Goal: Task Accomplishment & Management: Use online tool/utility

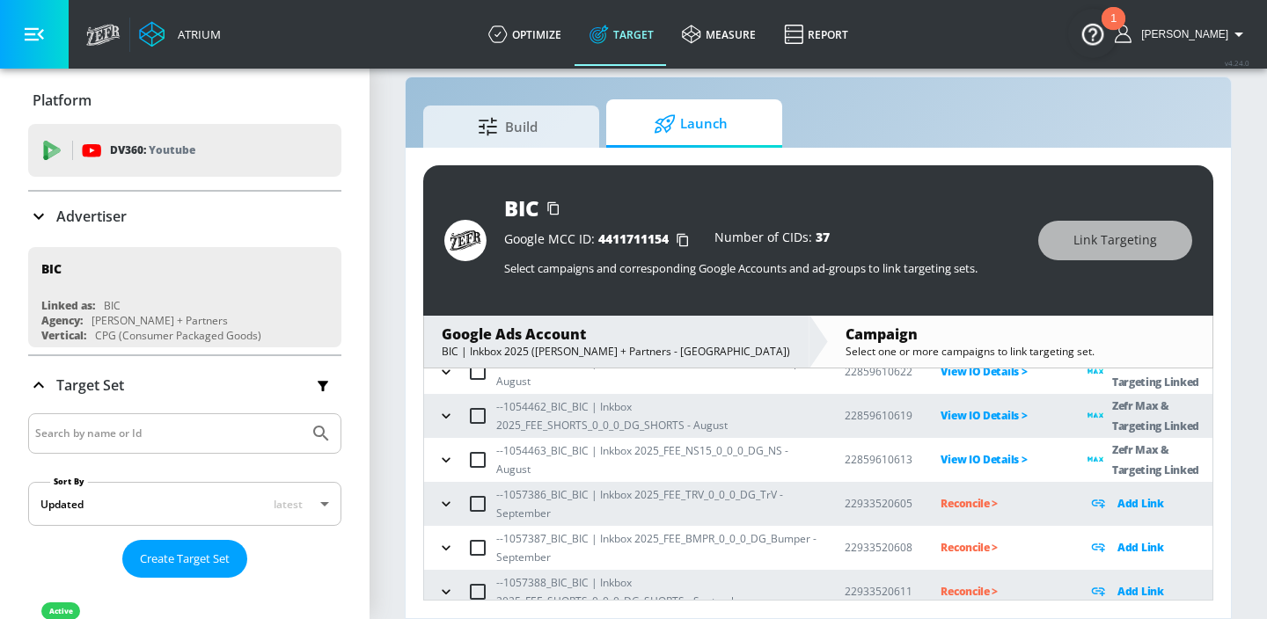
scroll to position [299, 0]
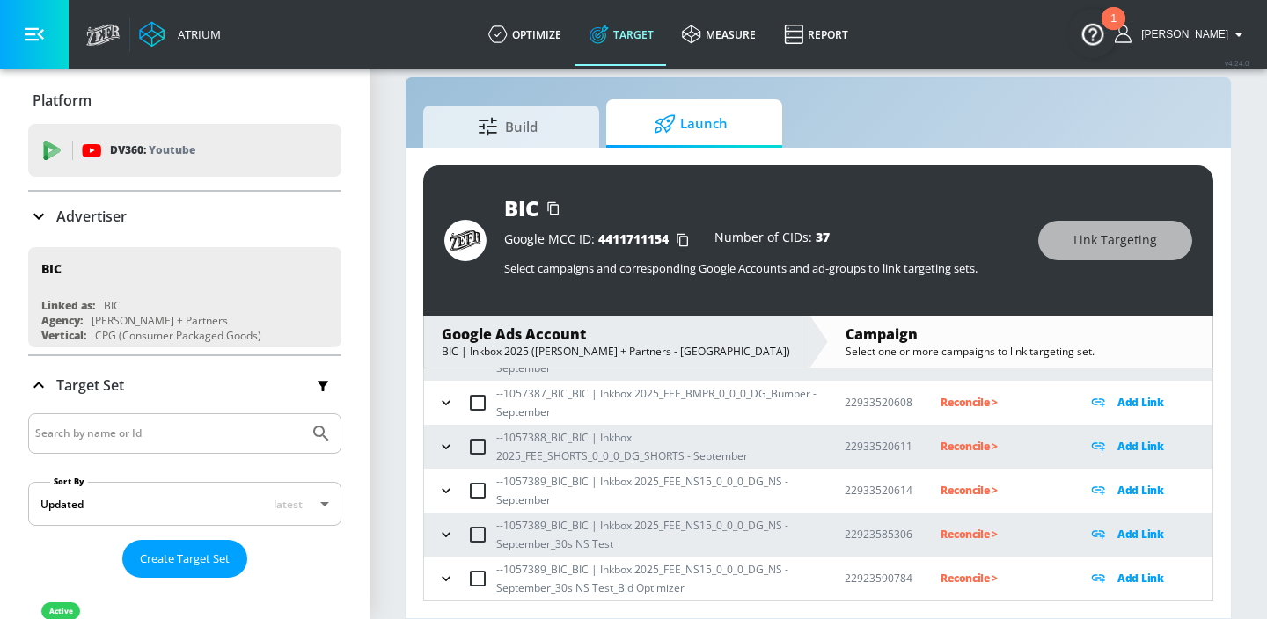
click at [448, 575] on icon "button" at bounding box center [446, 579] width 18 height 18
click at [448, 537] on icon "button" at bounding box center [447, 534] width 18 height 18
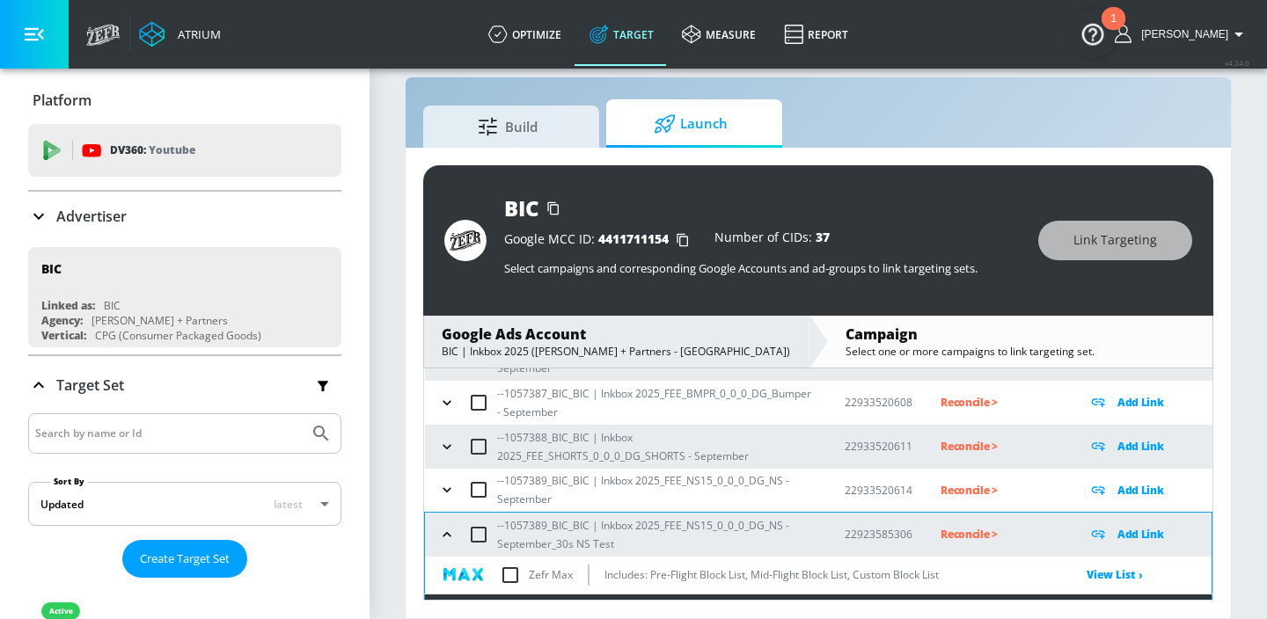
click at [448, 495] on icon "button" at bounding box center [447, 490] width 18 height 18
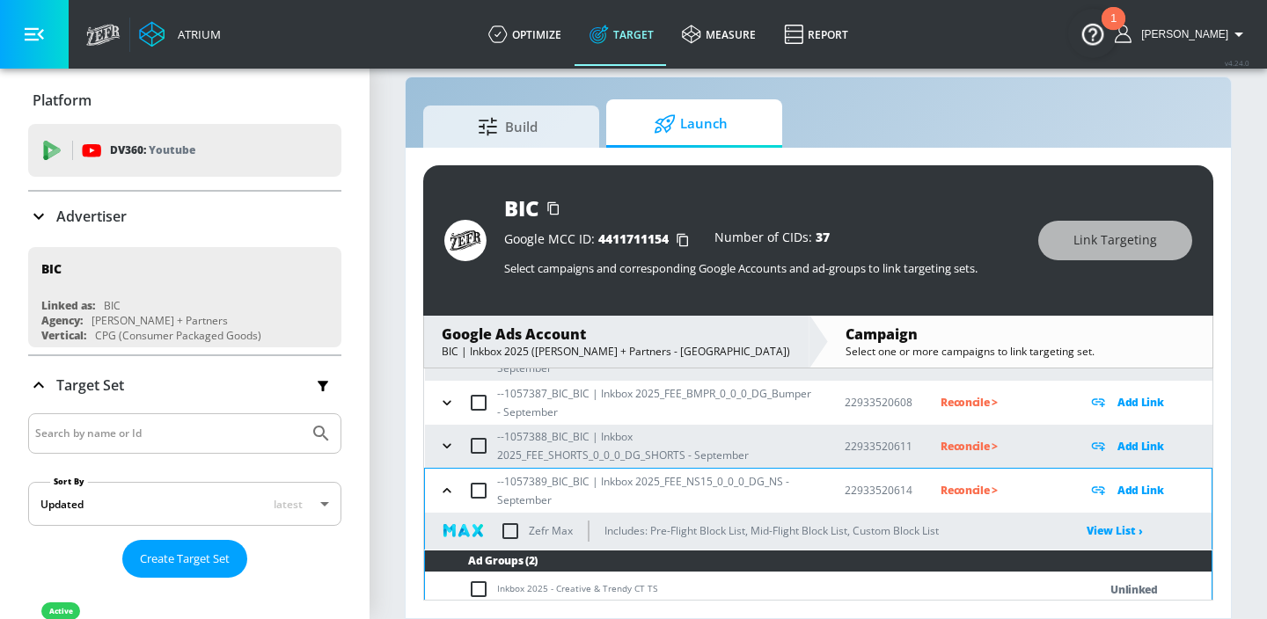
click at [448, 438] on icon "button" at bounding box center [447, 446] width 18 height 18
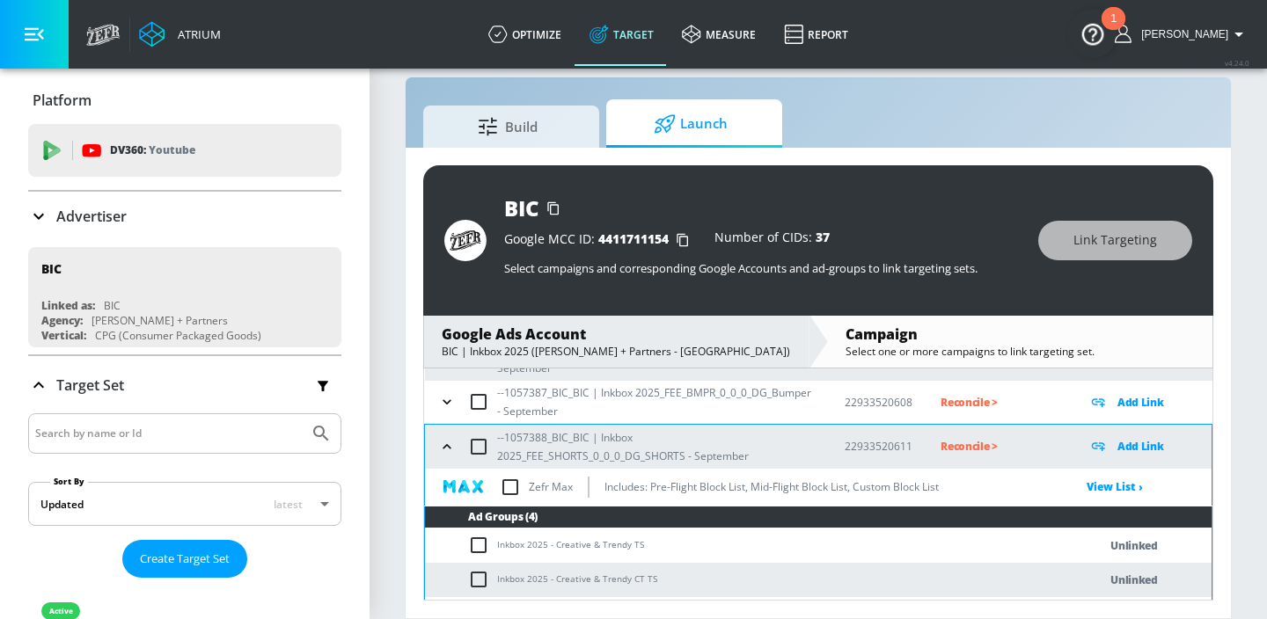
click at [448, 406] on icon "button" at bounding box center [447, 402] width 18 height 18
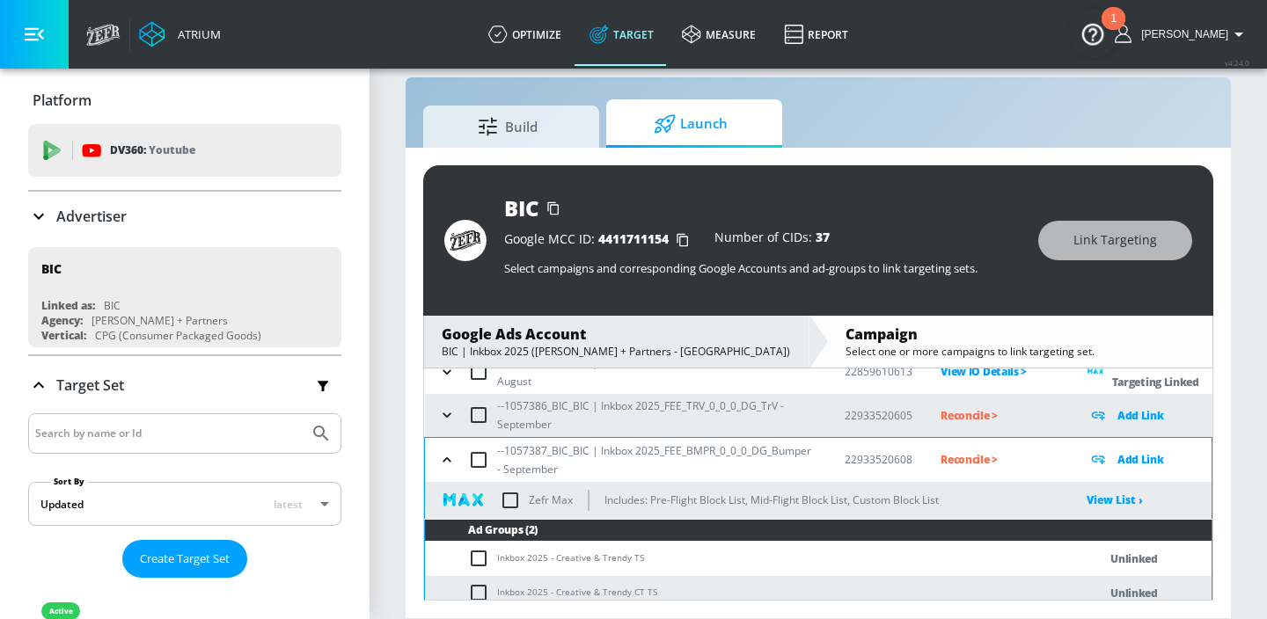
scroll to position [196, 0]
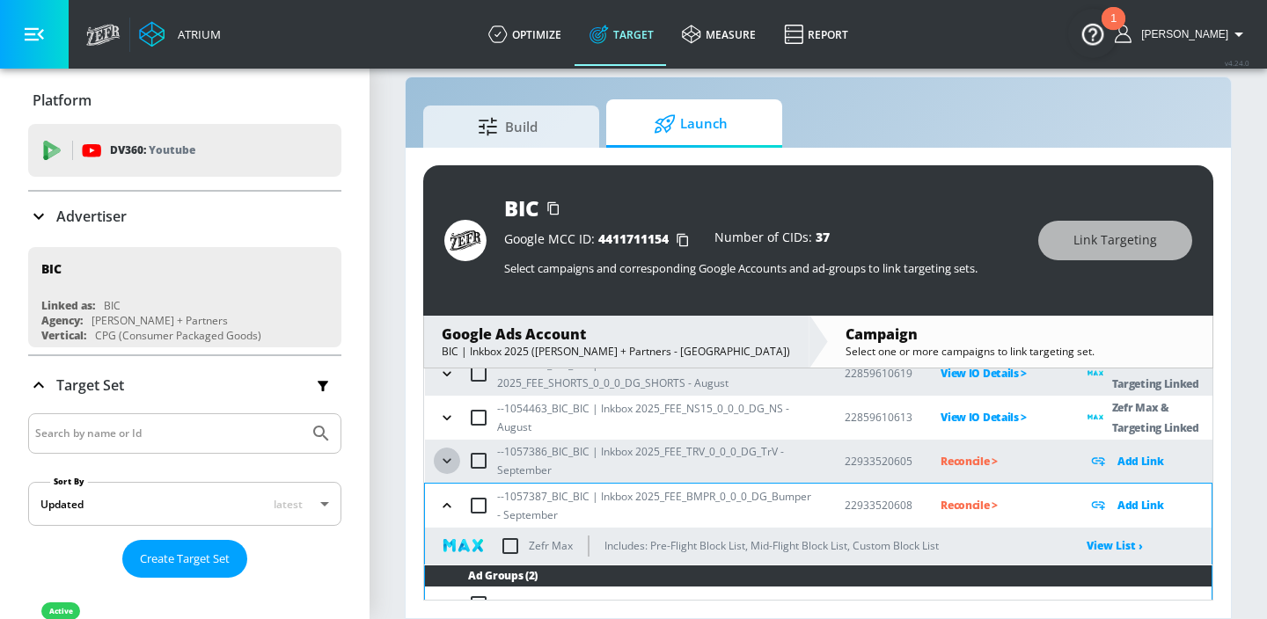
click at [450, 461] on icon "button" at bounding box center [447, 461] width 18 height 18
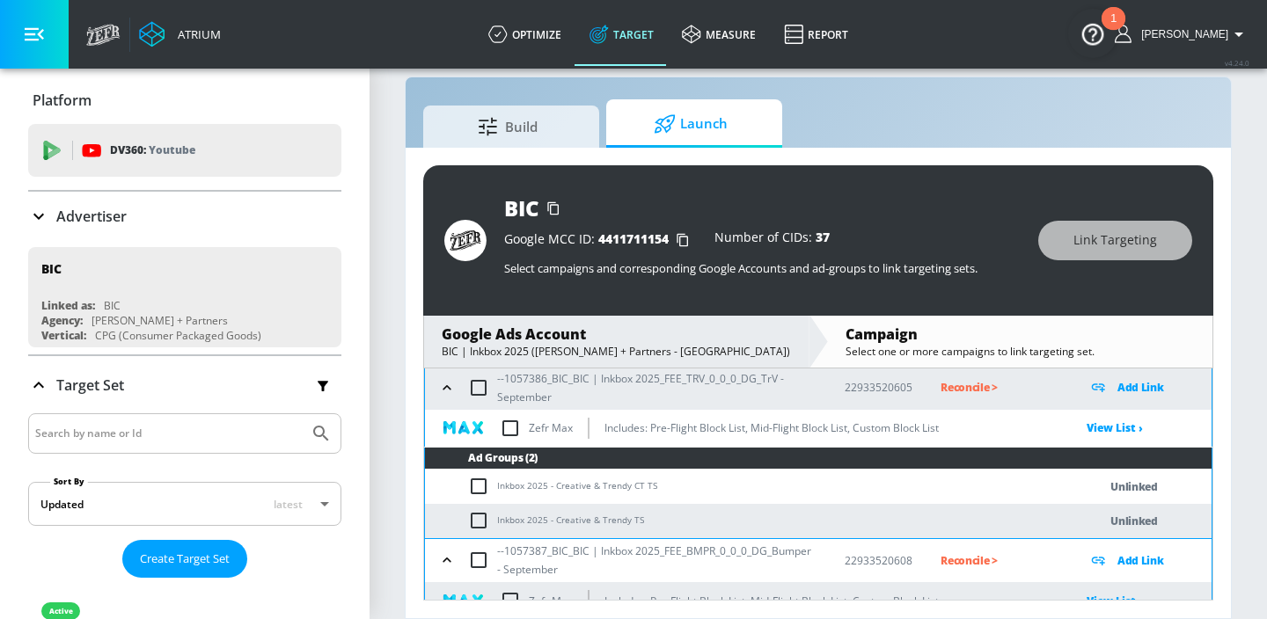
scroll to position [275, 0]
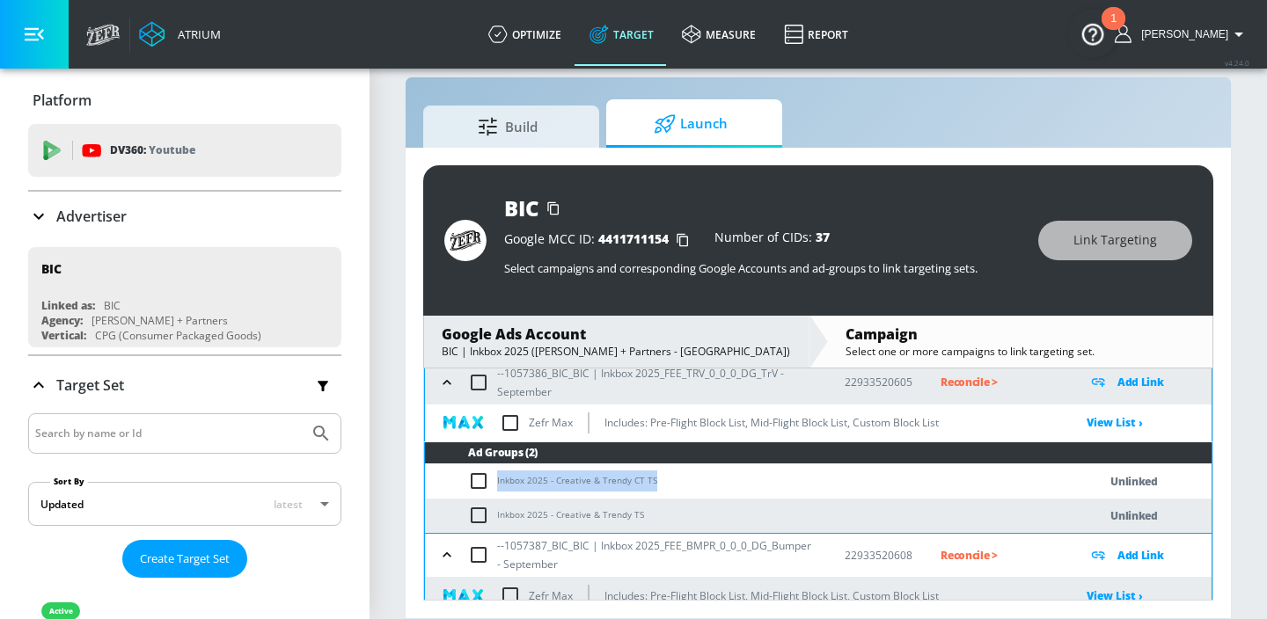
drag, startPoint x: 652, startPoint y: 482, endPoint x: 497, endPoint y: 476, distance: 155.0
click at [497, 476] on td "Inkbox 2025 - Creative & Trendy CT TS" at bounding box center [743, 482] width 637 height 34
copy td "Inkbox 2025 - Creative & Trendy CT TS"
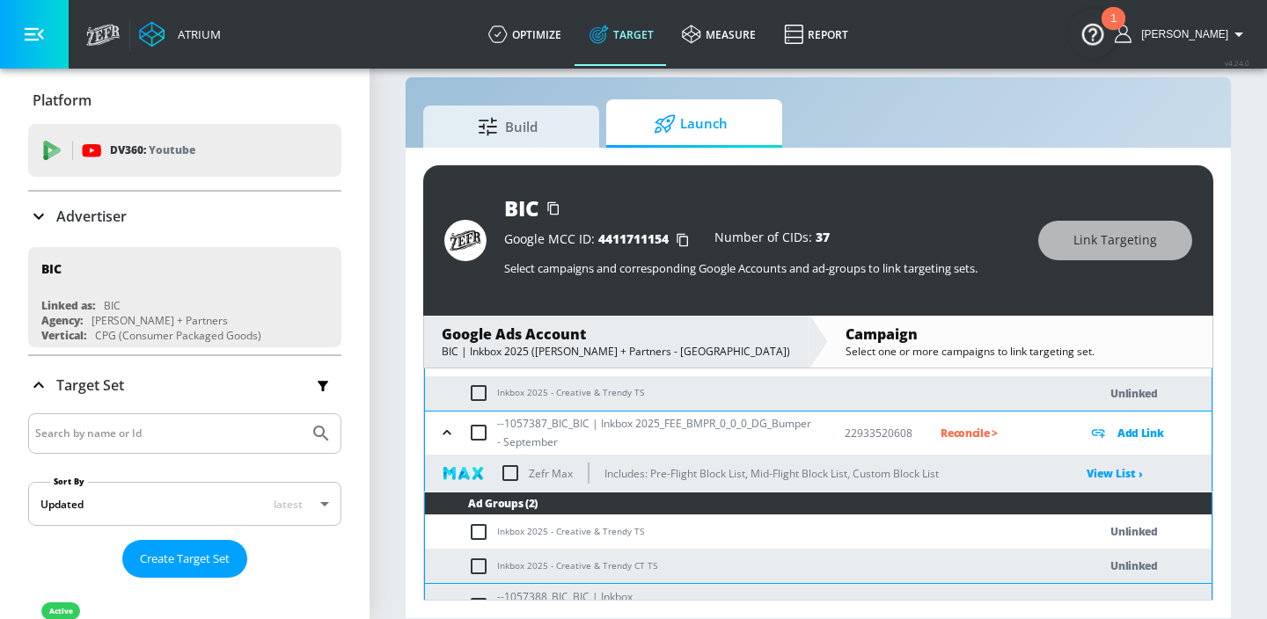
scroll to position [297, 0]
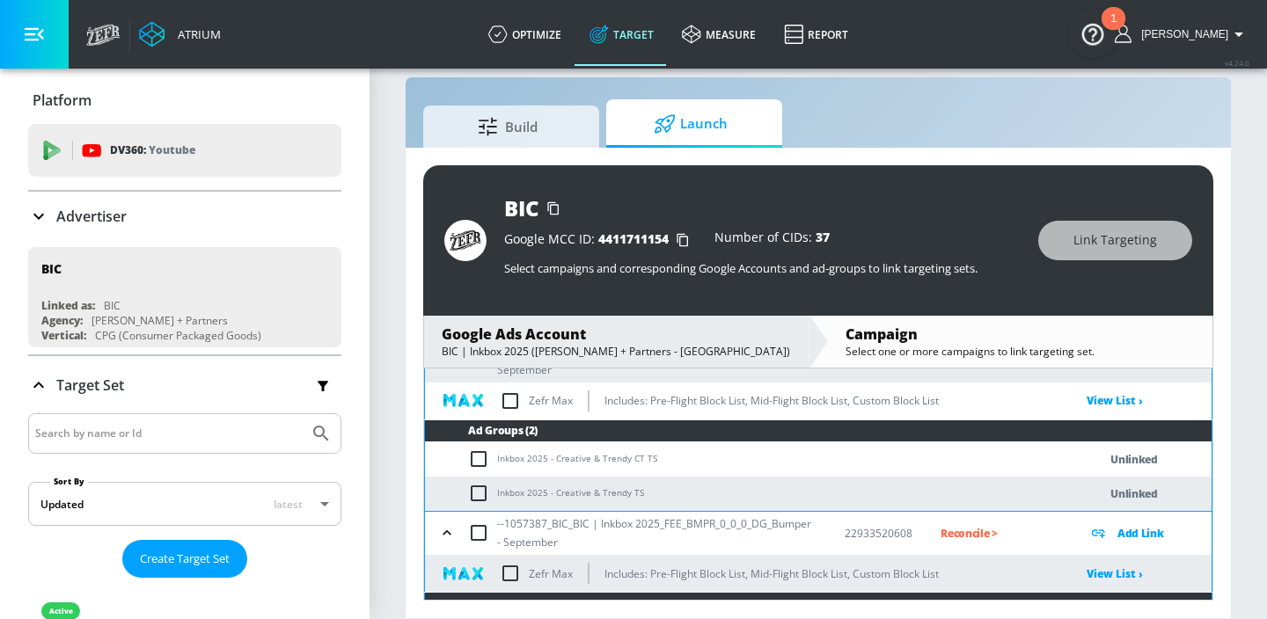
click at [478, 460] on input "checkbox" at bounding box center [482, 459] width 29 height 21
checkbox input "true"
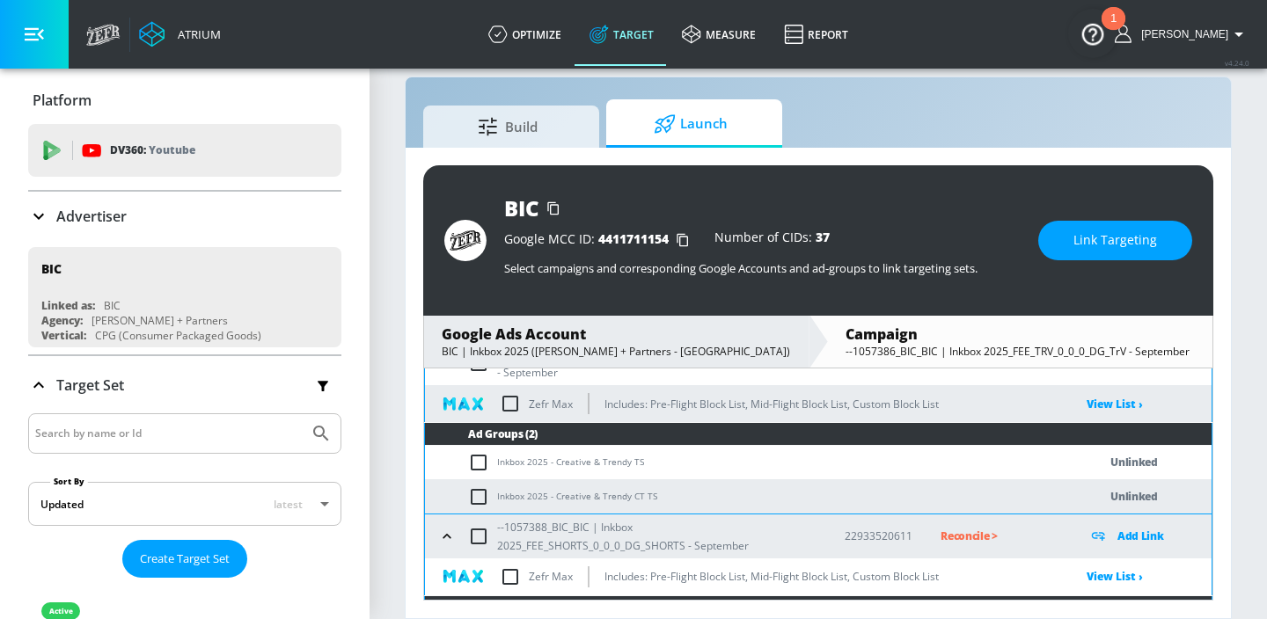
click at [476, 490] on input "checkbox" at bounding box center [482, 497] width 29 height 21
checkbox input "true"
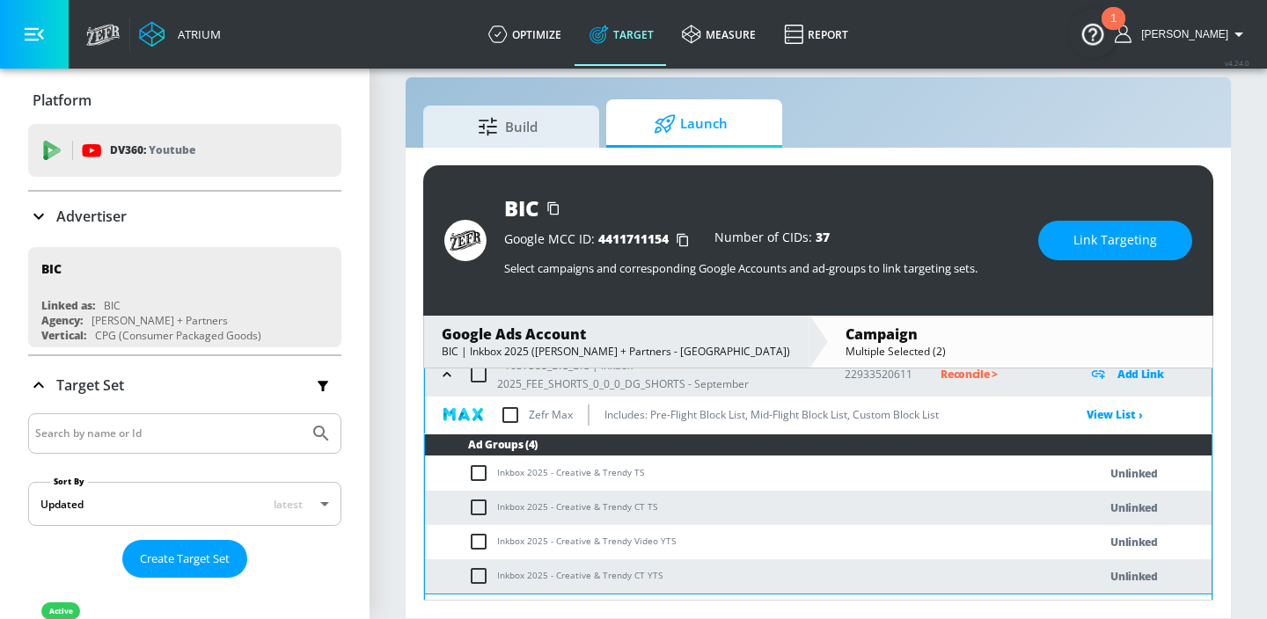
scroll to position [659, 0]
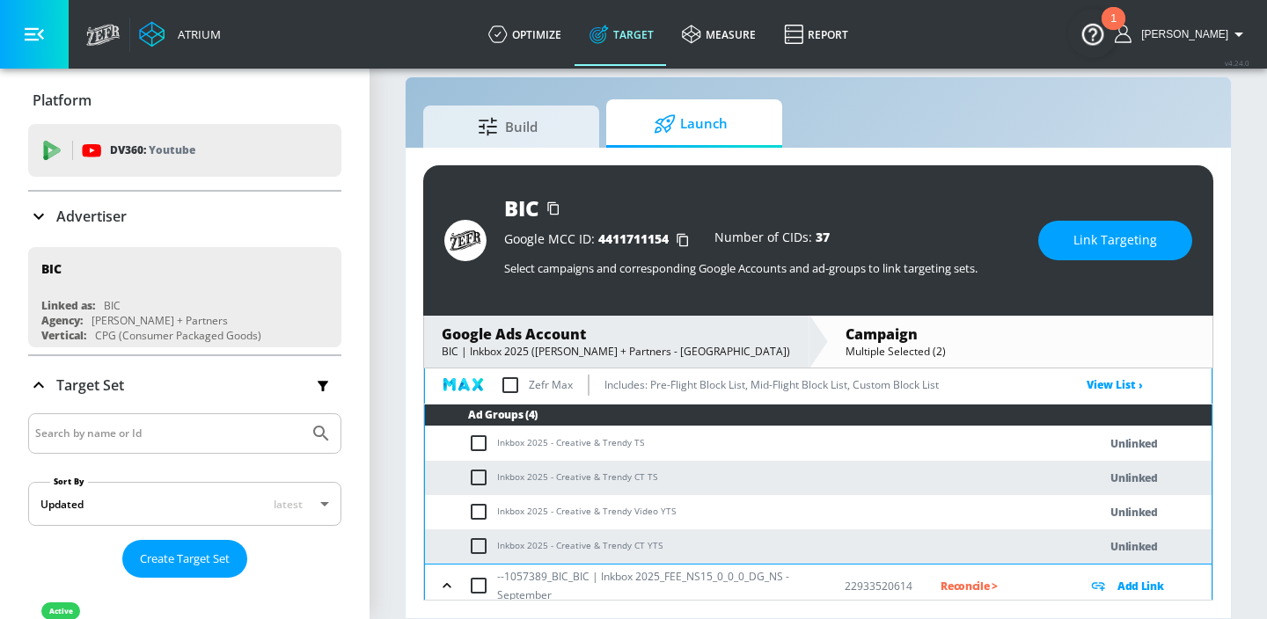
click at [474, 479] on input "checkbox" at bounding box center [482, 477] width 29 height 21
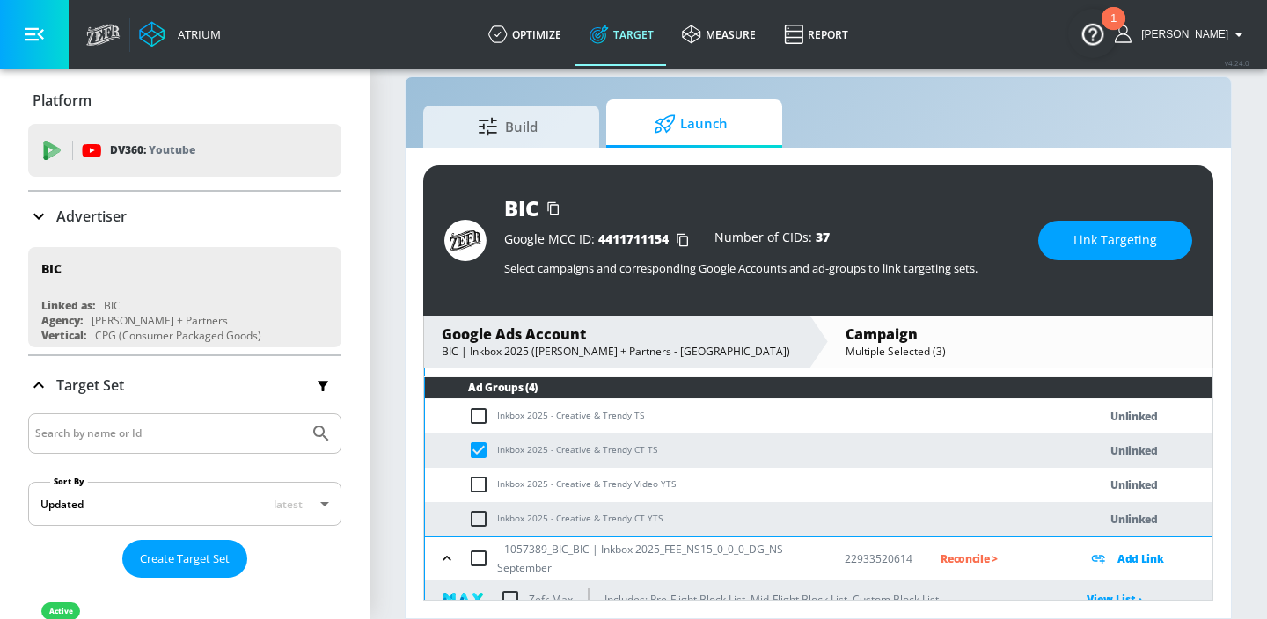
scroll to position [672, 0]
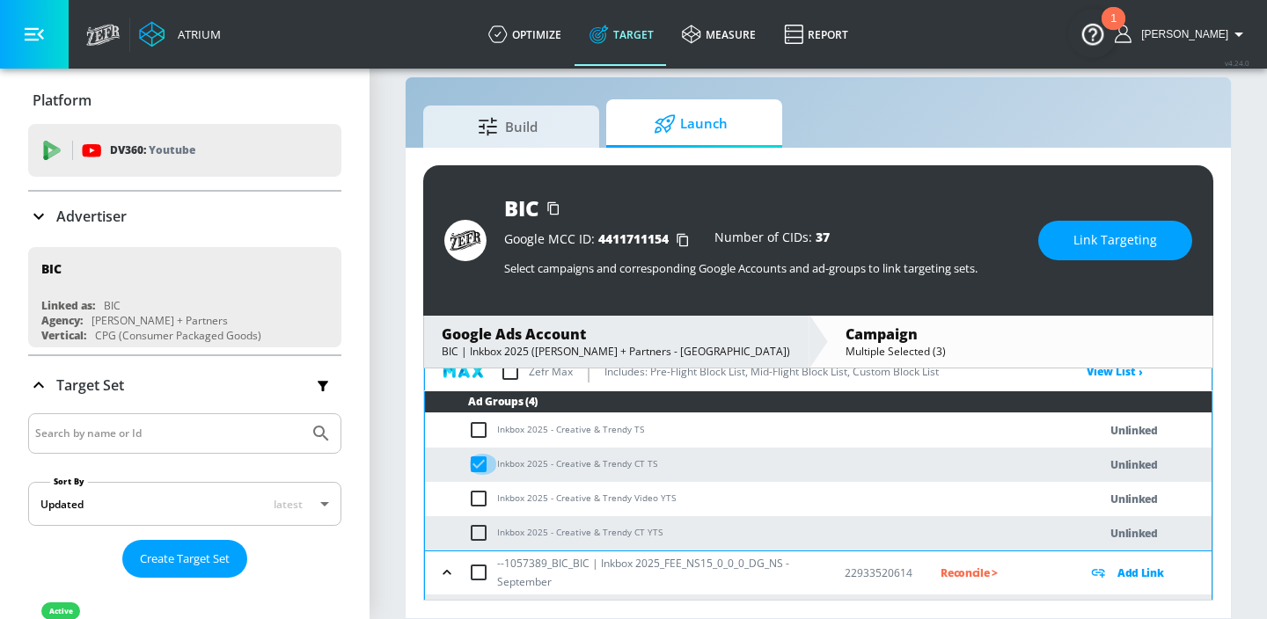
click at [476, 465] on input "checkbox" at bounding box center [482, 464] width 29 height 21
checkbox input "false"
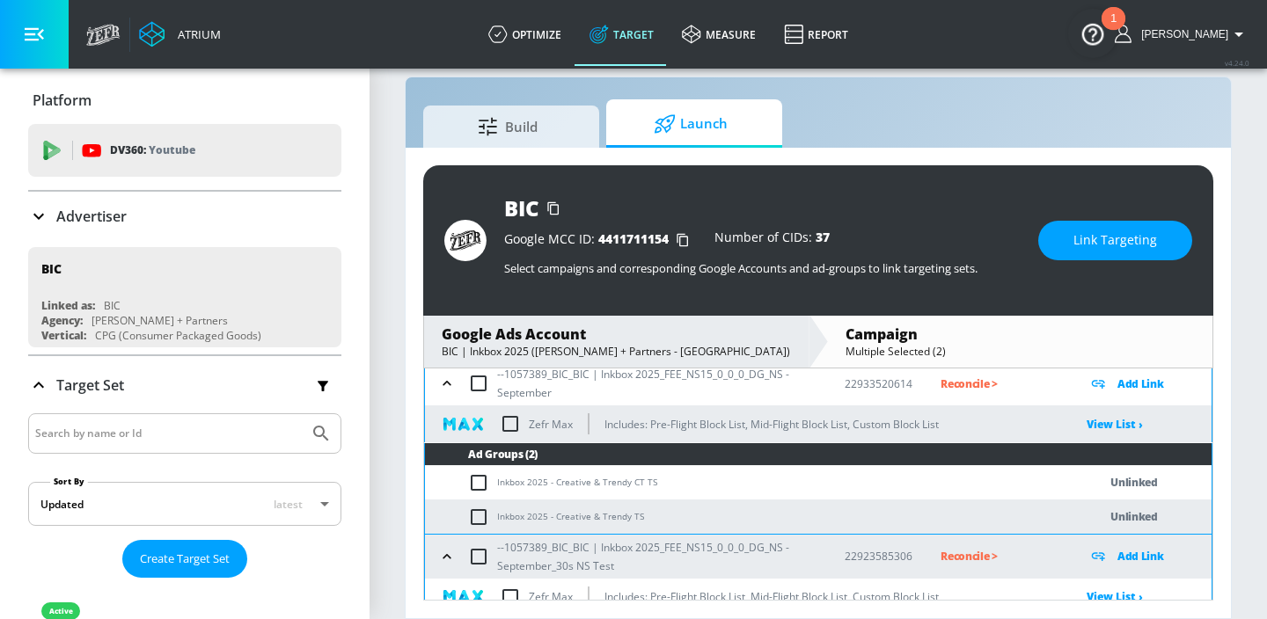
click at [478, 482] on input "checkbox" at bounding box center [482, 483] width 29 height 21
checkbox input "true"
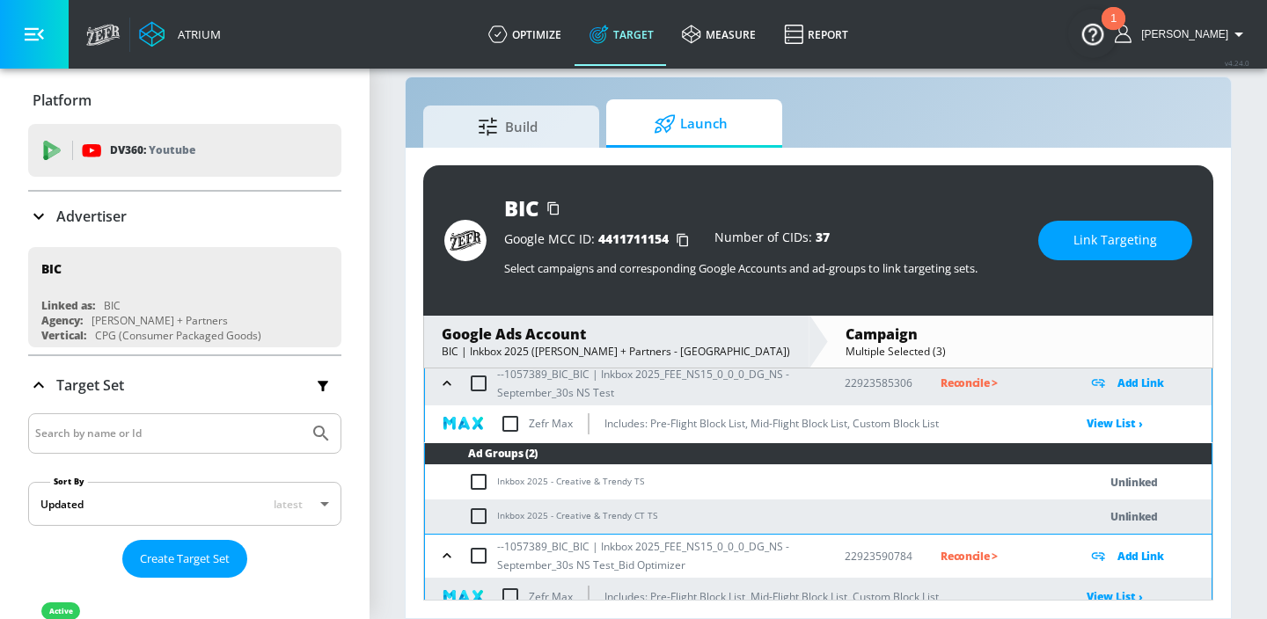
scroll to position [1046, 0]
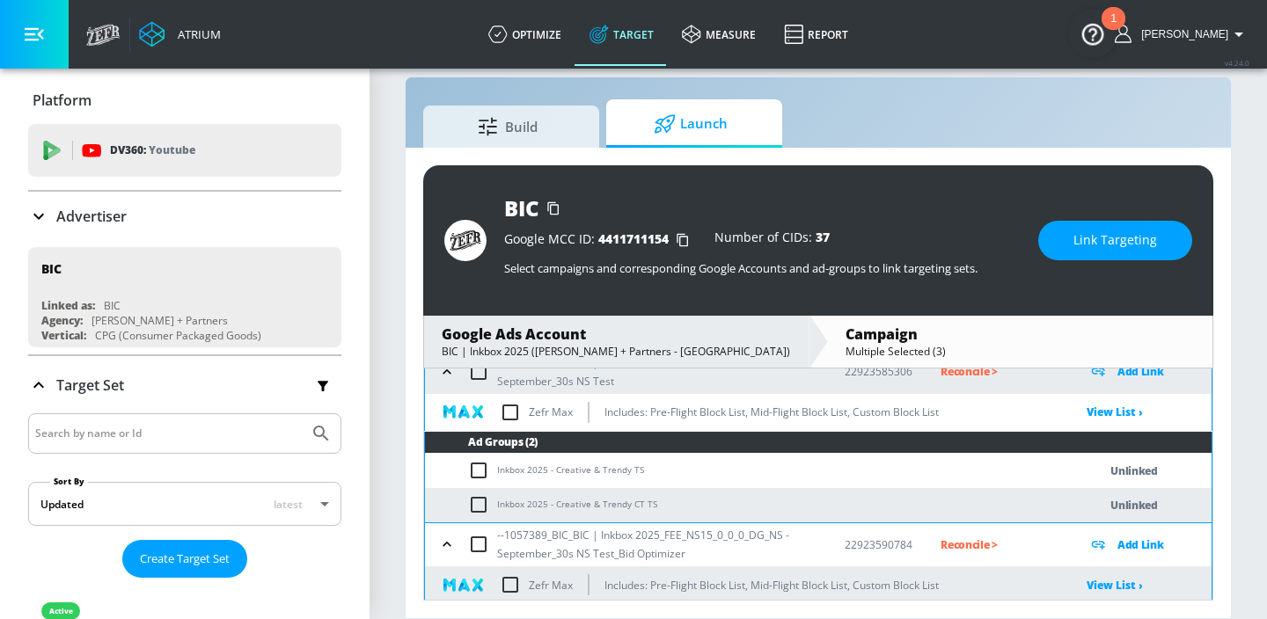
click at [480, 502] on input "checkbox" at bounding box center [482, 505] width 29 height 21
checkbox input "true"
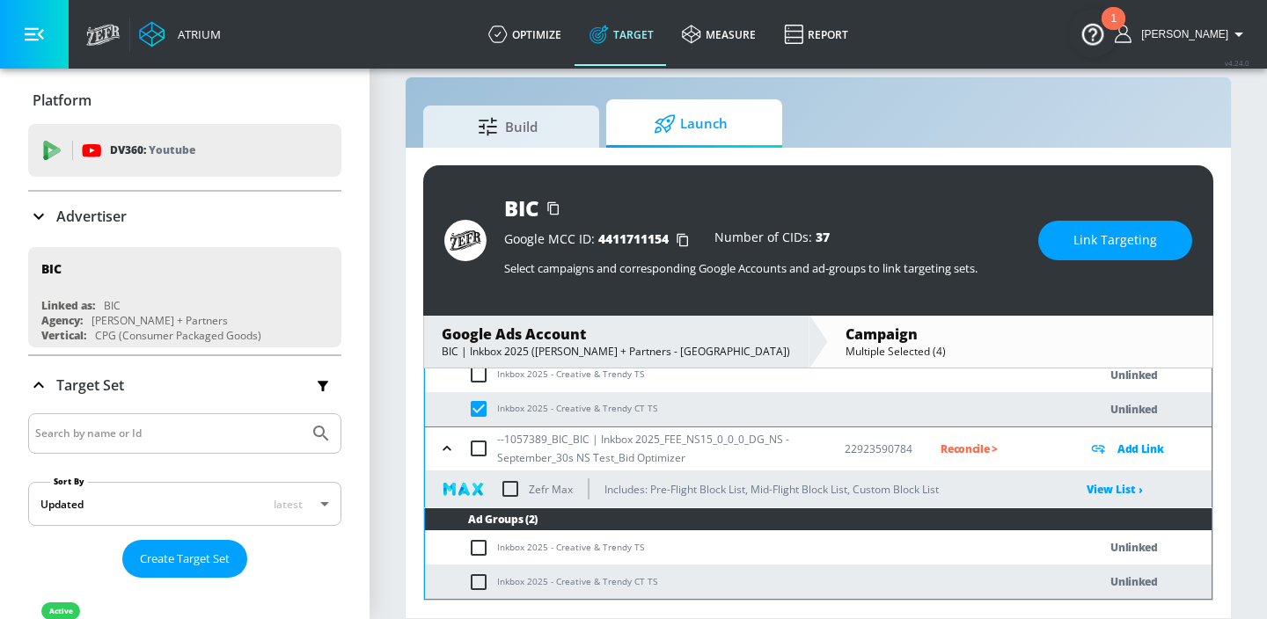
click at [481, 576] on input "checkbox" at bounding box center [482, 582] width 29 height 21
checkbox input "true"
click at [1089, 242] on span "Link Targeting" at bounding box center [1115, 241] width 84 height 22
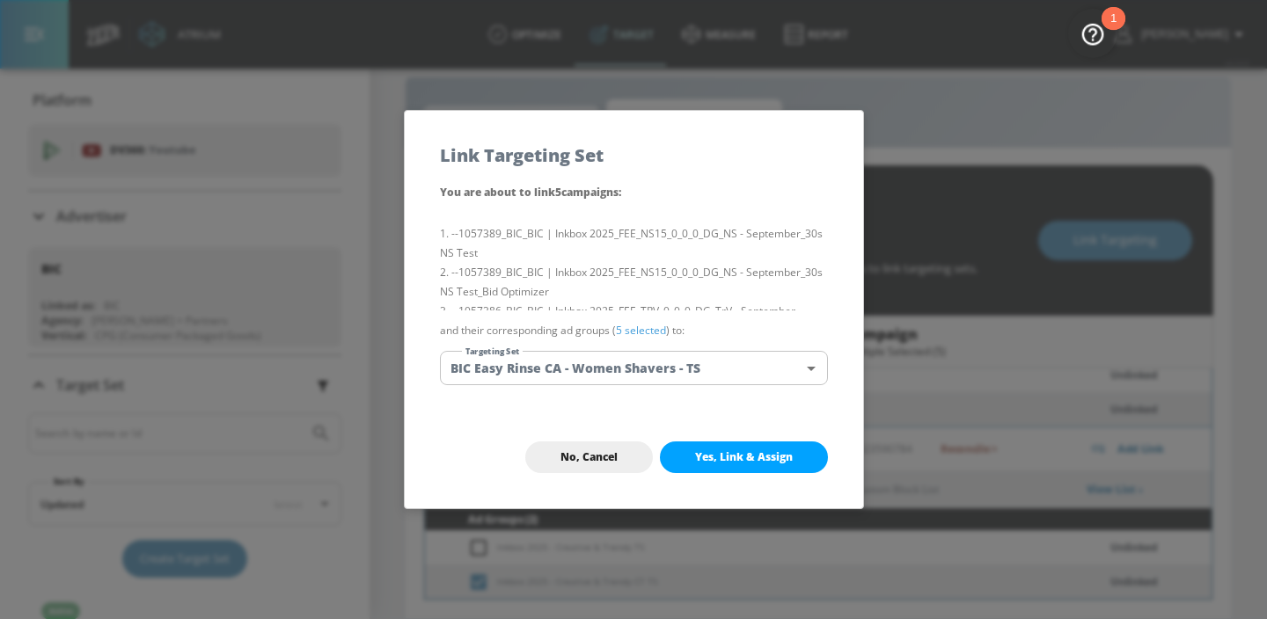
click at [810, 356] on body "Atrium optimize Target measure Report optimize Target measure Report v 4.24.0 […" at bounding box center [633, 296] width 1267 height 645
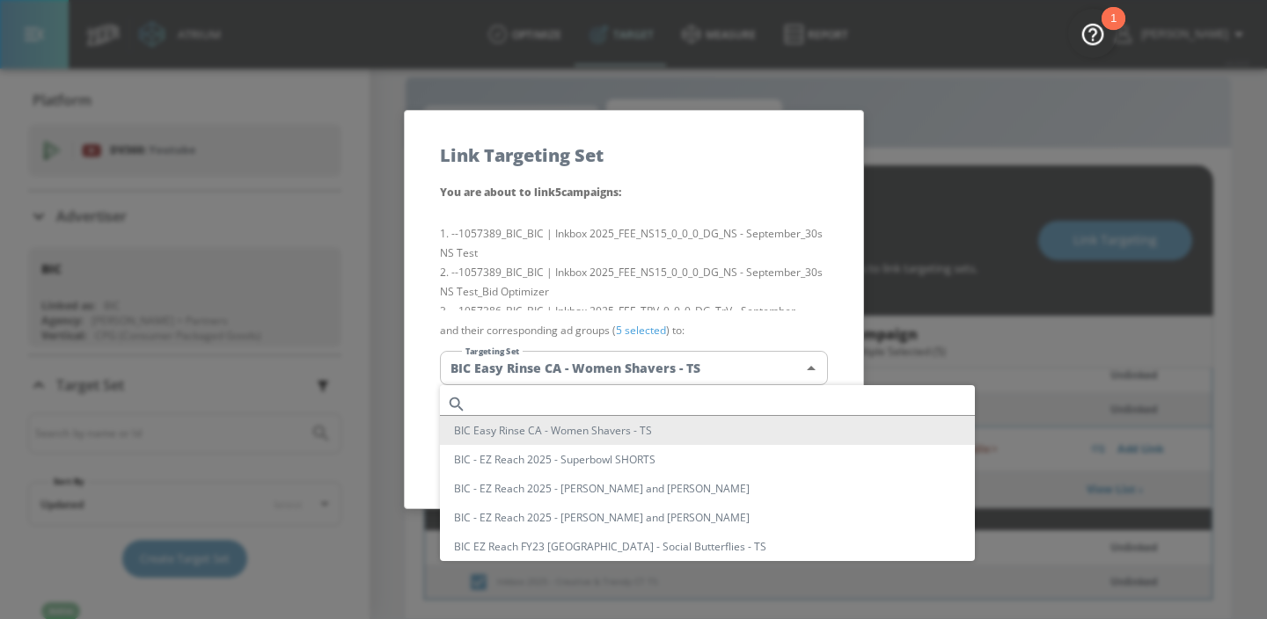
click at [650, 402] on input "text" at bounding box center [724, 404] width 502 height 24
paste input "Inkbox 2025 - Creative & Trendy CT TS"
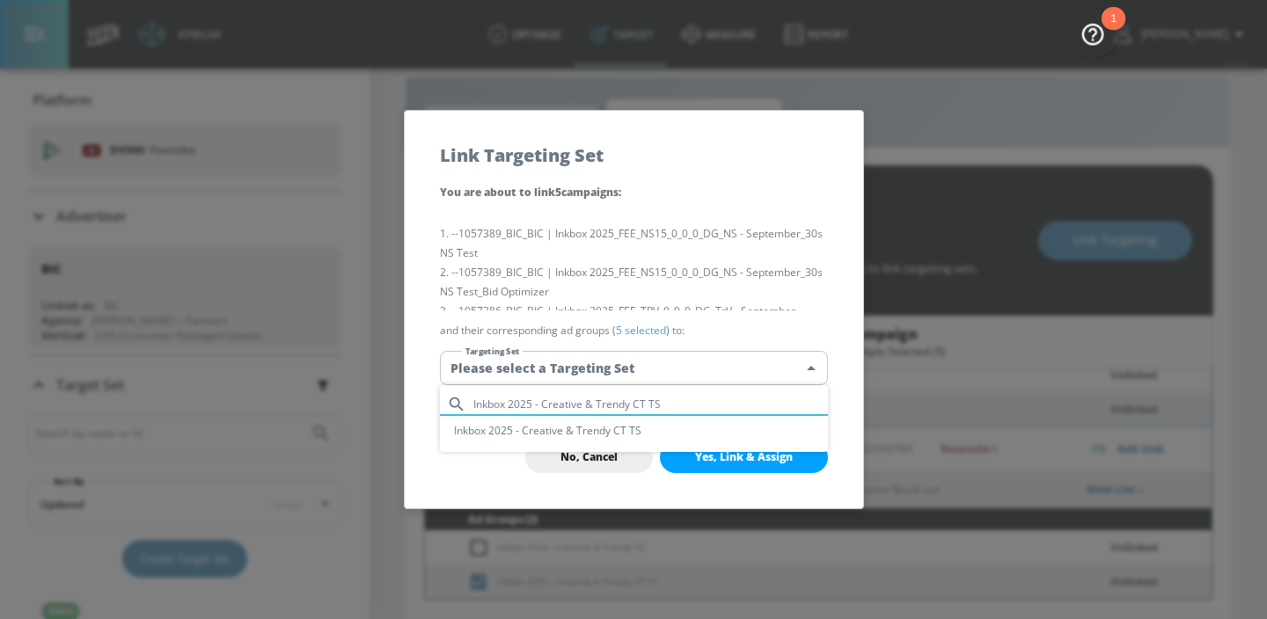
type input "Inkbox 2025 - Creative & Trendy CT TS"
click at [605, 433] on li "Inkbox 2025 - Creative & Trendy CT TS" at bounding box center [634, 430] width 388 height 29
type input "efa8e47e-e465-4efc-80ae-86f96cba4866"
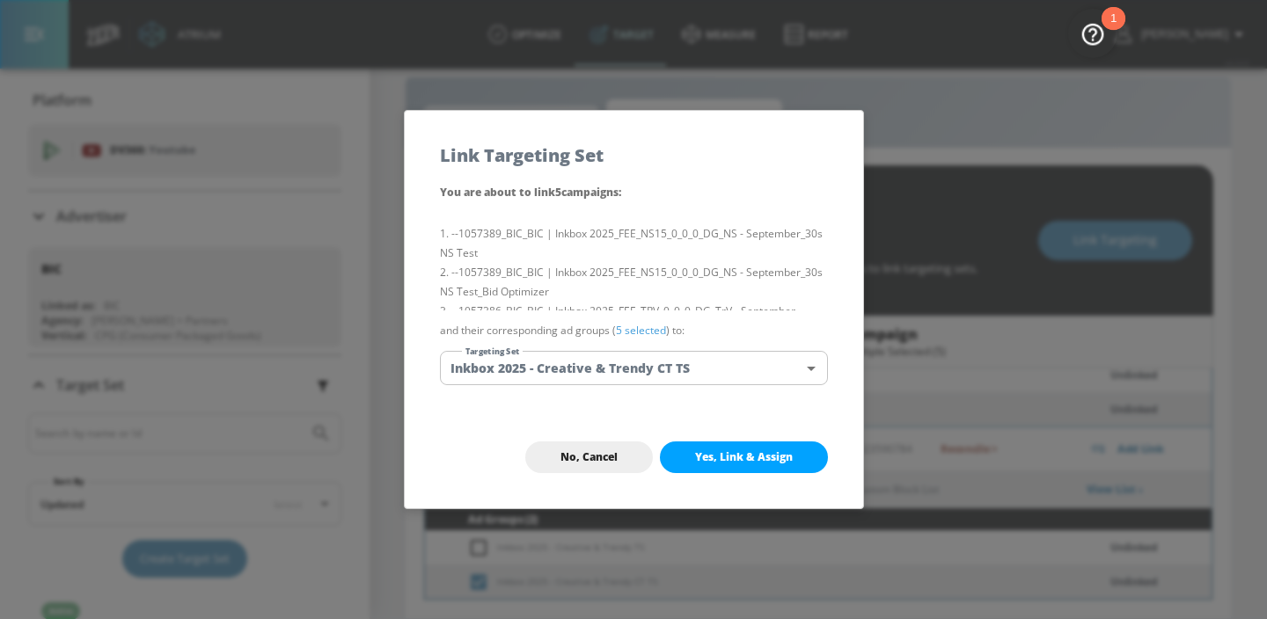
click at [748, 457] on span "Yes, Link & Assign" at bounding box center [744, 458] width 98 height 14
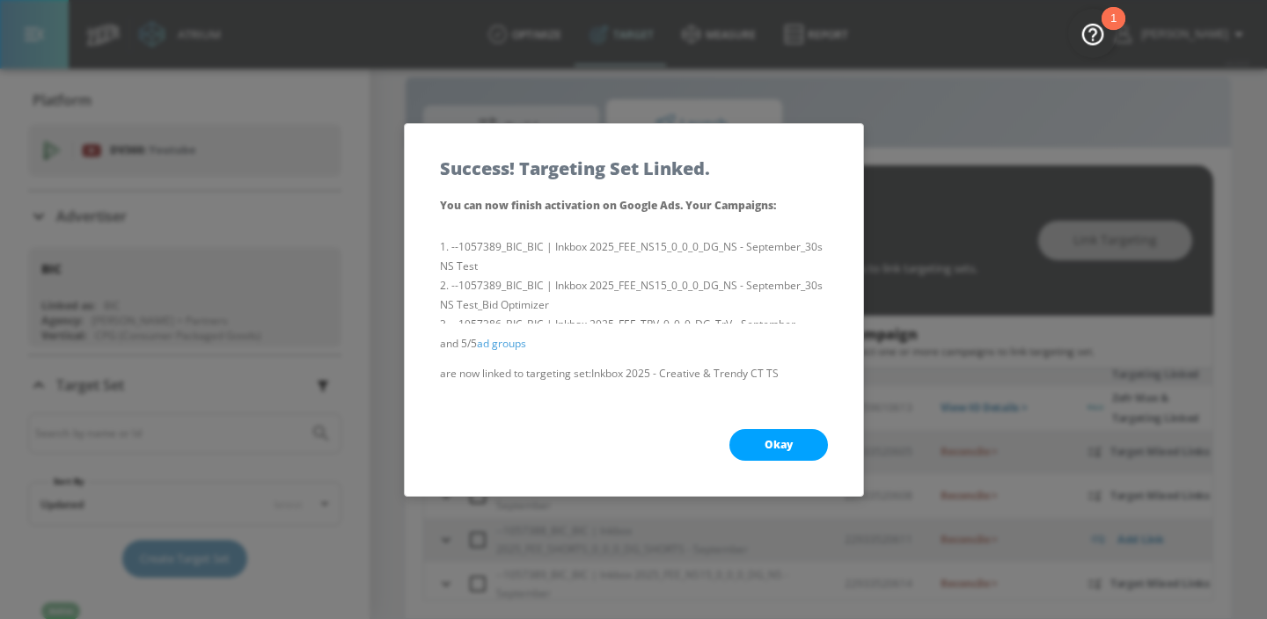
scroll to position [299, 0]
click at [755, 434] on button "Okay" at bounding box center [778, 445] width 99 height 32
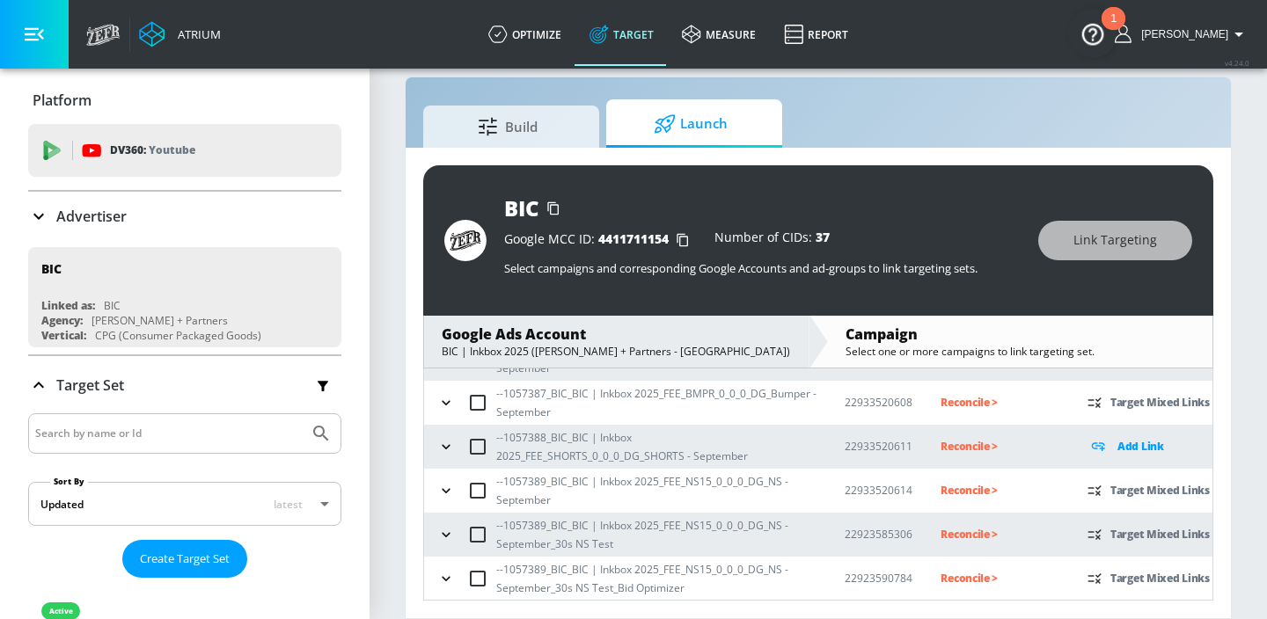
click at [440, 446] on icon "button" at bounding box center [446, 447] width 18 height 18
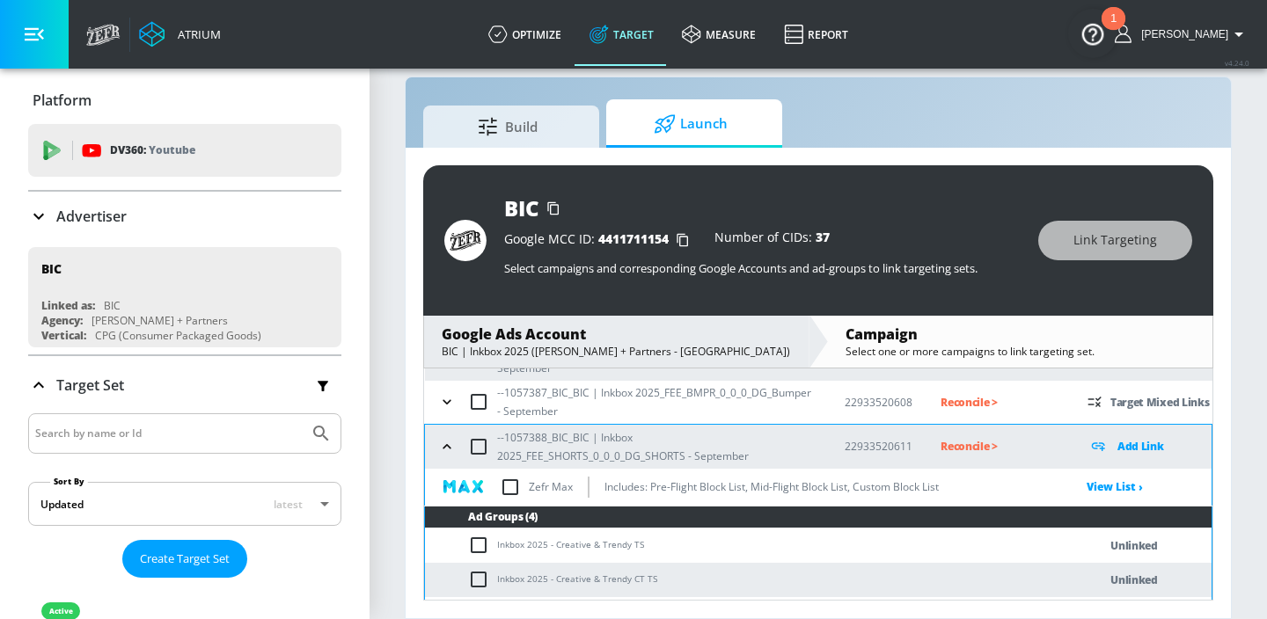
scroll to position [497, 0]
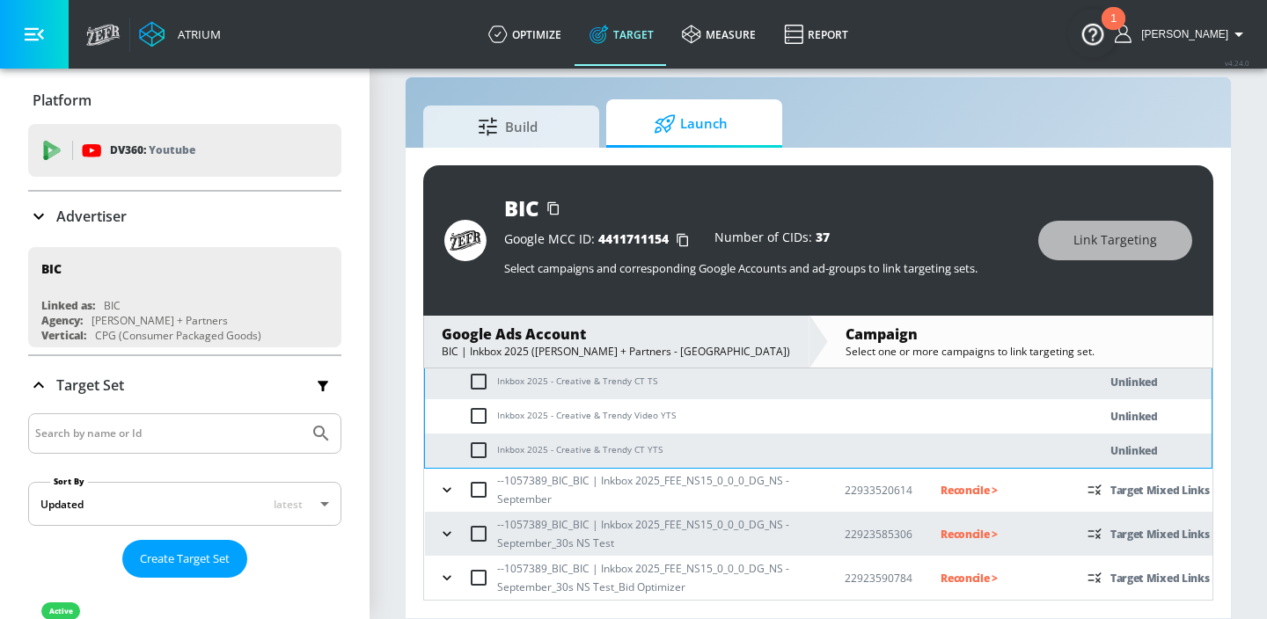
click at [447, 575] on icon "button" at bounding box center [447, 578] width 18 height 18
click at [446, 536] on icon "button" at bounding box center [447, 534] width 18 height 18
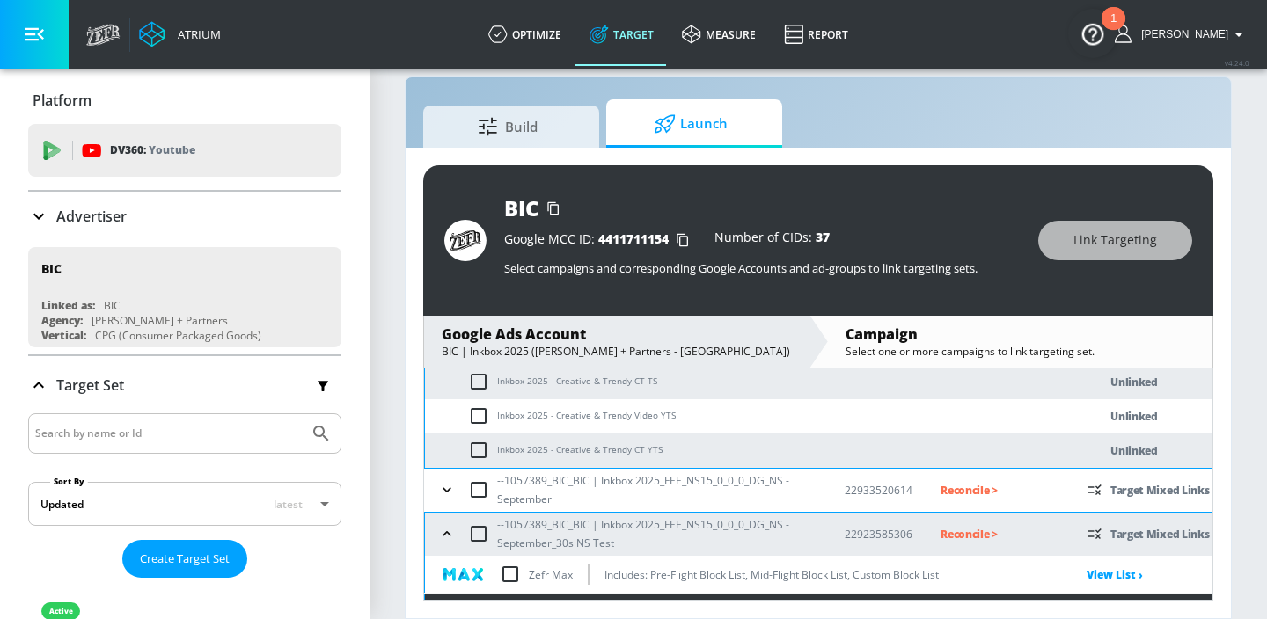
click at [449, 496] on icon "button" at bounding box center [447, 490] width 18 height 18
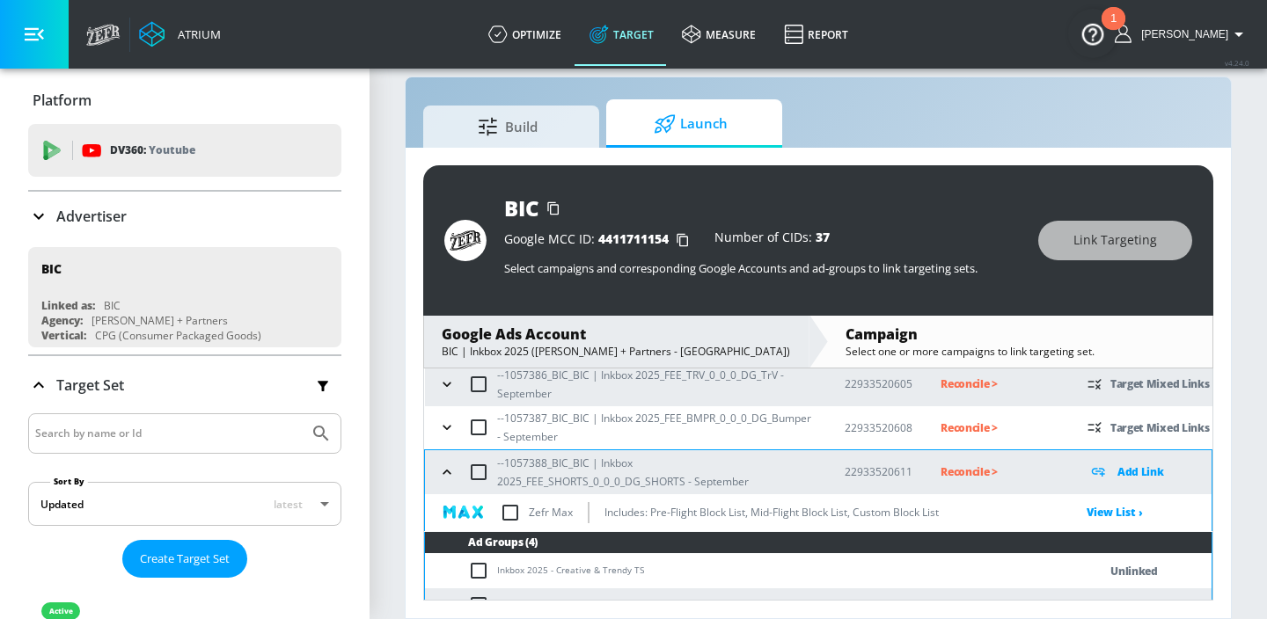
scroll to position [247, 0]
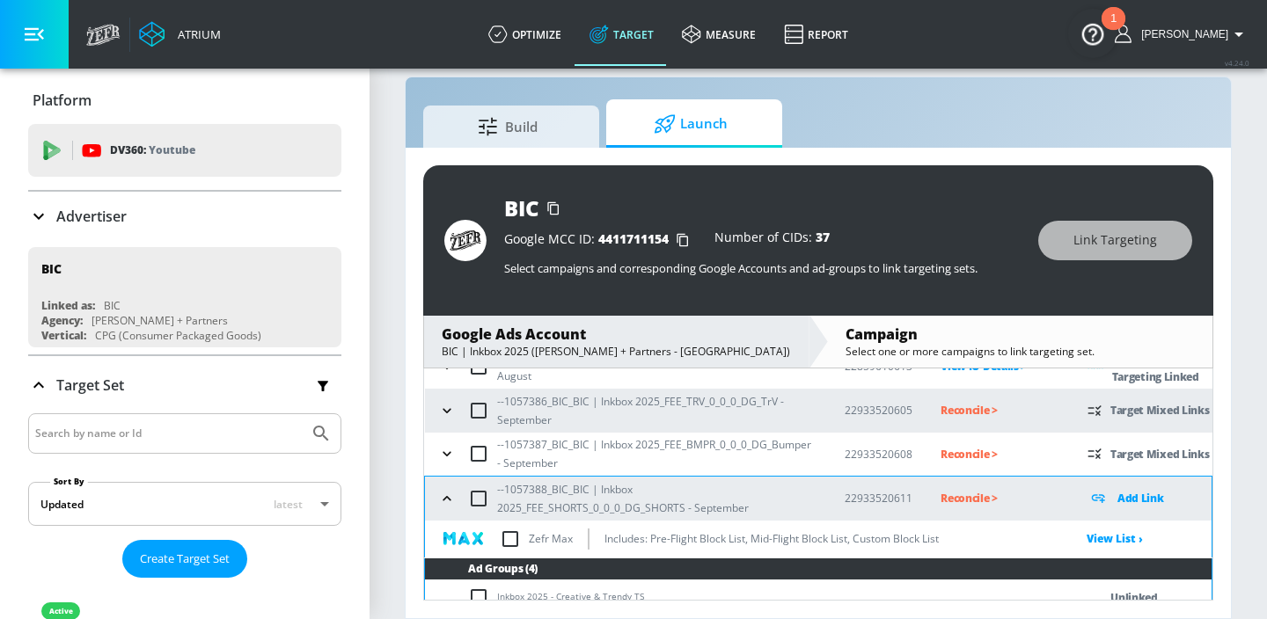
click at [448, 451] on icon "button" at bounding box center [447, 454] width 18 height 18
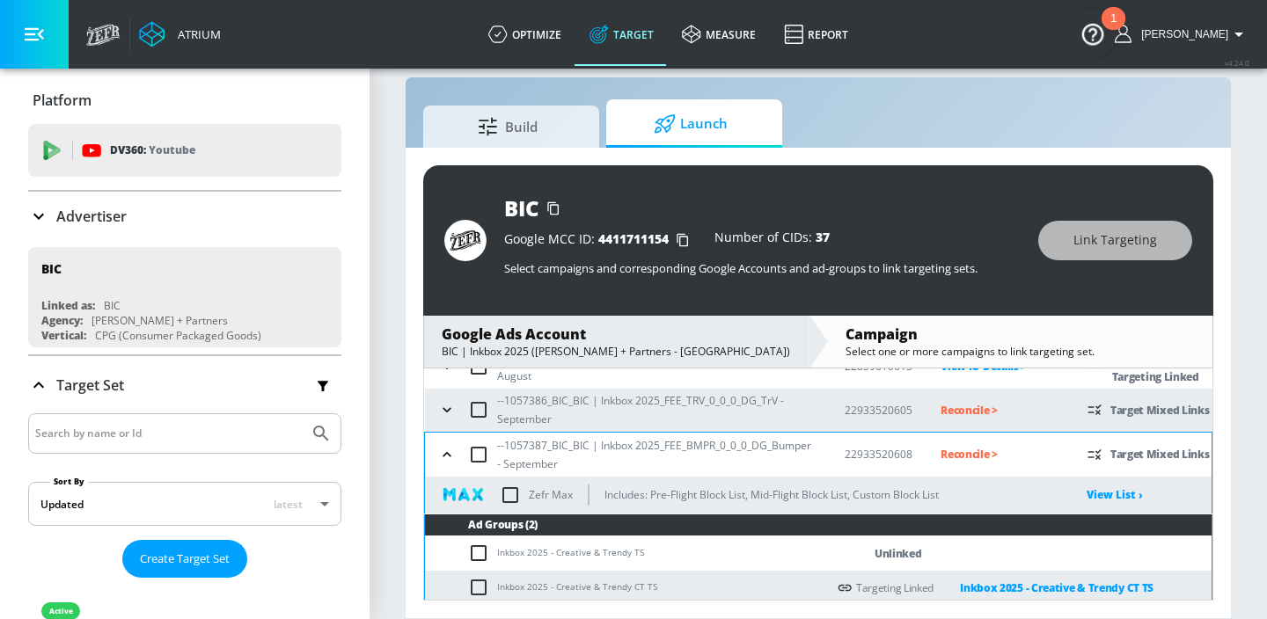
click at [447, 416] on icon "button" at bounding box center [447, 410] width 18 height 18
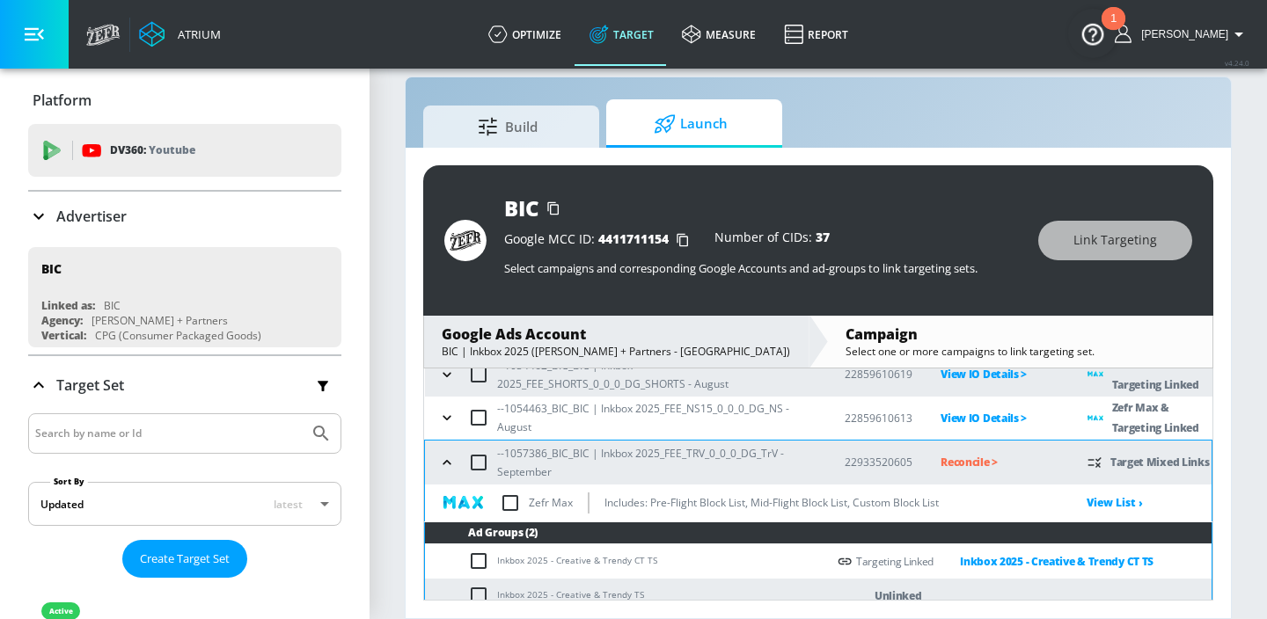
scroll to position [264, 0]
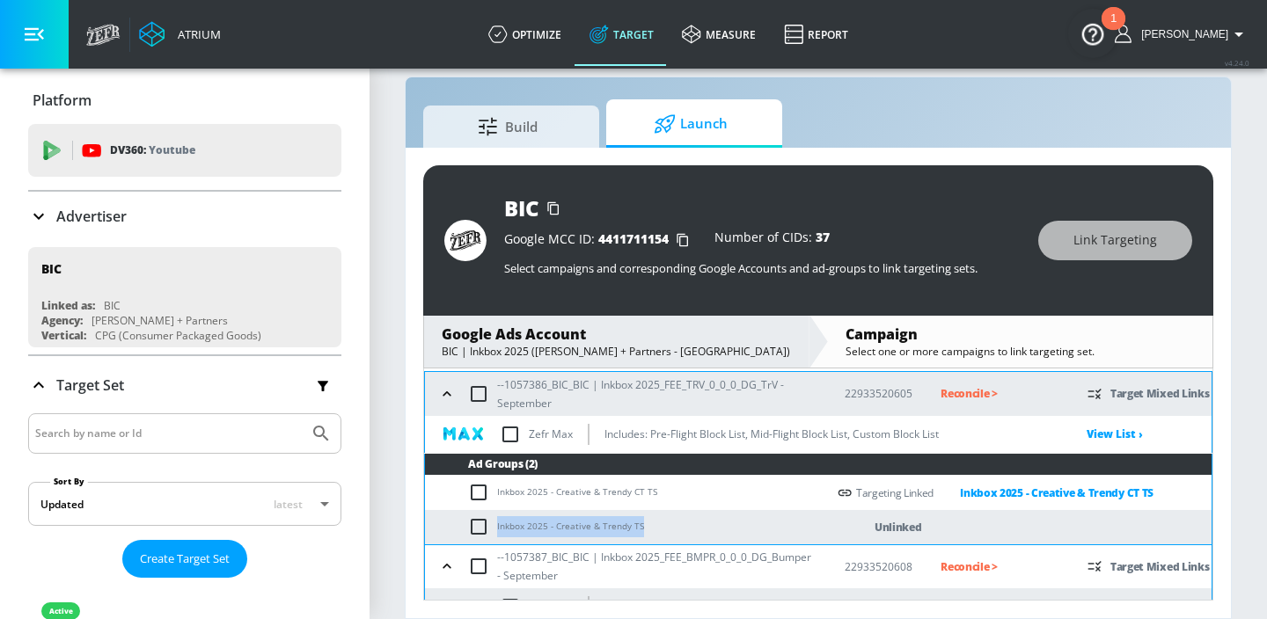
drag, startPoint x: 641, startPoint y: 521, endPoint x: 498, endPoint y: 524, distance: 142.6
click at [498, 524] on td "Inkbox 2025 - Creative & Trendy TS" at bounding box center [625, 527] width 401 height 34
copy td "Inkbox 2025 - Creative & Trendy TS"
click at [521, 523] on td "Inkbox 2025 - Creative & Trendy TS" at bounding box center [625, 527] width 401 height 34
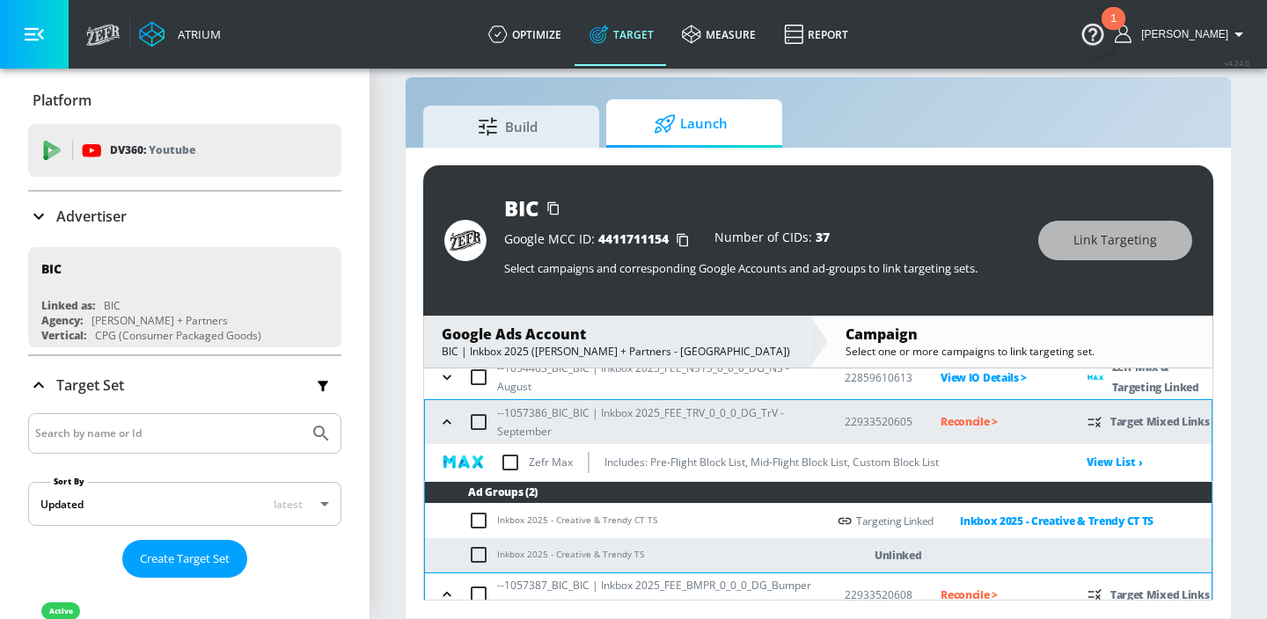
scroll to position [226, 0]
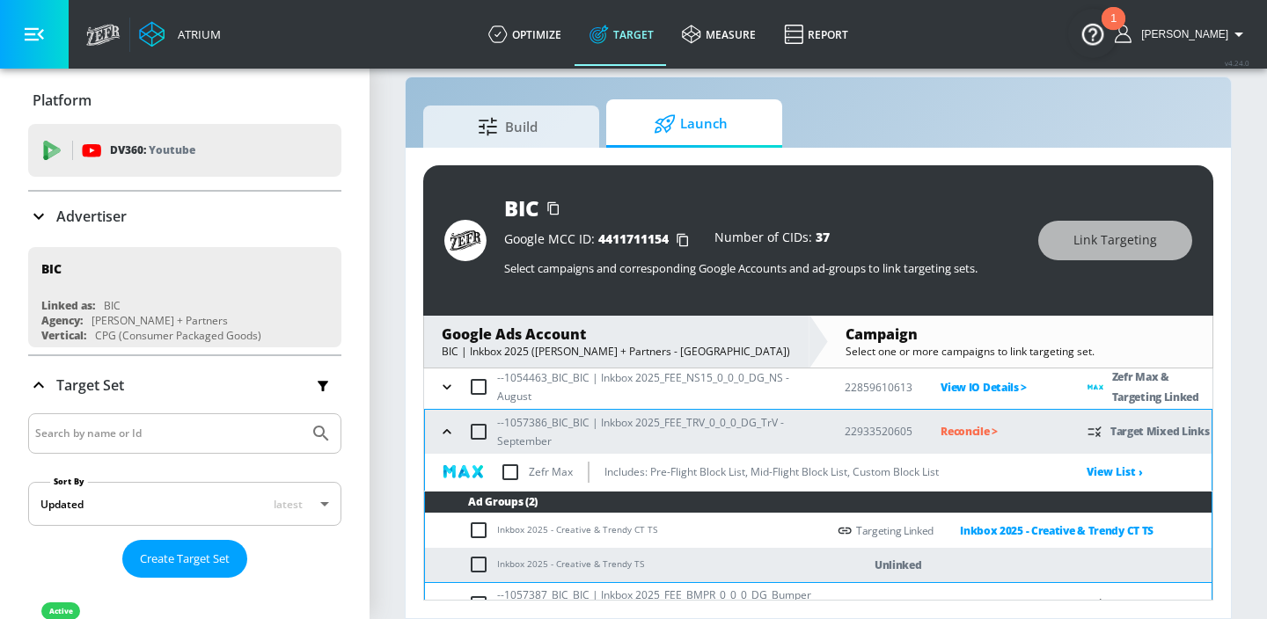
click at [470, 564] on input "checkbox" at bounding box center [482, 564] width 29 height 21
checkbox input "true"
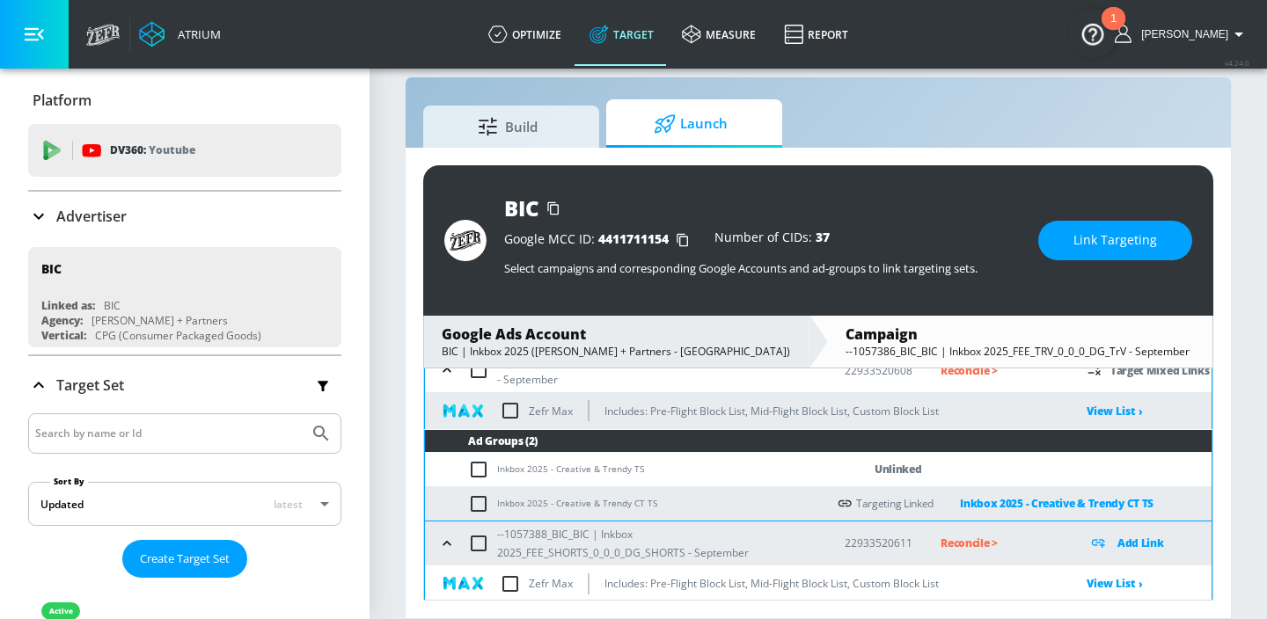
scroll to position [478, 0]
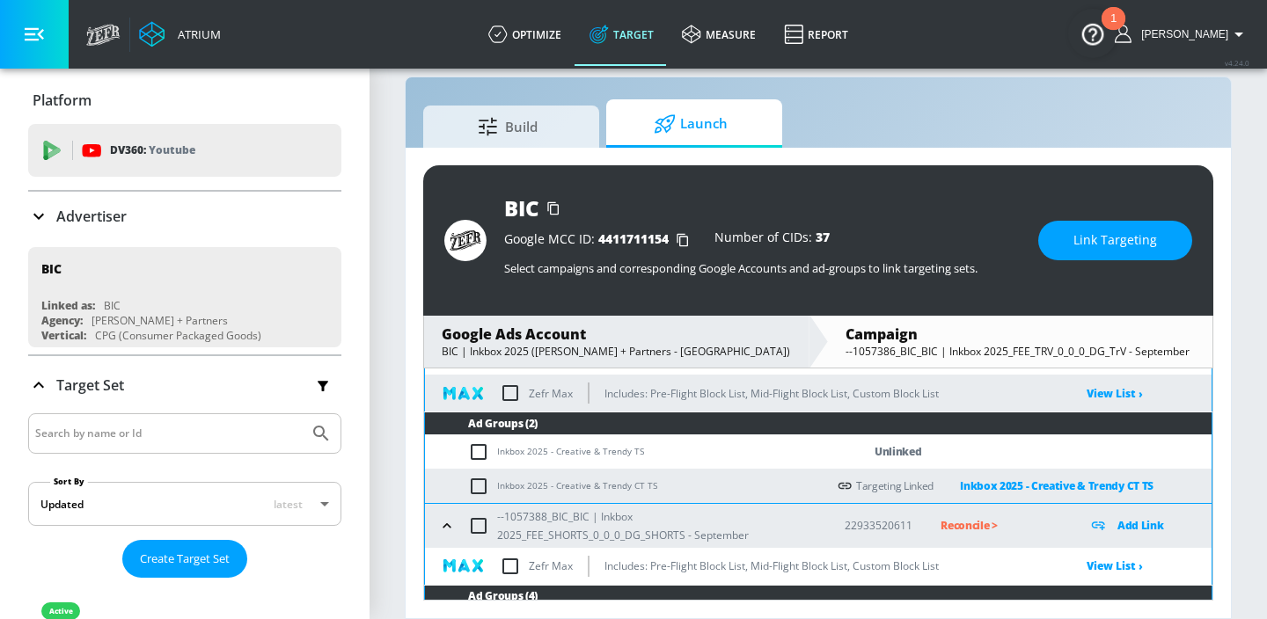
click at [480, 448] on input "checkbox" at bounding box center [482, 452] width 29 height 21
checkbox input "true"
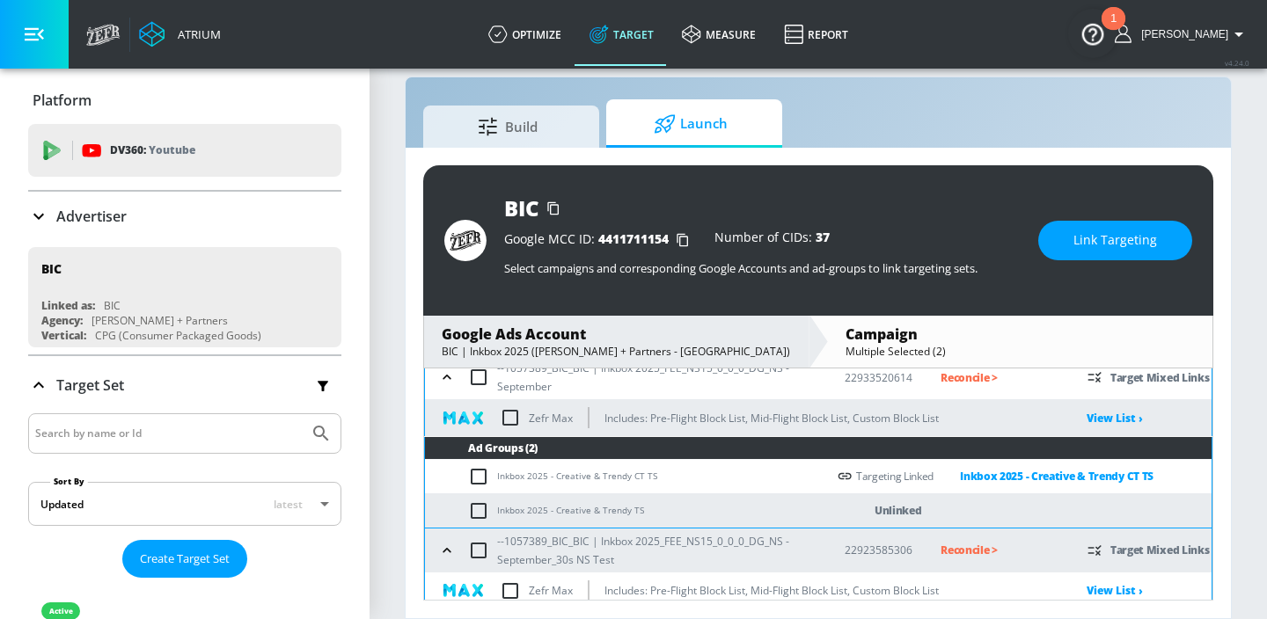
scroll to position [883, 0]
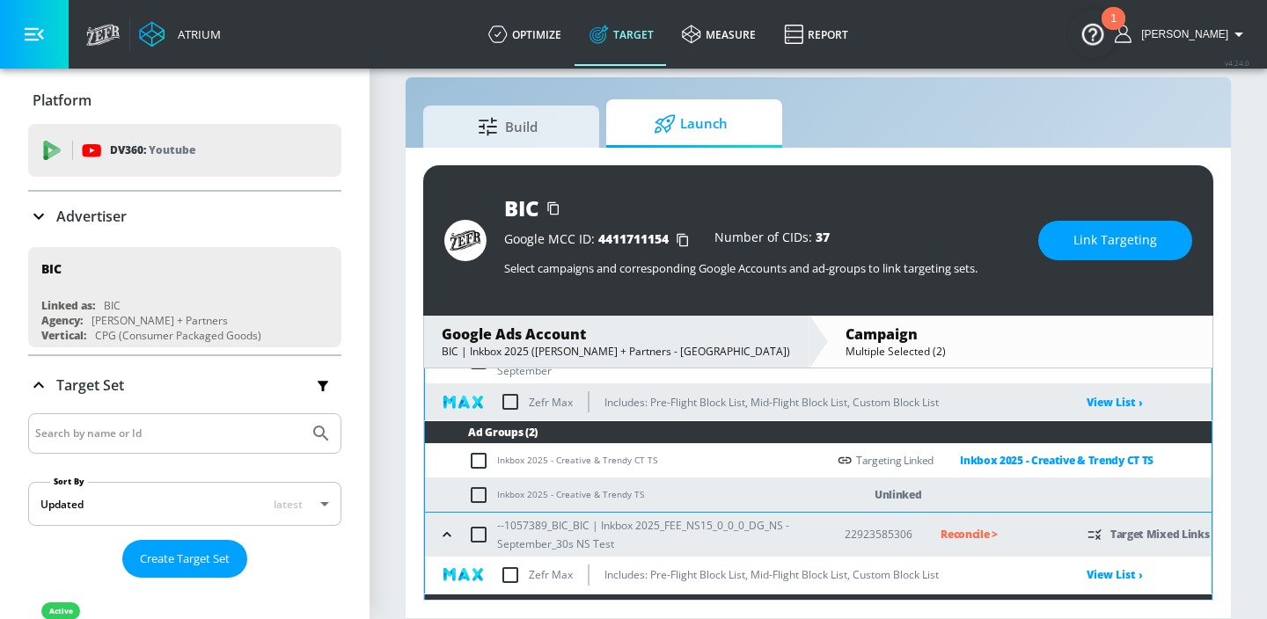
click at [477, 491] on input "checkbox" at bounding box center [482, 495] width 29 height 21
checkbox input "true"
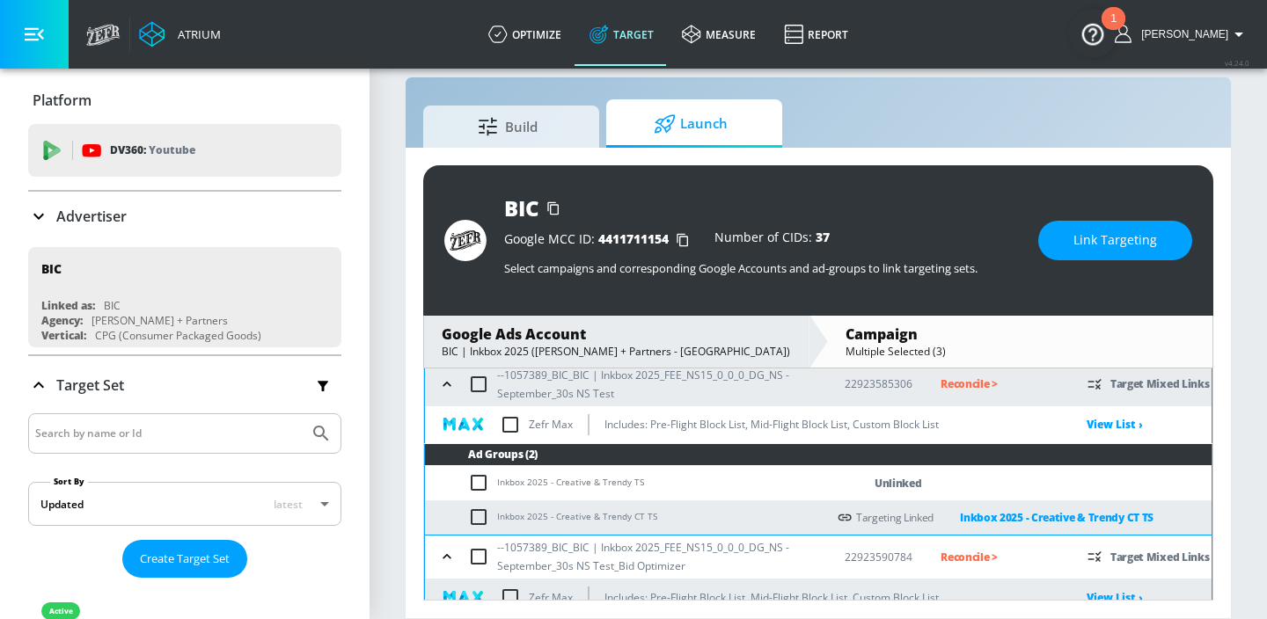
click at [474, 480] on input "checkbox" at bounding box center [482, 483] width 29 height 21
checkbox input "true"
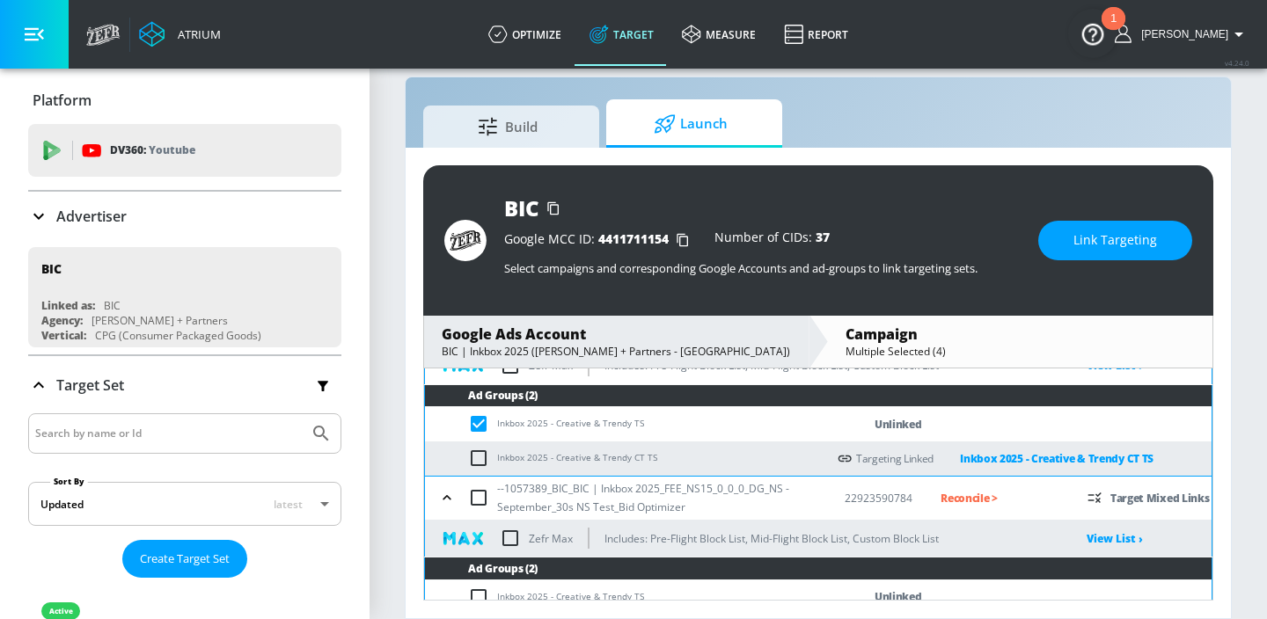
scroll to position [1144, 0]
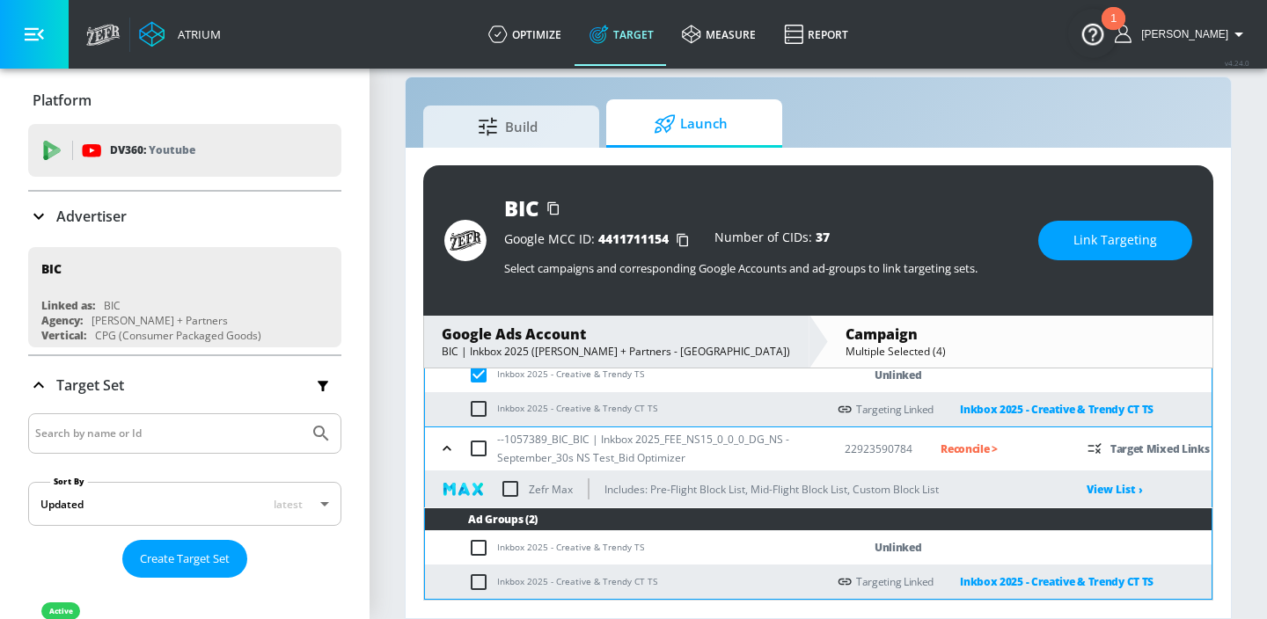
click at [473, 553] on input "checkbox" at bounding box center [482, 548] width 29 height 21
checkbox input "true"
click at [1037, 238] on div "BIC Google MCC ID: 4411711154 Number of CIDs: 37 Select campaigns and correspon…" at bounding box center [818, 240] width 790 height 150
click at [1061, 238] on button "Link Targeting" at bounding box center [1115, 241] width 154 height 40
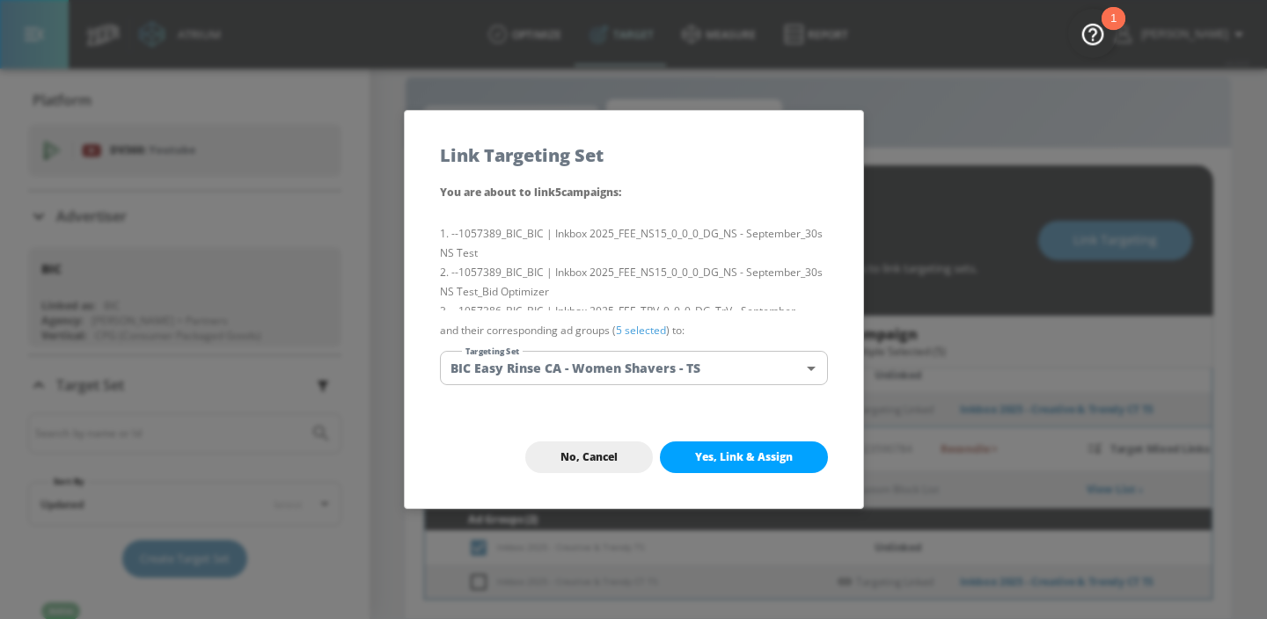
click at [757, 367] on body "Atrium optimize Target measure Report optimize Target measure Report v 4.24.0 […" at bounding box center [633, 296] width 1267 height 645
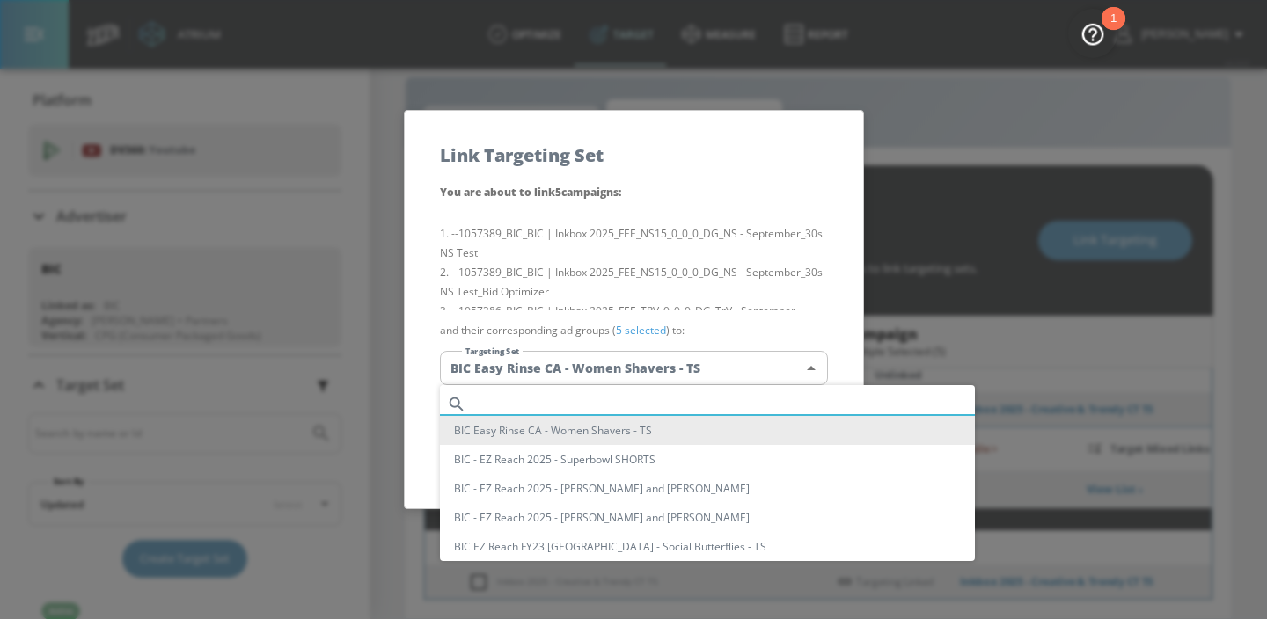
click at [649, 398] on input "text" at bounding box center [724, 404] width 502 height 24
paste input "Inkbox 2025 - Creative & Trendy TS"
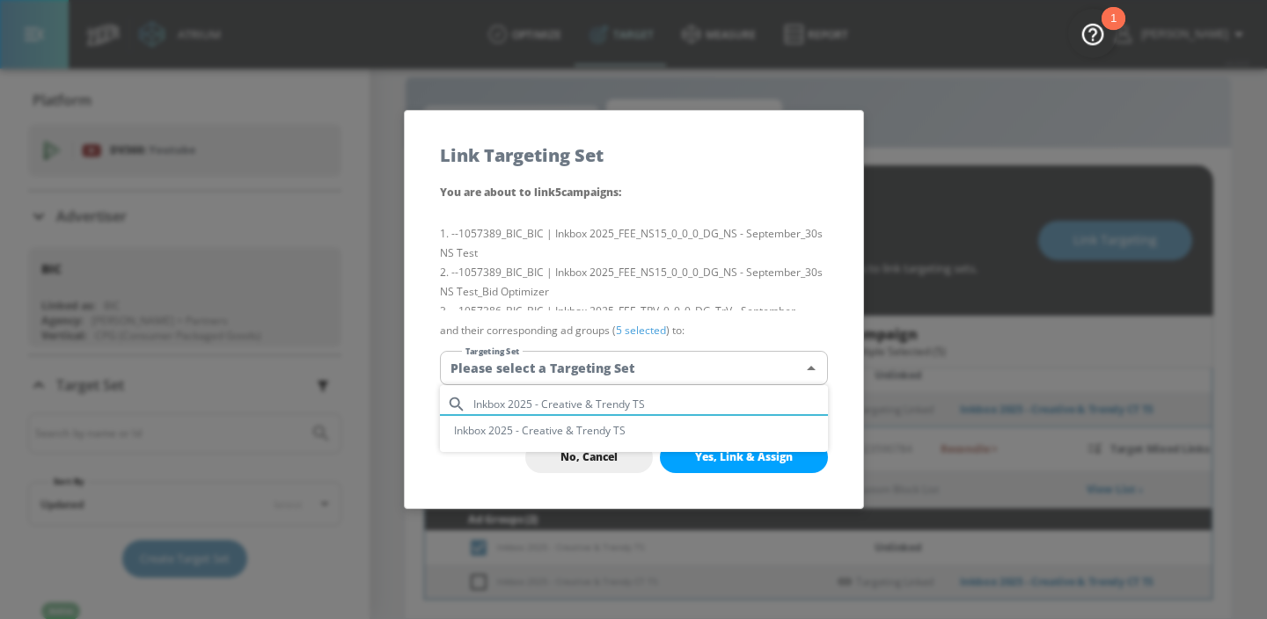
type input "Inkbox 2025 - Creative & Trendy TS"
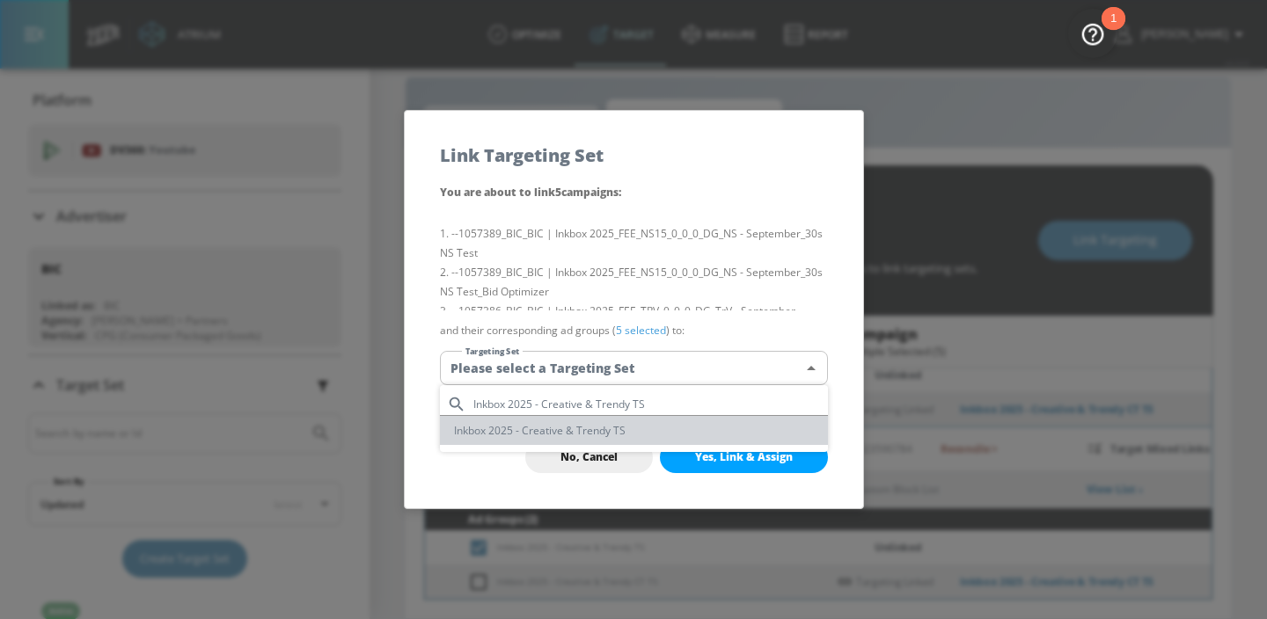
click at [626, 430] on li "Inkbox 2025 - Creative & Trendy TS" at bounding box center [634, 430] width 388 height 29
type input "45f48fdf-a2b6-468e-9000-cf5fb1ddc696"
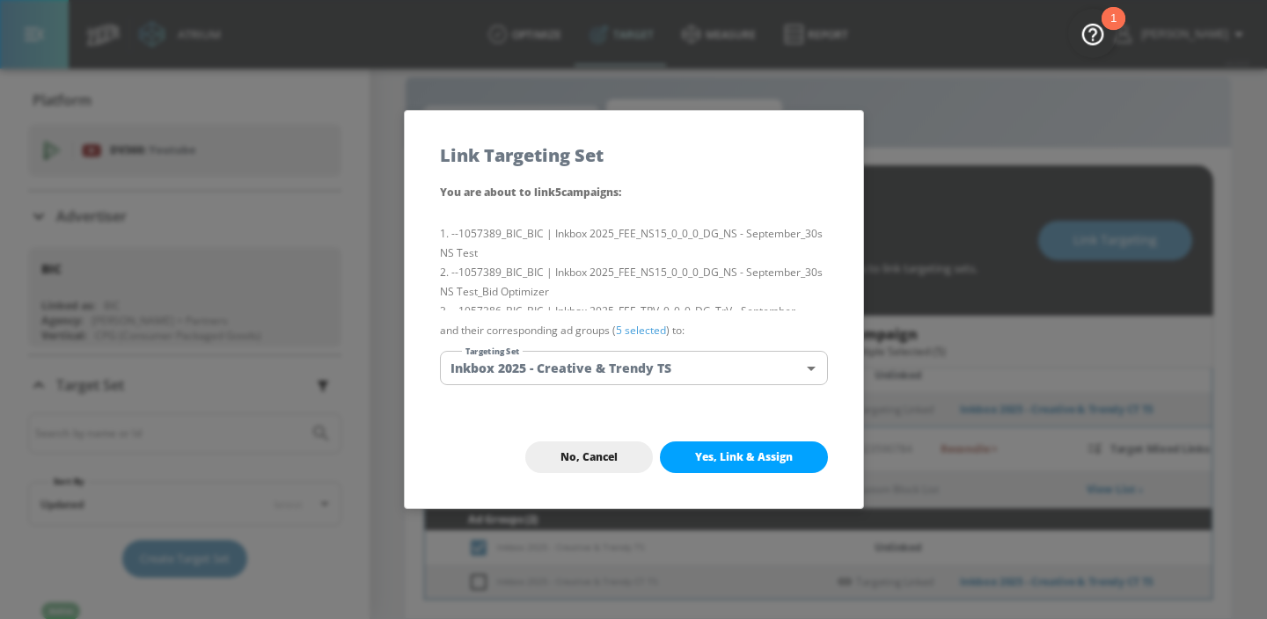
click at [672, 302] on li "--1057386_BIC_BIC | Inkbox 2025_FEE_TRV_0_0_0_DG_TrV - September" at bounding box center [634, 311] width 388 height 19
click at [695, 453] on span "Yes, Link & Assign" at bounding box center [744, 458] width 98 height 14
checkbox input "false"
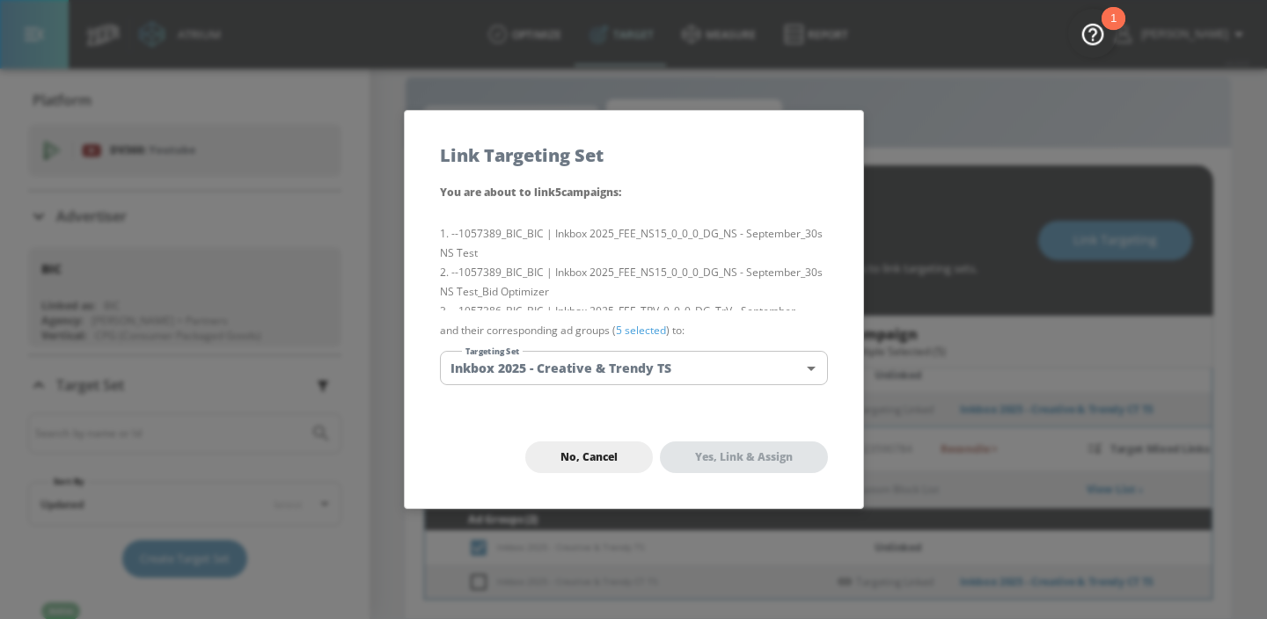
checkbox input "false"
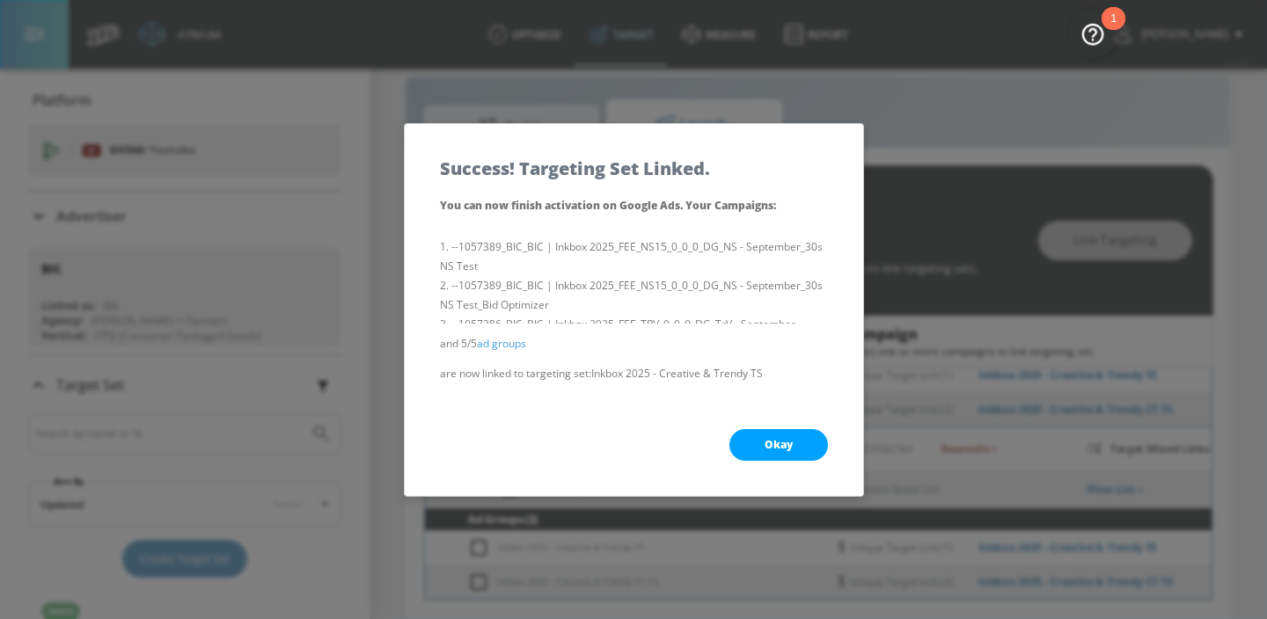
click at [750, 441] on button "Okay" at bounding box center [778, 445] width 99 height 32
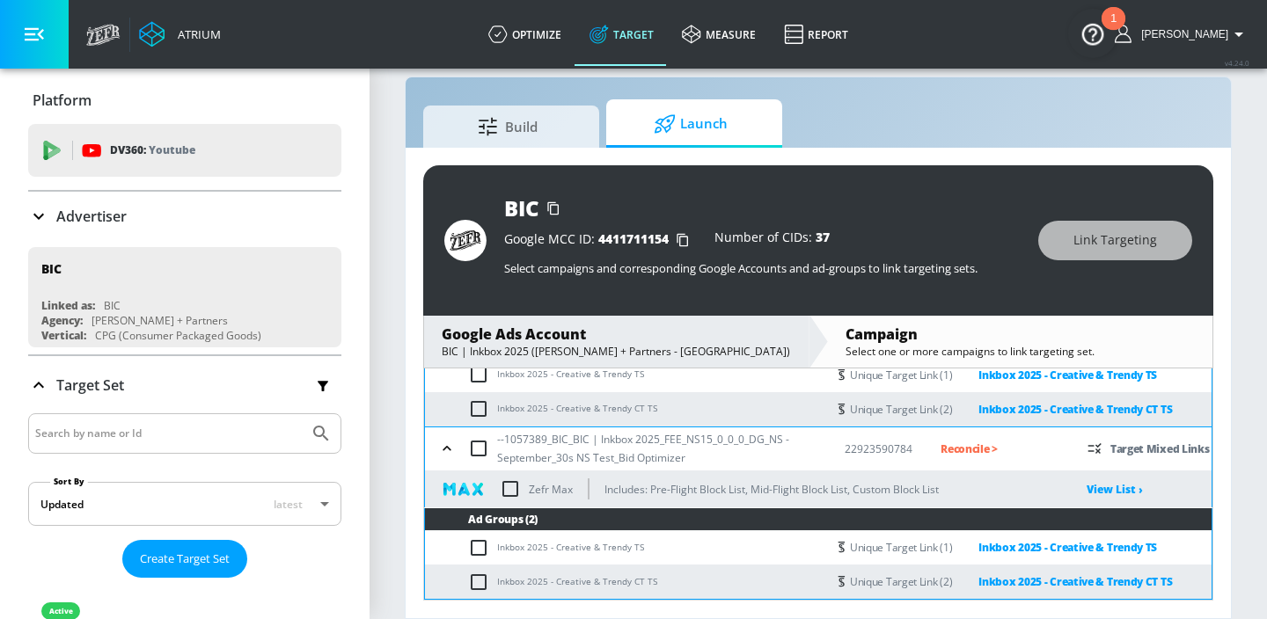
scroll to position [4404, 0]
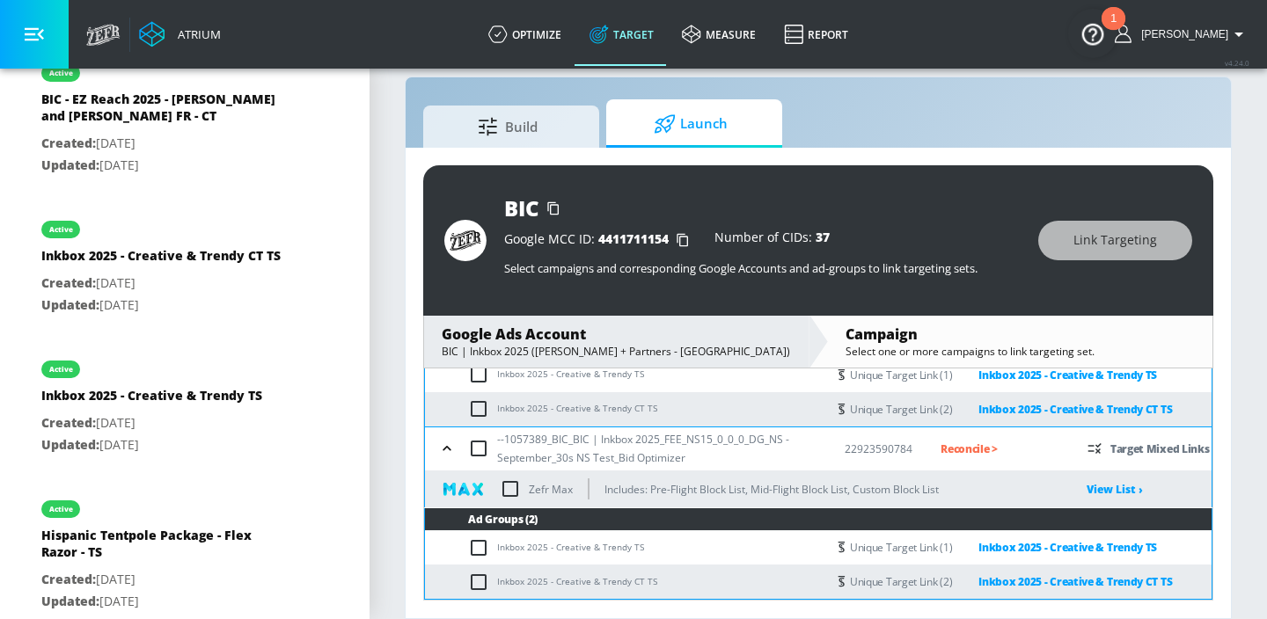
click at [710, 558] on td "Inkbox 2025 - Creative & Trendy TS" at bounding box center [625, 548] width 401 height 34
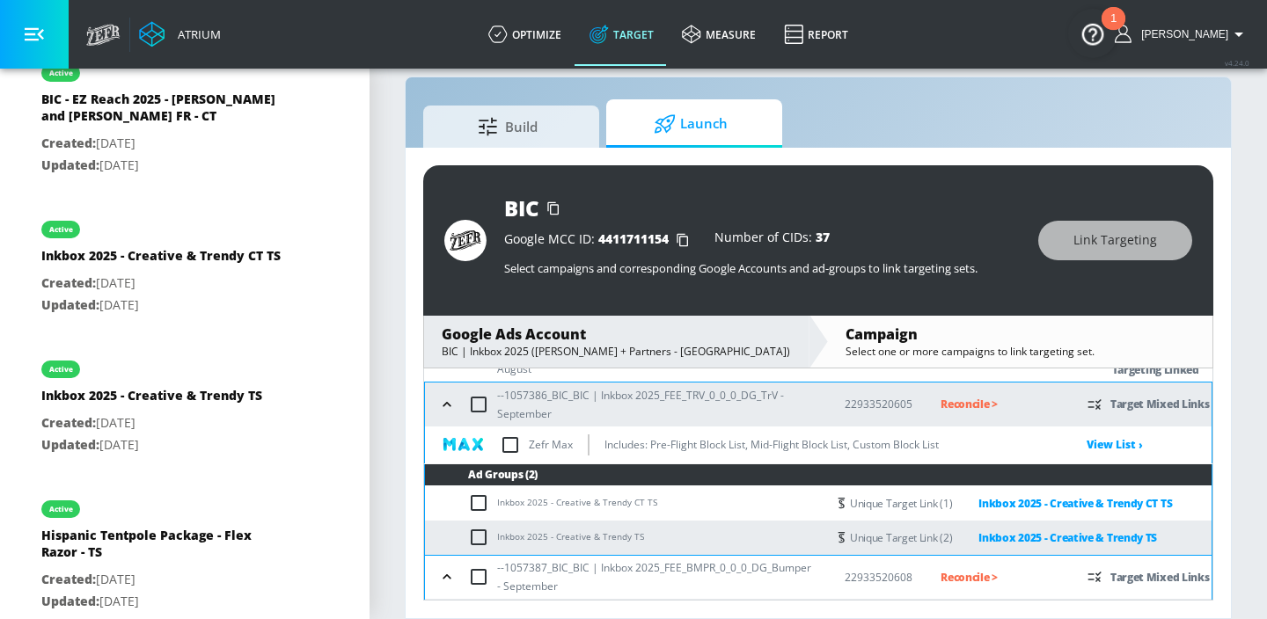
scroll to position [275, 0]
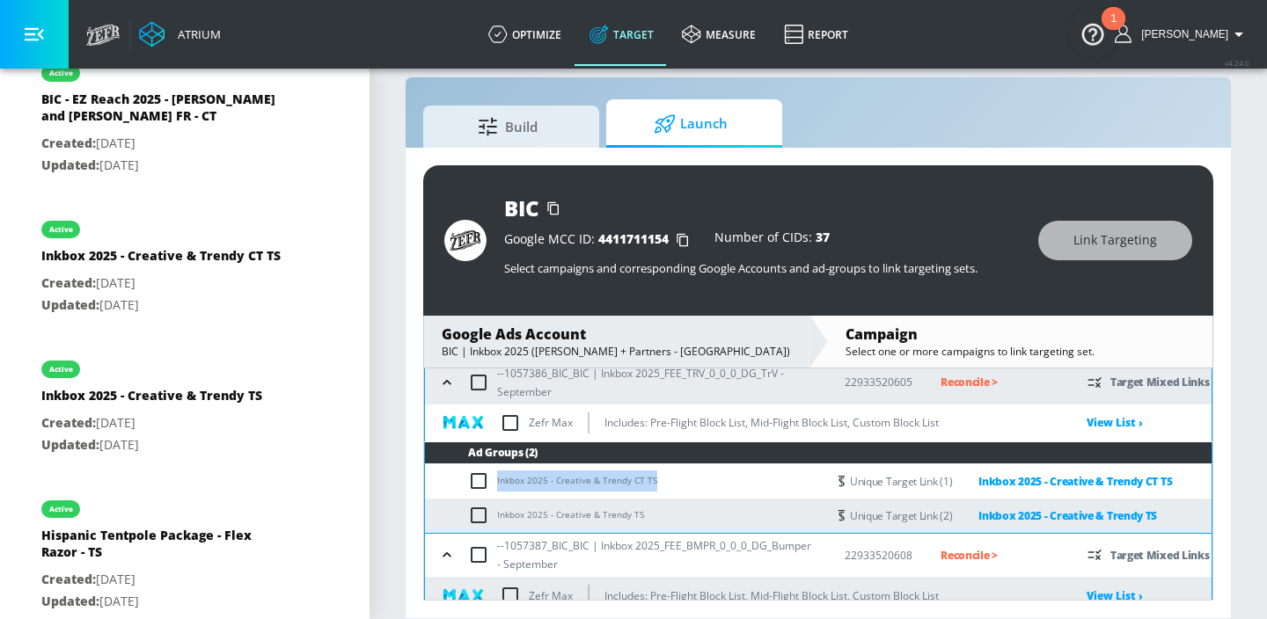
drag, startPoint x: 652, startPoint y: 478, endPoint x: 495, endPoint y: 476, distance: 156.6
click at [495, 476] on td "Inkbox 2025 - Creative & Trendy CT TS" at bounding box center [625, 482] width 401 height 34
copy td "Inkbox 2025 - Creative & Trendy CT TS"
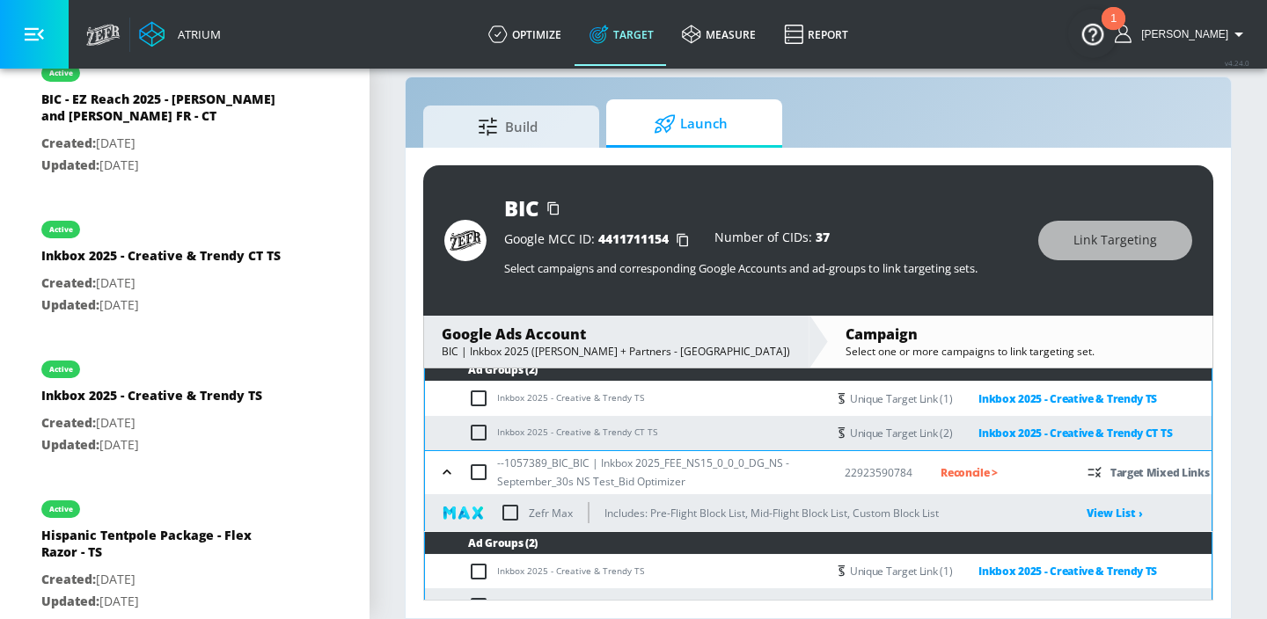
scroll to position [1144, 0]
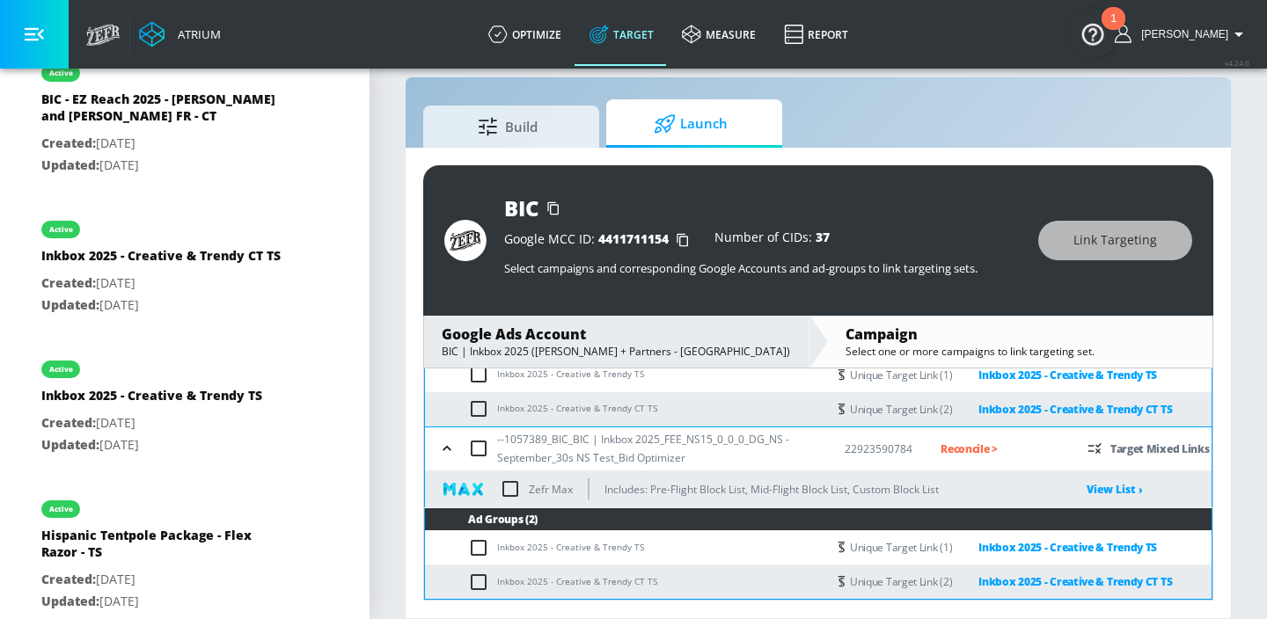
click at [515, 487] on input "checkbox" at bounding box center [510, 489] width 37 height 37
checkbox input "true"
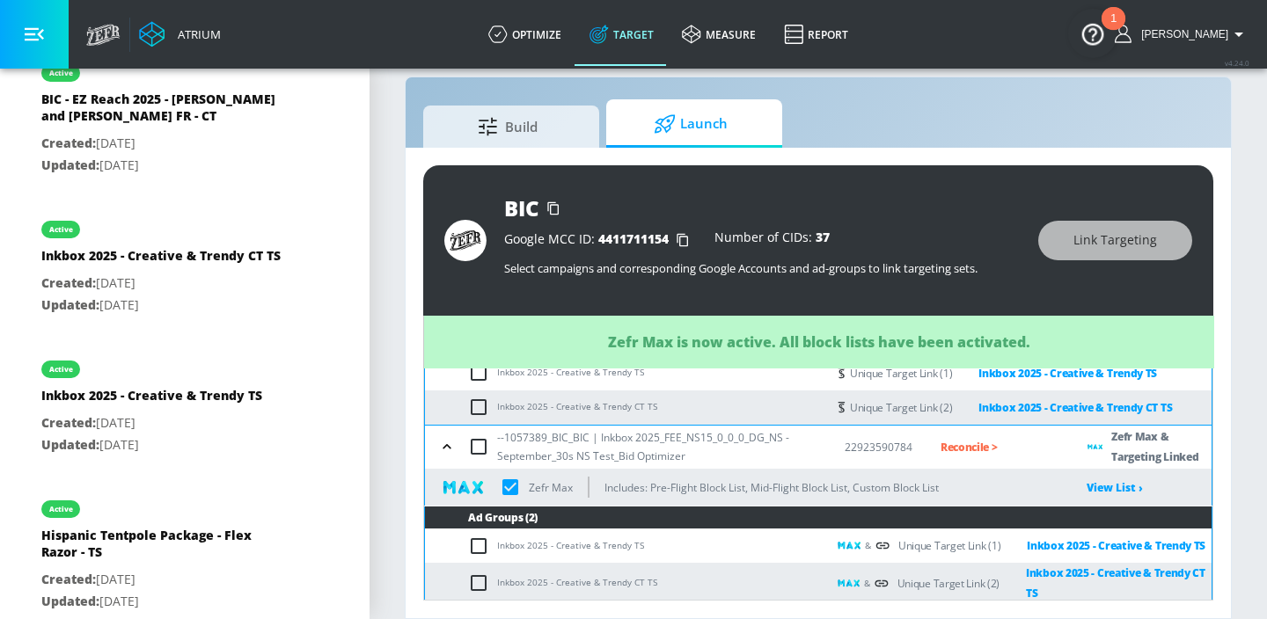
click at [449, 449] on icon "button" at bounding box center [447, 446] width 8 height 4
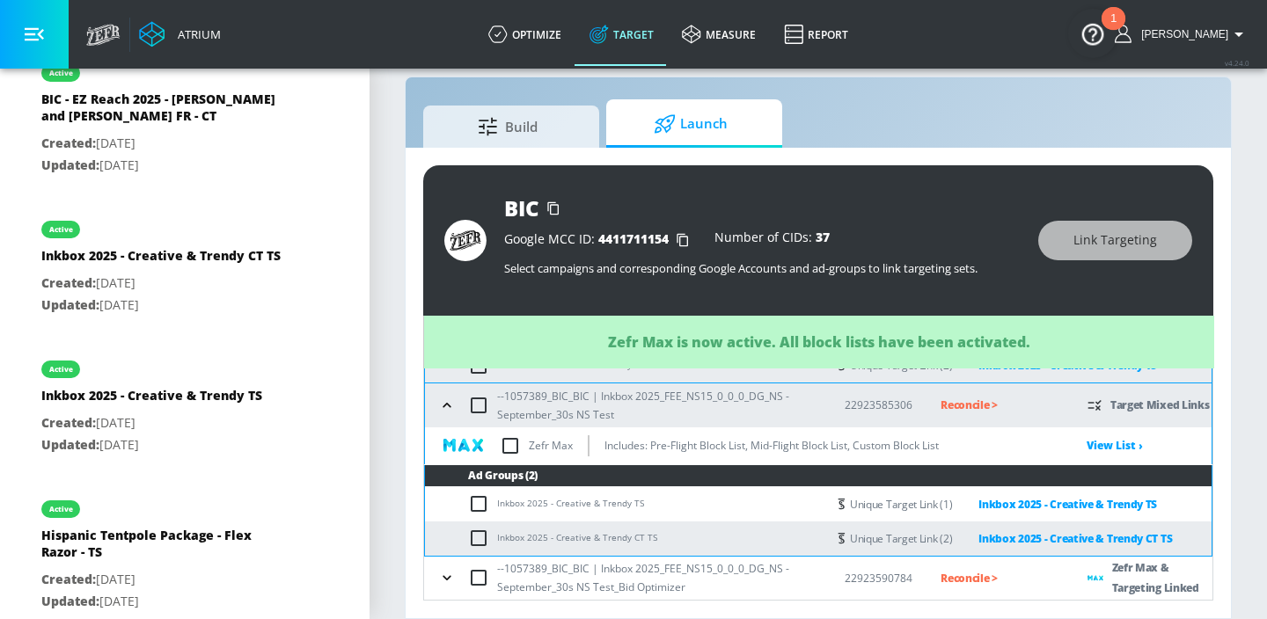
scroll to position [1014, 0]
click at [512, 447] on input "checkbox" at bounding box center [510, 446] width 37 height 37
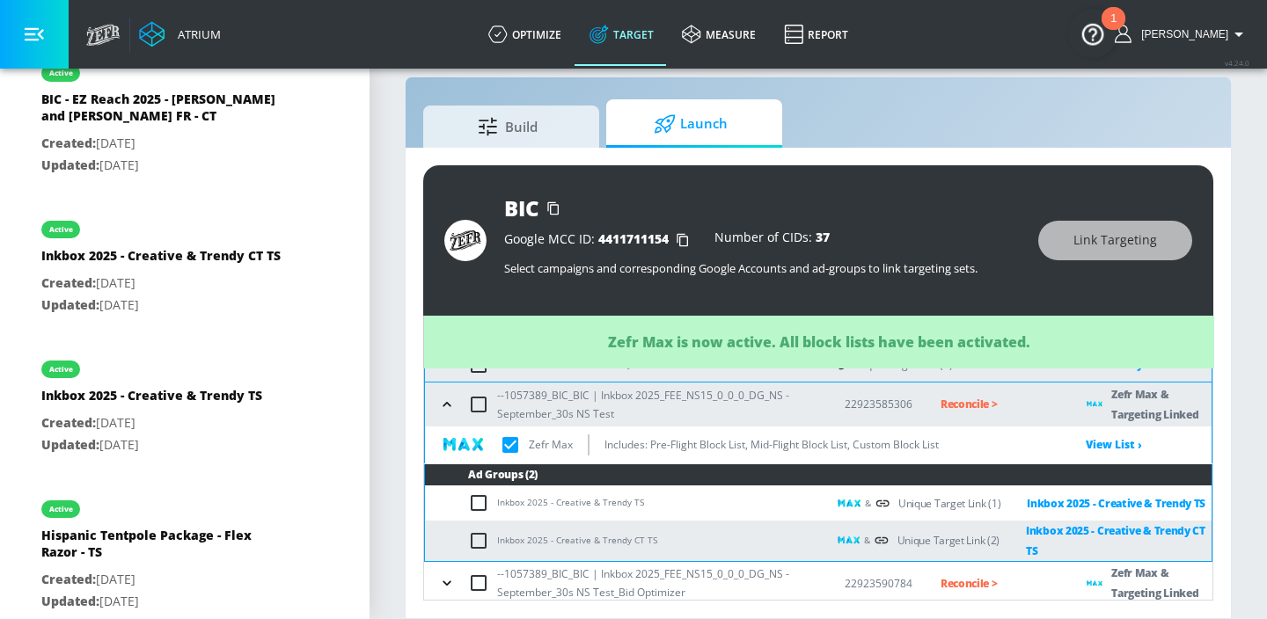
checkbox input "true"
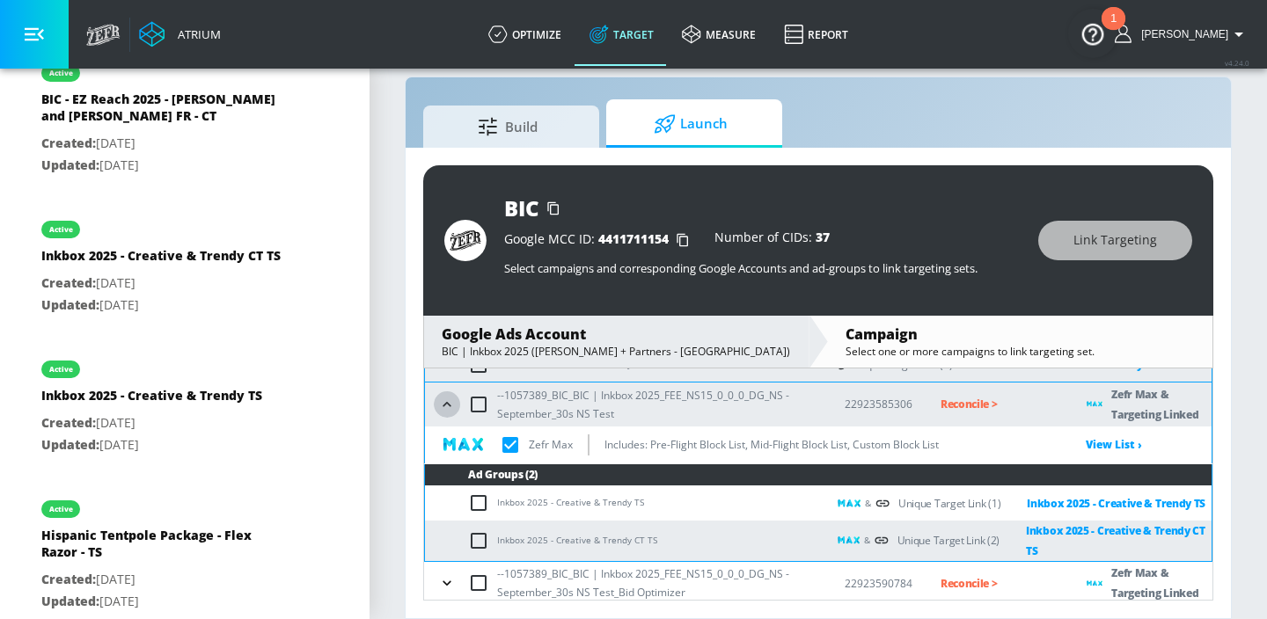
click at [449, 408] on icon "button" at bounding box center [447, 405] width 18 height 18
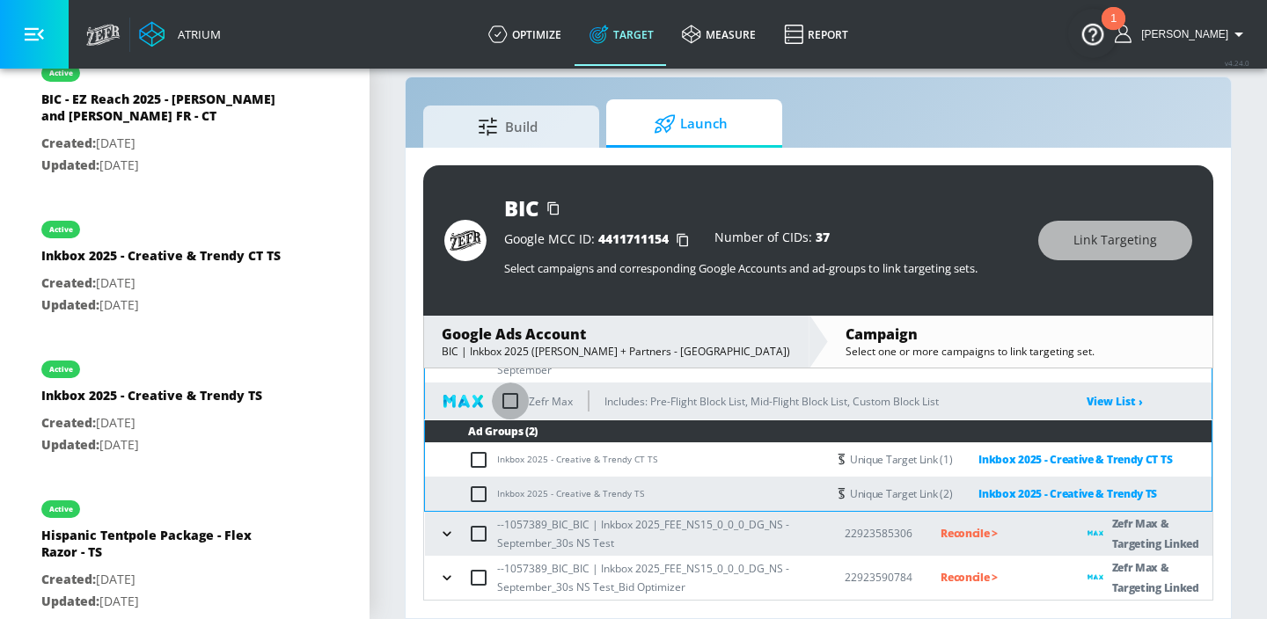
click at [510, 407] on input "checkbox" at bounding box center [510, 401] width 37 height 37
checkbox input "true"
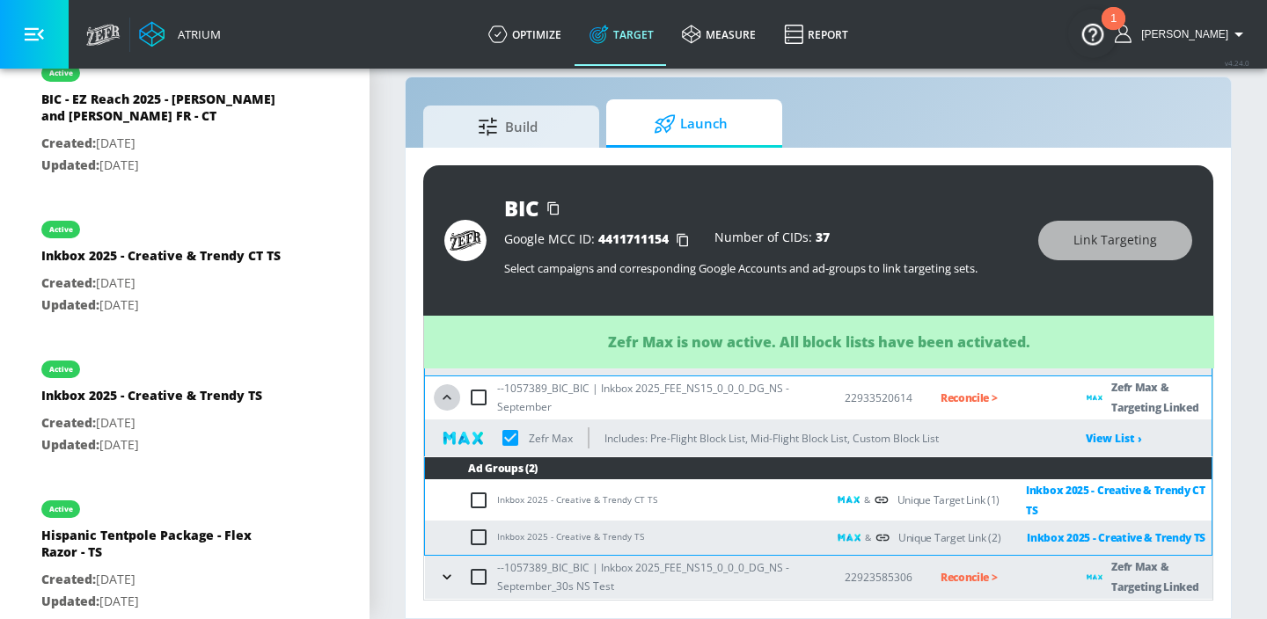
click at [458, 399] on button "button" at bounding box center [447, 398] width 26 height 26
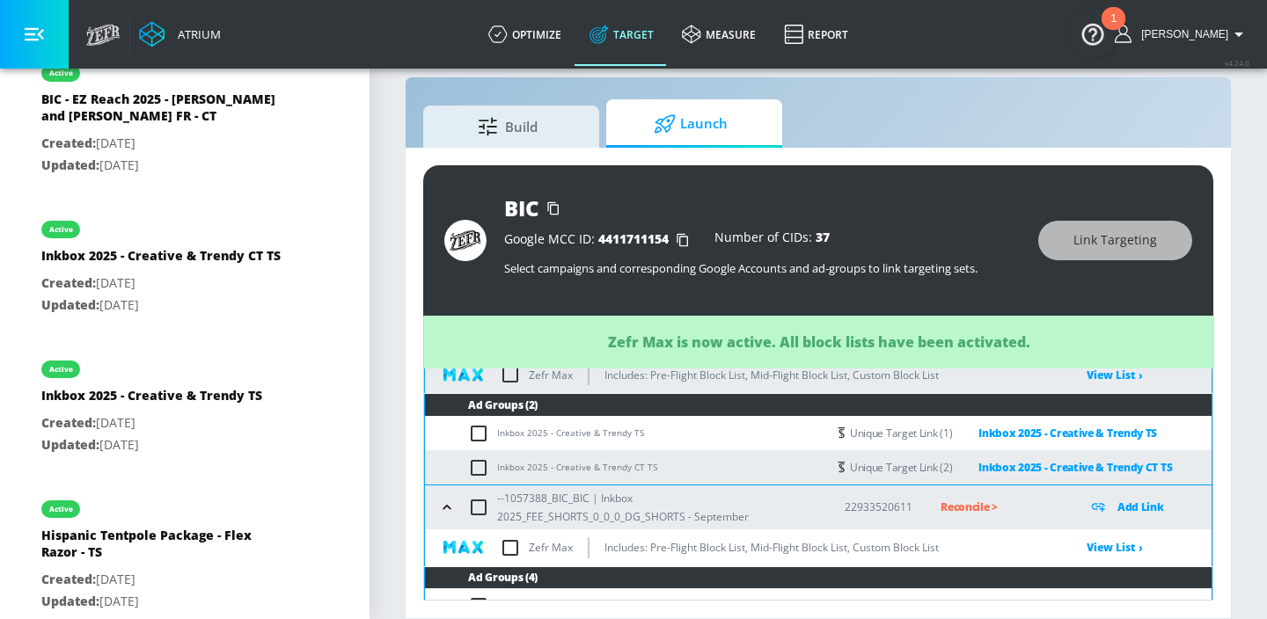
scroll to position [492, 0]
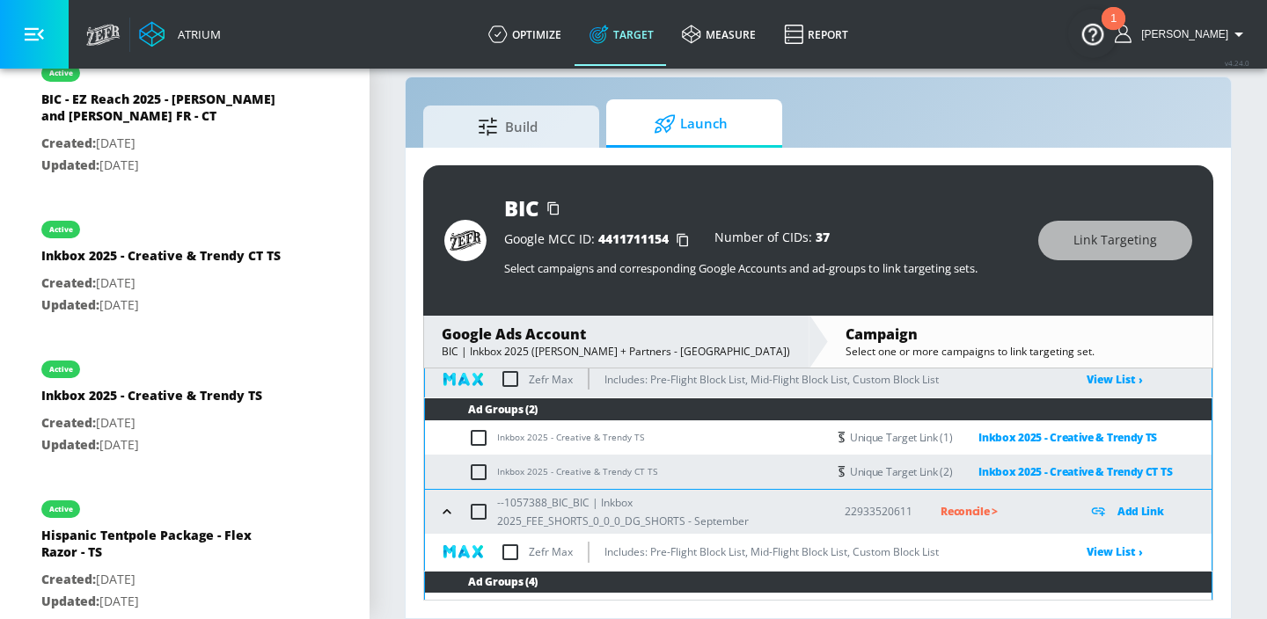
click at [517, 550] on input "checkbox" at bounding box center [510, 552] width 37 height 37
checkbox input "true"
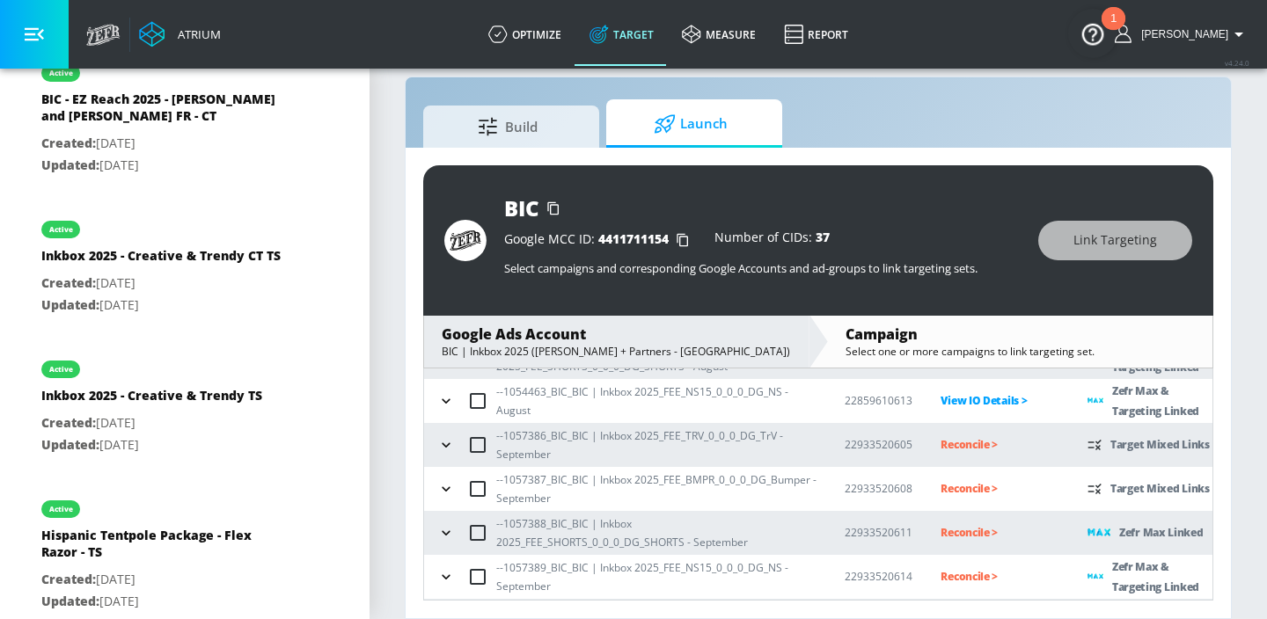
scroll to position [207, 0]
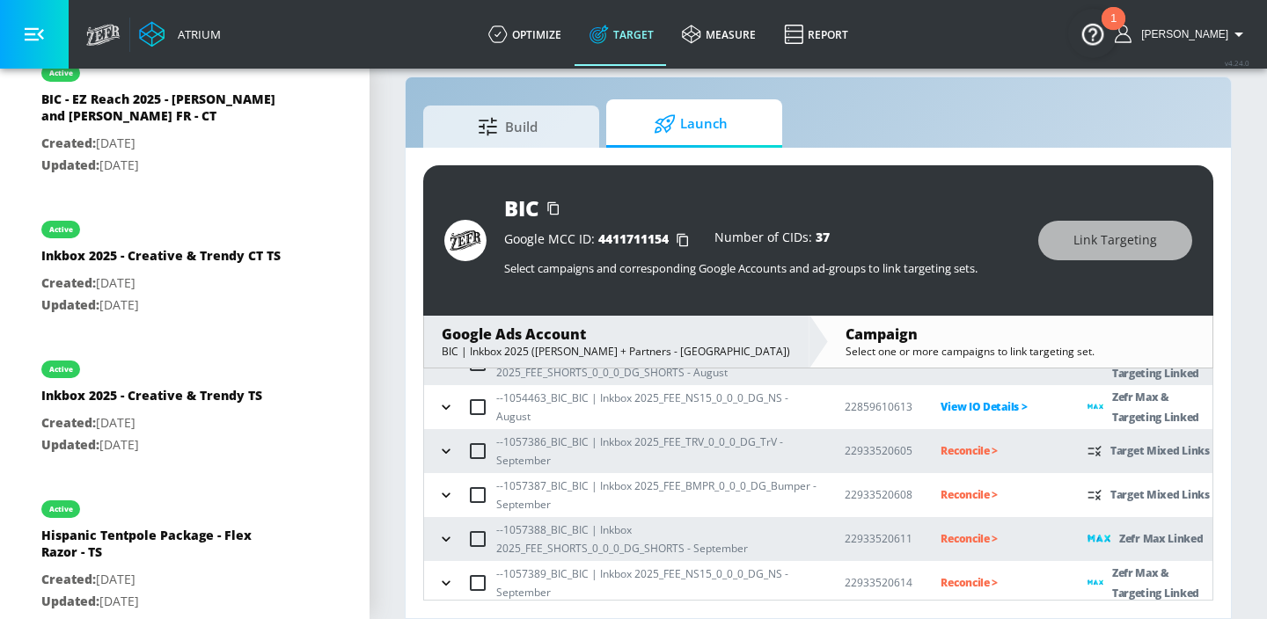
click at [443, 489] on icon "button" at bounding box center [446, 496] width 18 height 18
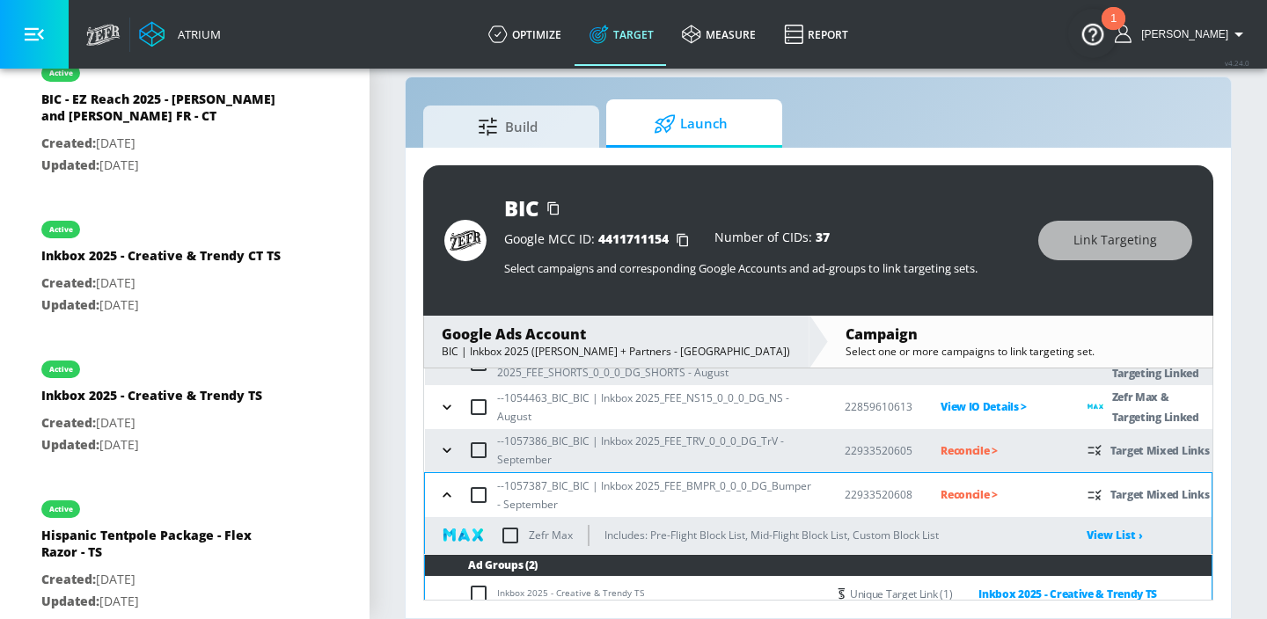
click at [510, 529] on input "checkbox" at bounding box center [510, 535] width 37 height 37
checkbox input "true"
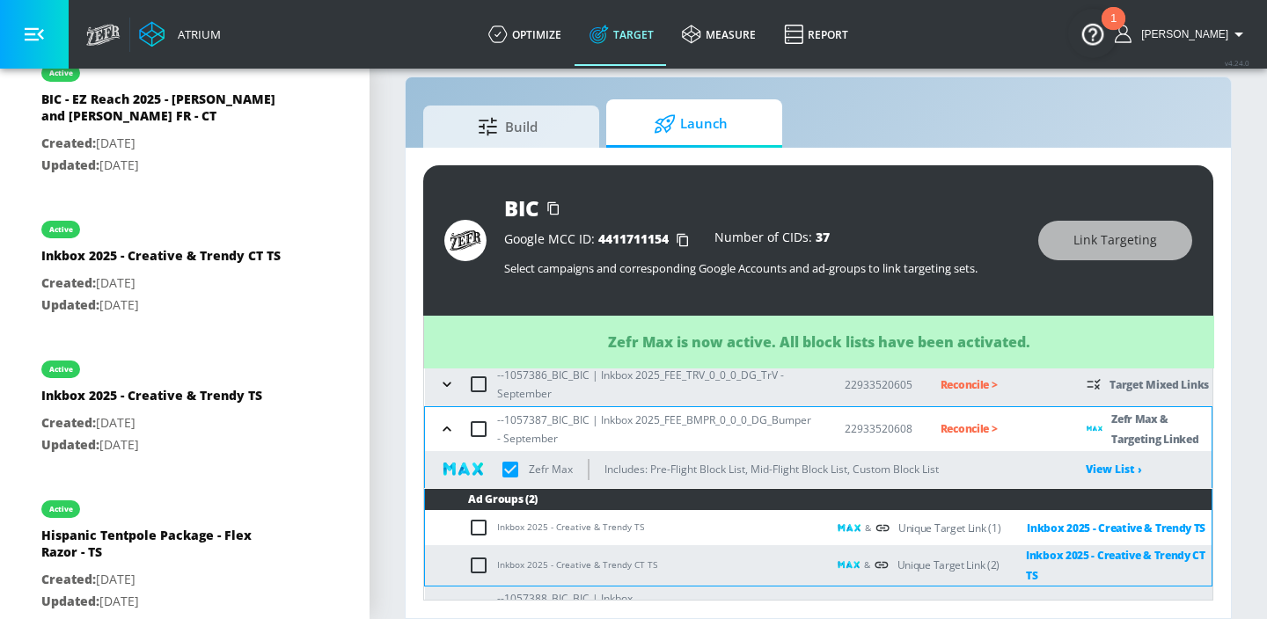
scroll to position [226, 0]
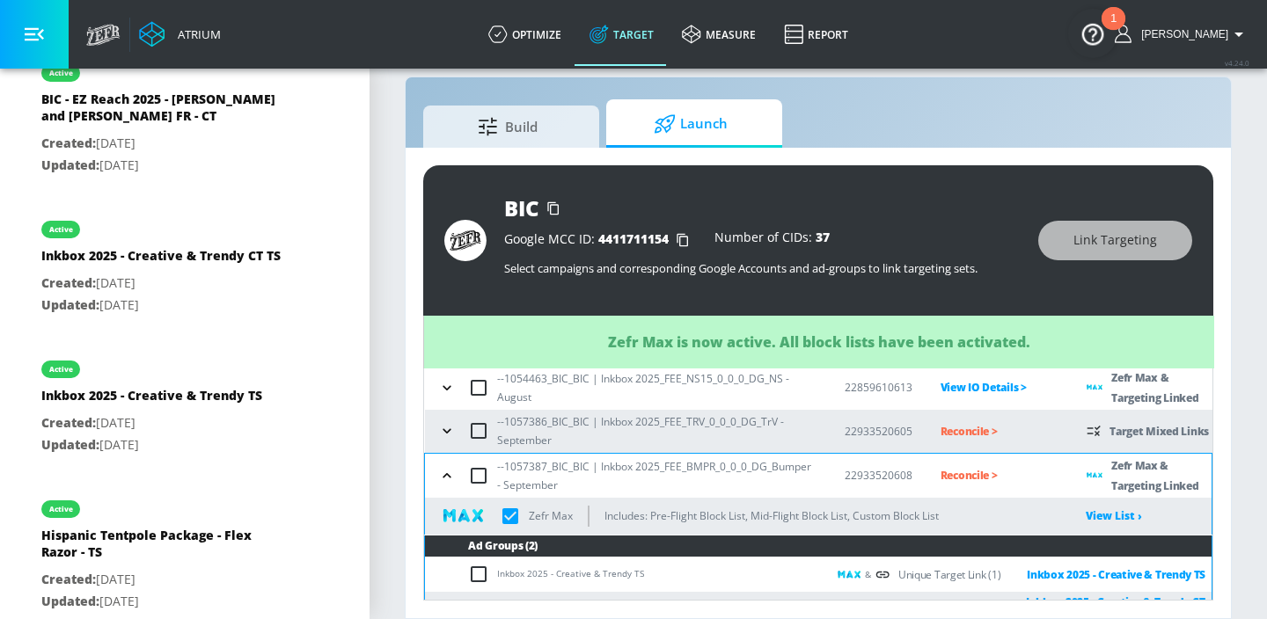
click at [443, 479] on icon "button" at bounding box center [447, 476] width 18 height 18
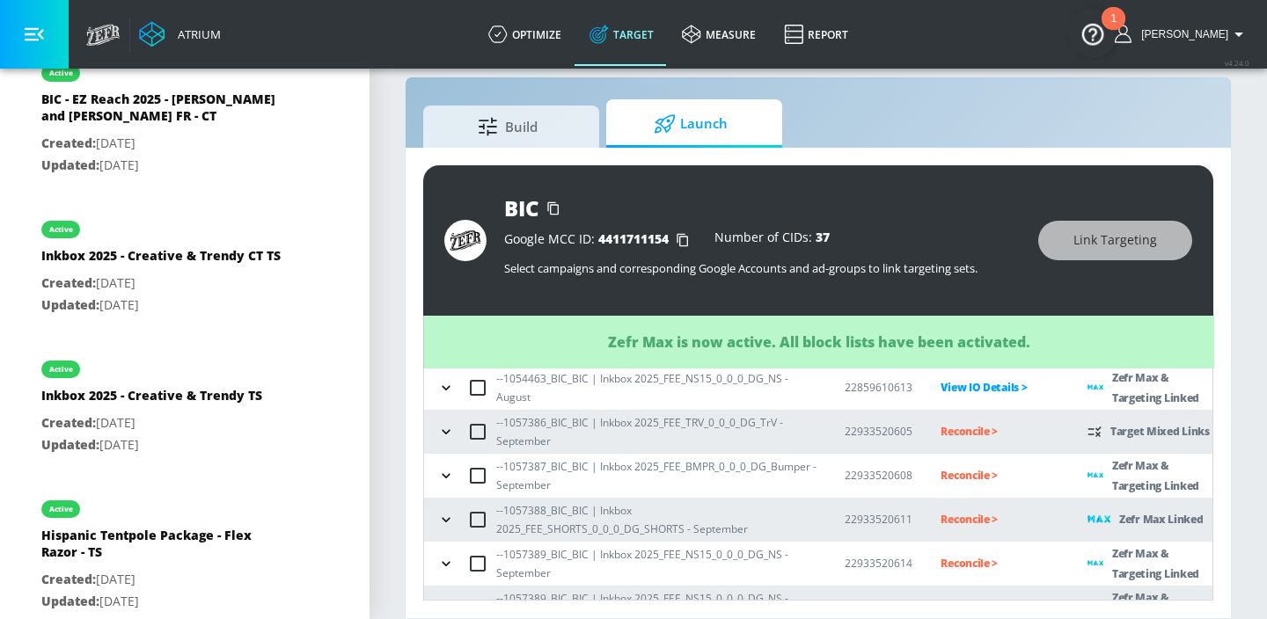
click at [443, 428] on icon "button" at bounding box center [446, 432] width 18 height 18
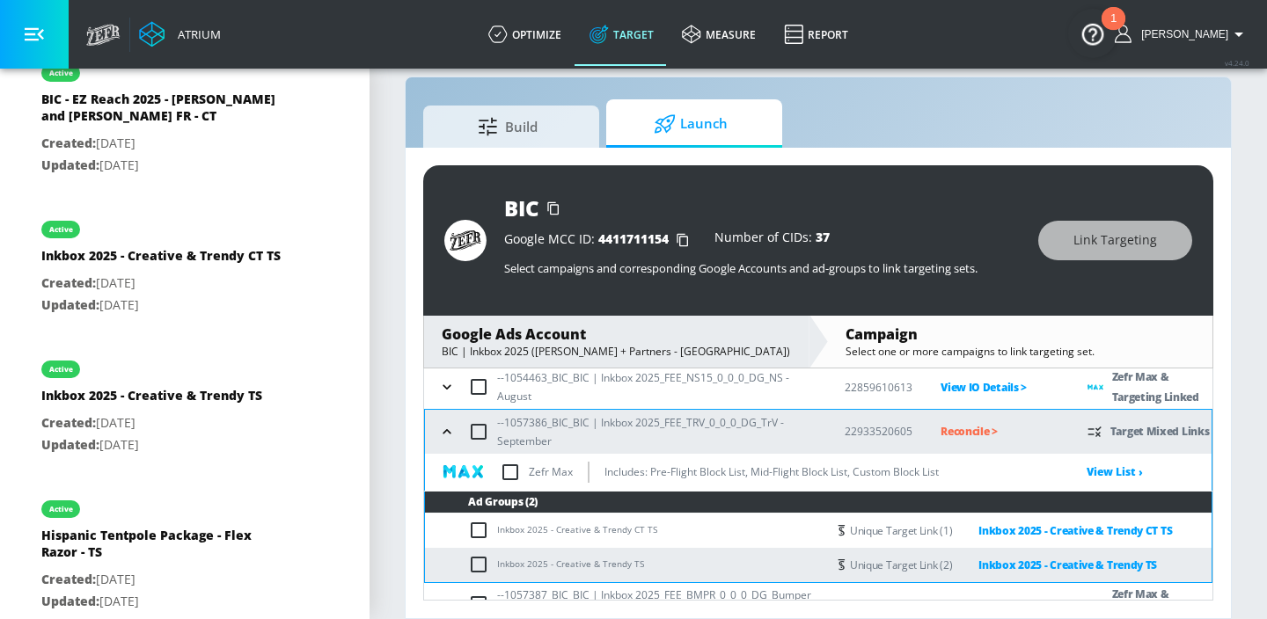
click at [502, 471] on input "checkbox" at bounding box center [510, 472] width 37 height 37
checkbox input "true"
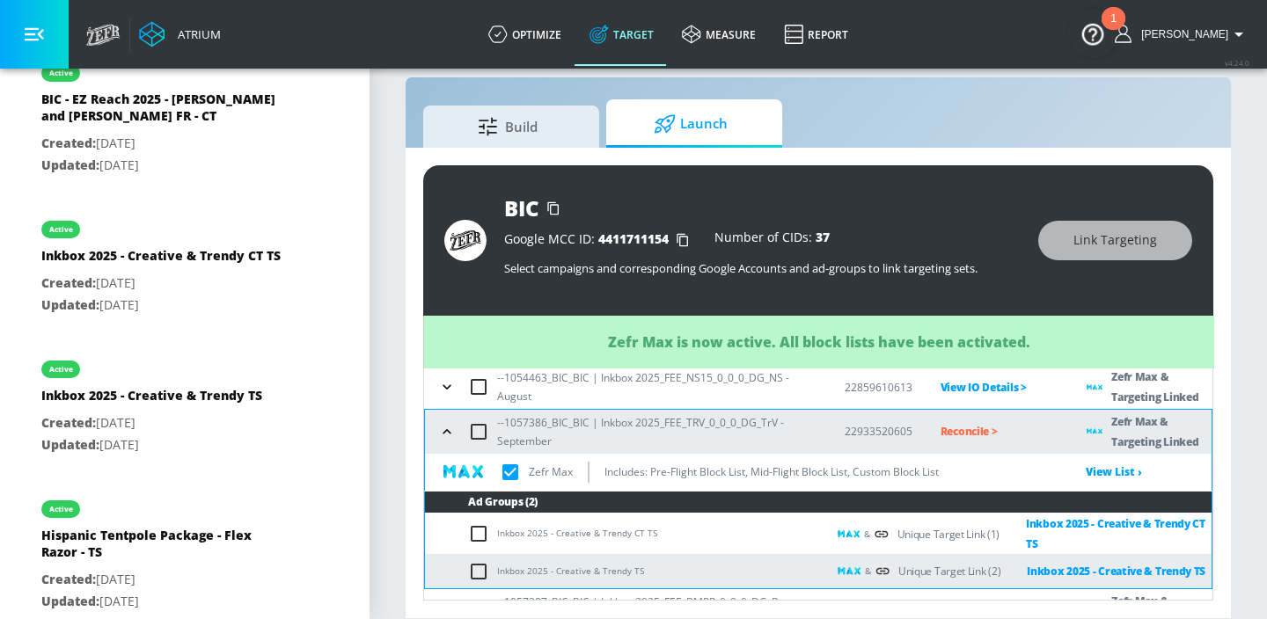
click at [436, 429] on button "button" at bounding box center [447, 432] width 26 height 26
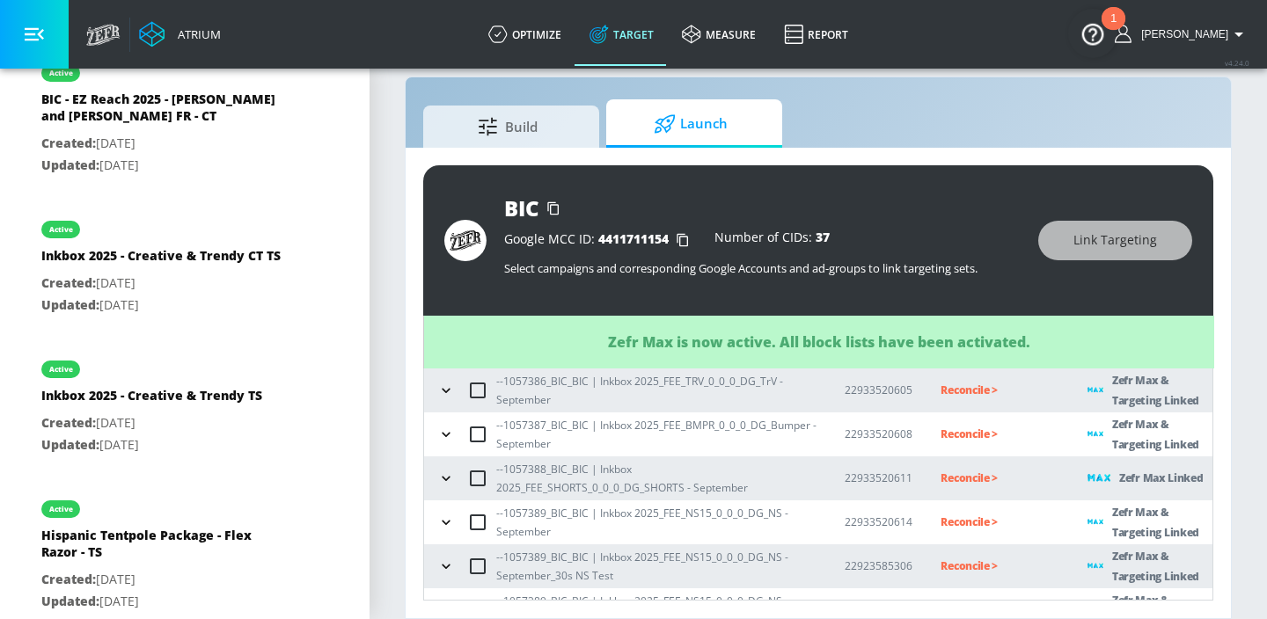
scroll to position [275, 0]
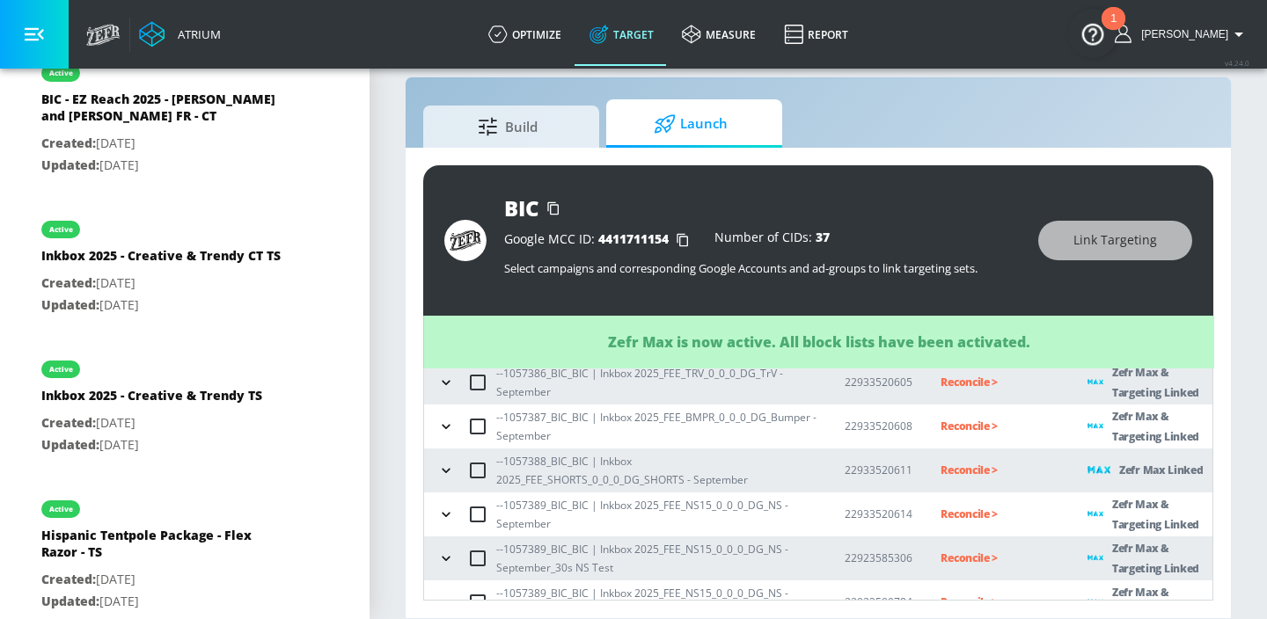
click at [449, 476] on icon "button" at bounding box center [446, 471] width 18 height 18
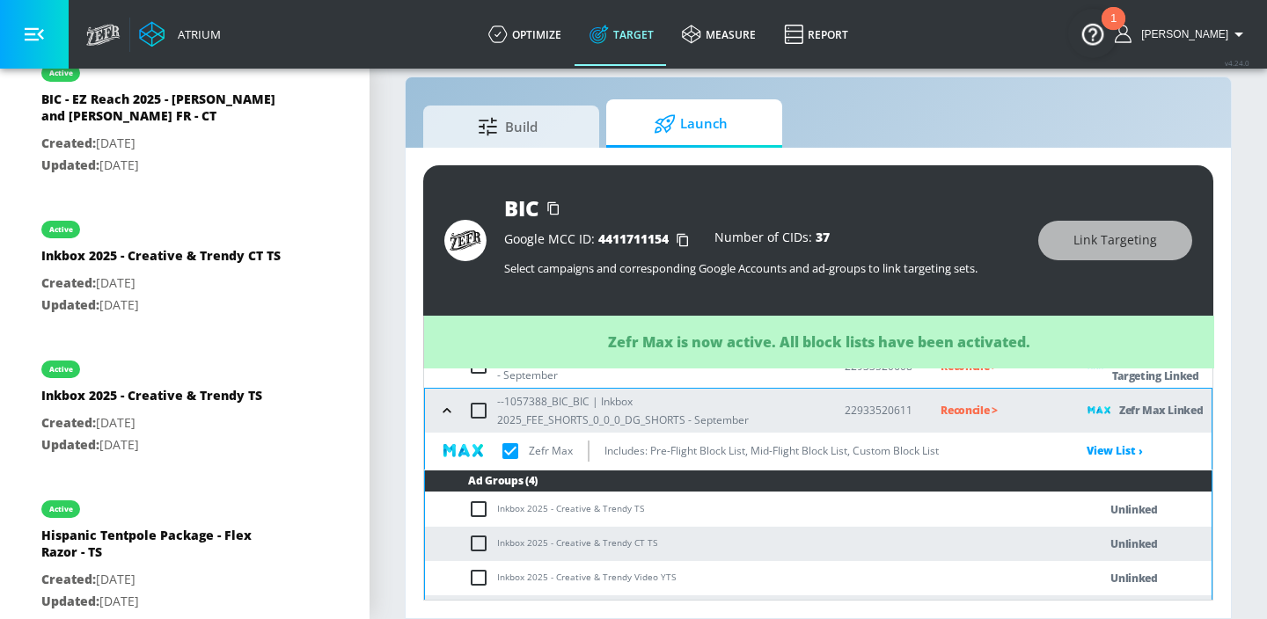
checkbox input "true"
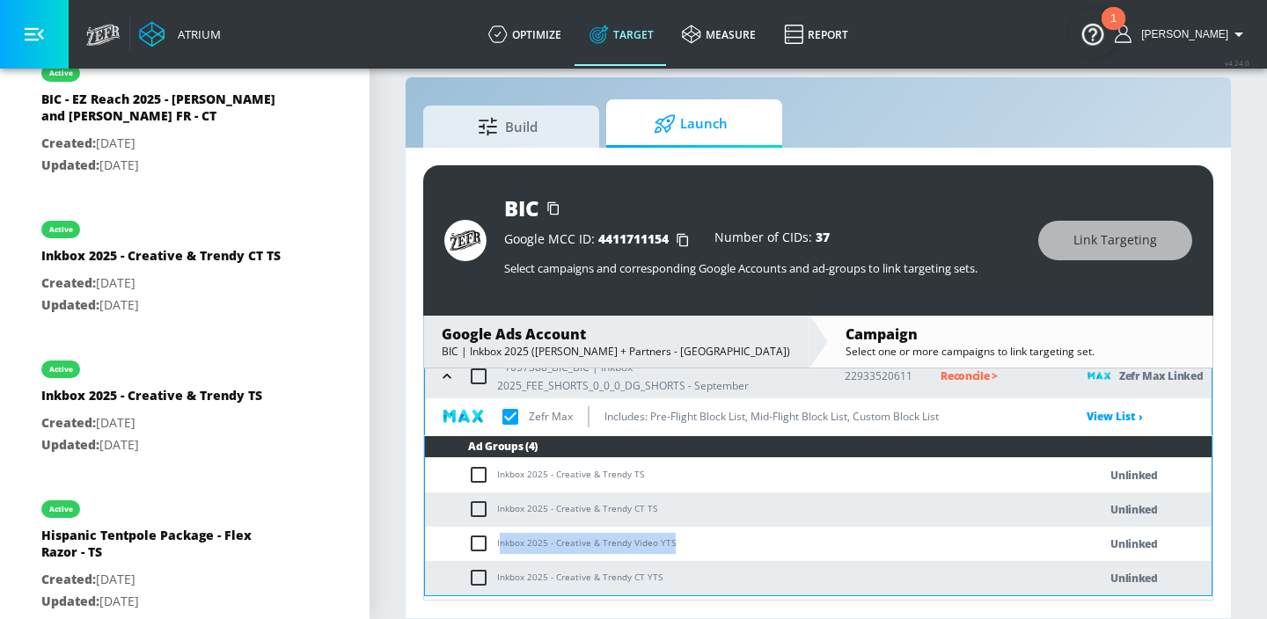
drag, startPoint x: 668, startPoint y: 539, endPoint x: 500, endPoint y: 541, distance: 168.1
click at [500, 541] on td "Inkbox 2025 - Creative & Trendy Video YTS" at bounding box center [743, 544] width 637 height 34
copy td "nkbox 2025 - Creative & Trendy Video YTS"
click at [474, 551] on input "checkbox" at bounding box center [482, 543] width 29 height 21
checkbox input "true"
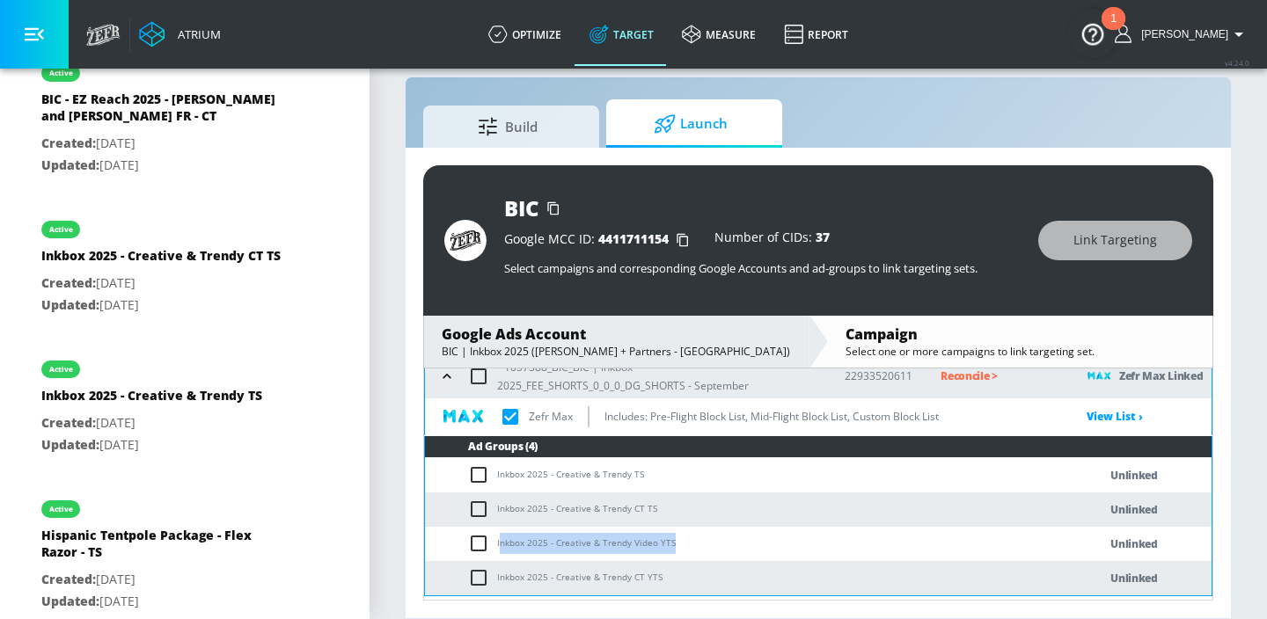
checkbox input "true"
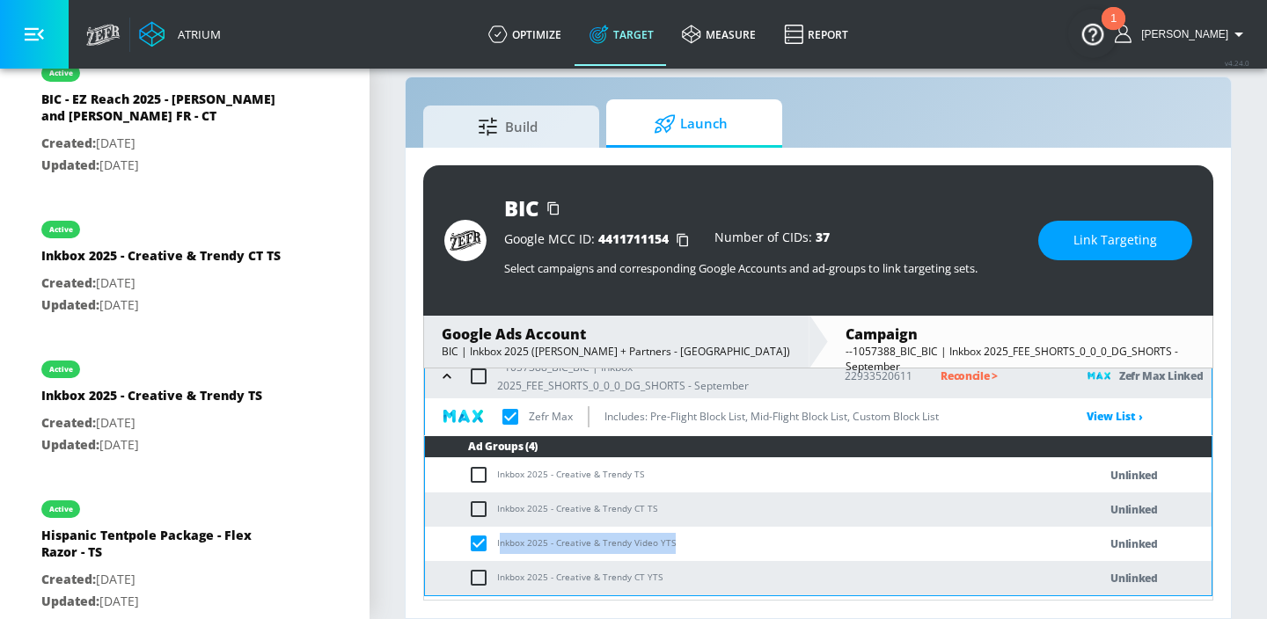
click at [1122, 239] on span "Link Targeting" at bounding box center [1115, 241] width 84 height 22
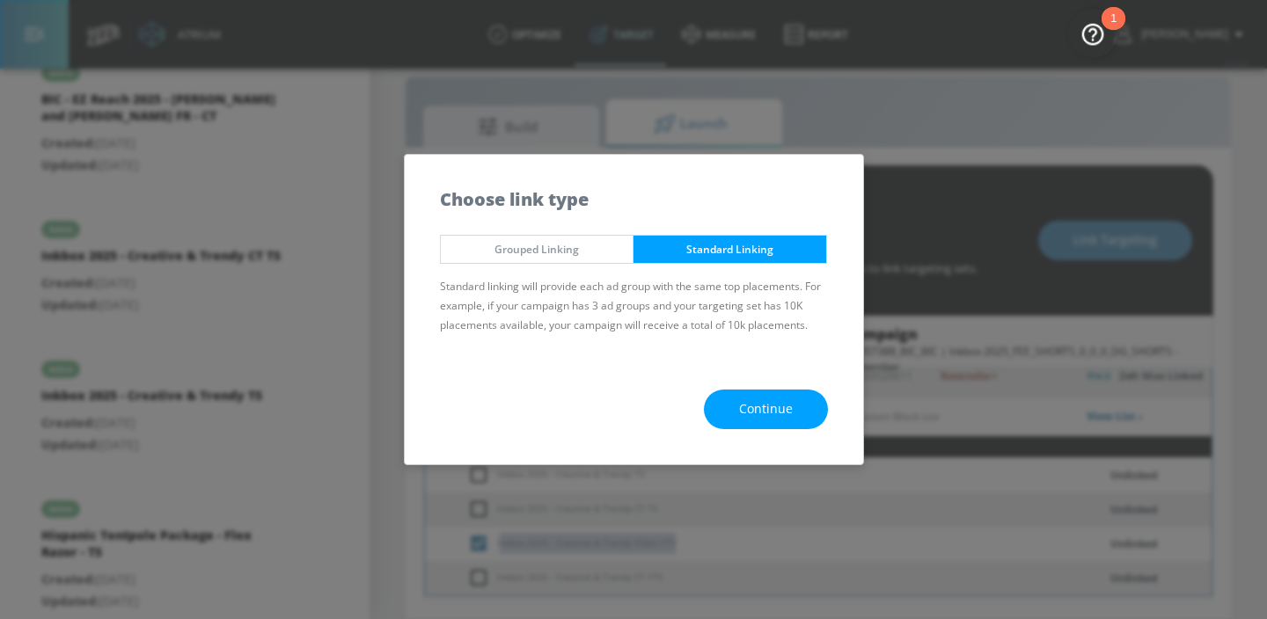
click at [756, 412] on span "Continue" at bounding box center [766, 410] width 54 height 22
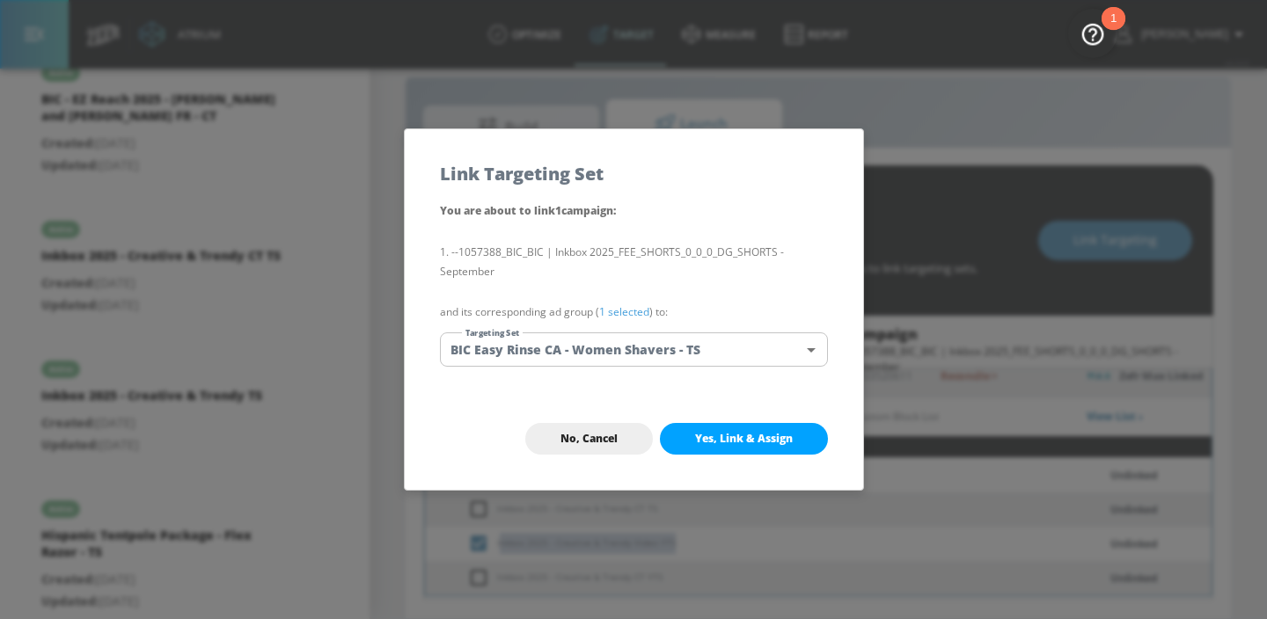
click at [674, 346] on body "Atrium optimize Target measure Report optimize Target measure Report v 4.24.0 […" at bounding box center [633, 296] width 1267 height 645
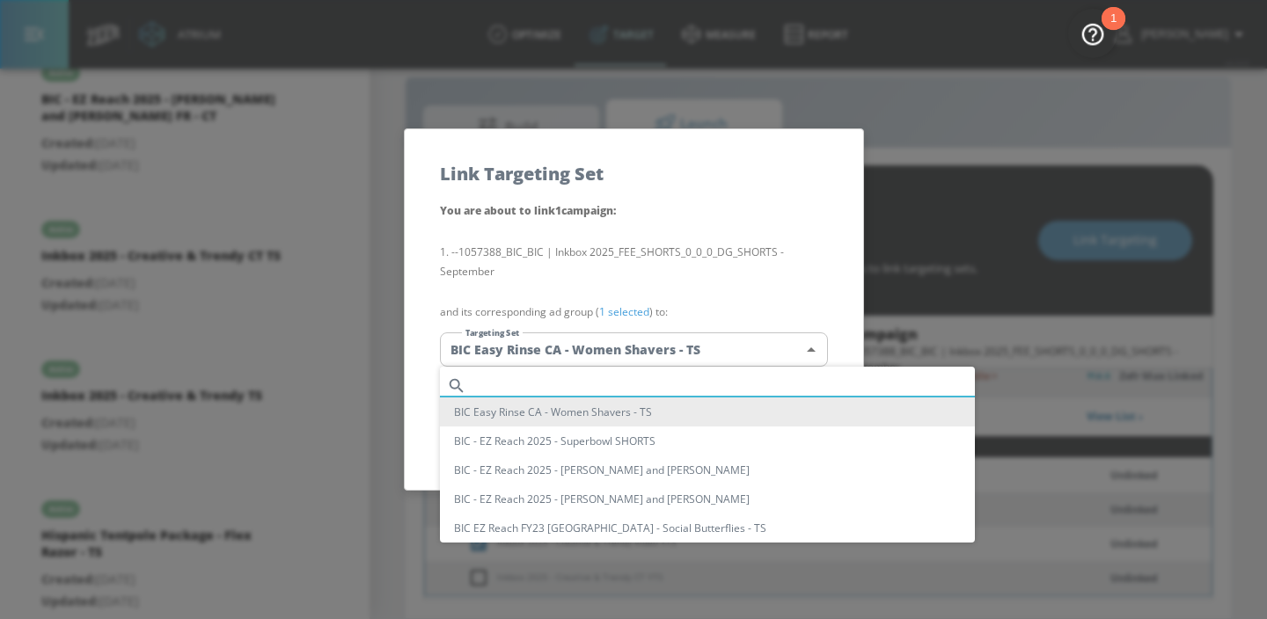
click at [634, 382] on input "text" at bounding box center [724, 386] width 502 height 24
paste input "nkbox 2025 - Creative & Trendy Video YTS"
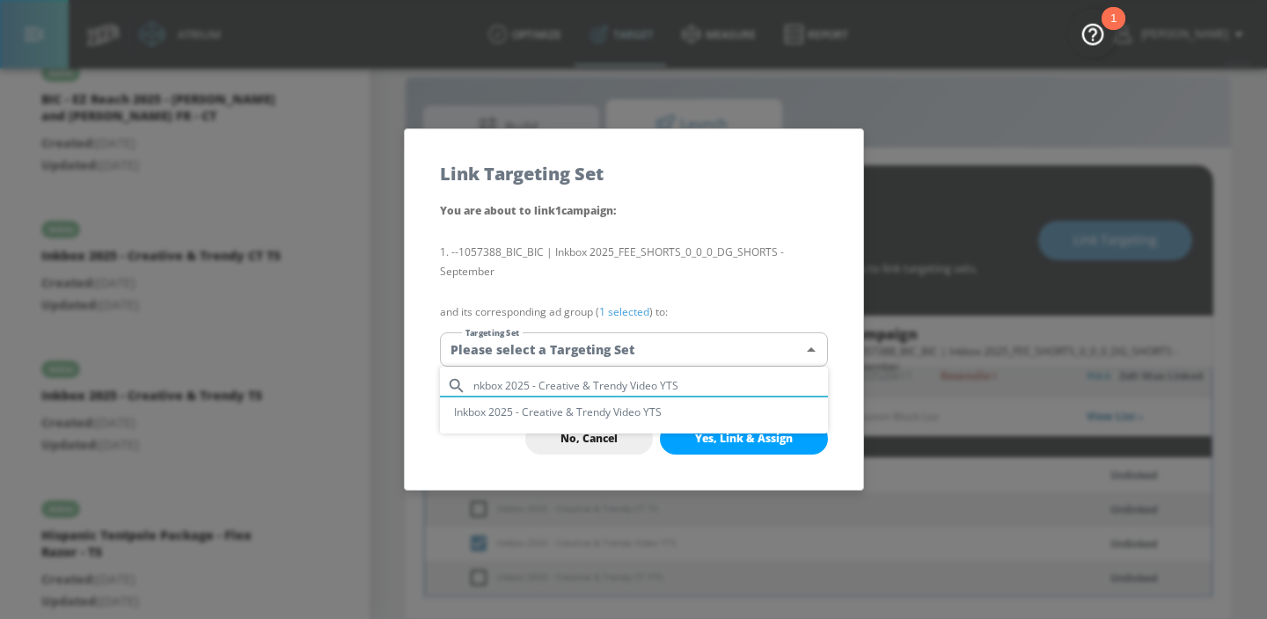
type input "nkbox 2025 - Creative & Trendy Video YTS"
click at [631, 406] on li "Inkbox 2025 - Creative & Trendy Video YTS" at bounding box center [634, 412] width 388 height 29
type input "55c005dc-3a1b-474b-9c70-1a2c217e3b7b"
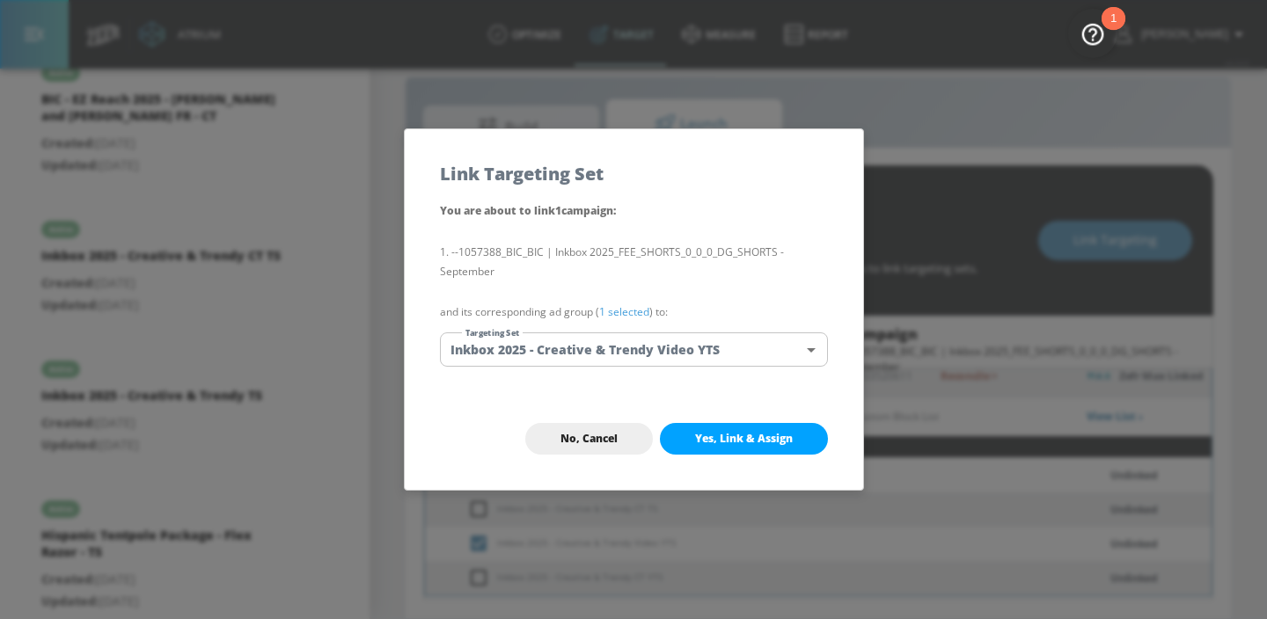
click at [695, 440] on span "Yes, Link & Assign" at bounding box center [744, 439] width 98 height 14
checkbox input "true"
checkbox input "false"
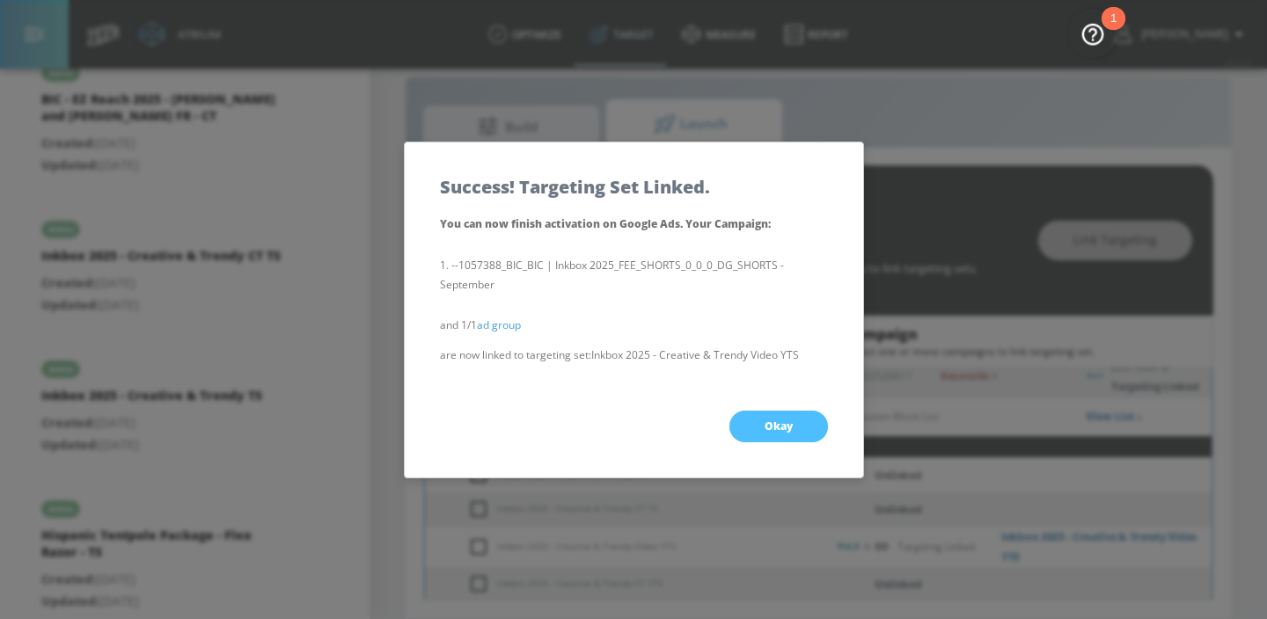
click at [745, 421] on button "Okay" at bounding box center [778, 427] width 99 height 32
checkbox input "true"
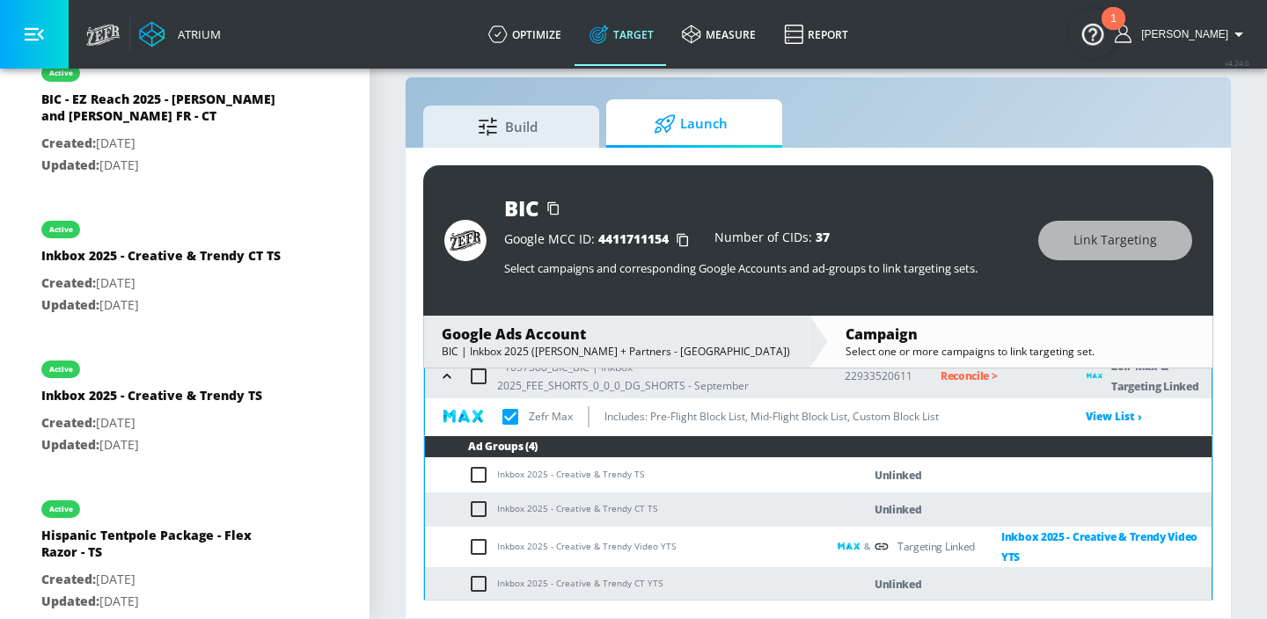
scroll to position [380, 0]
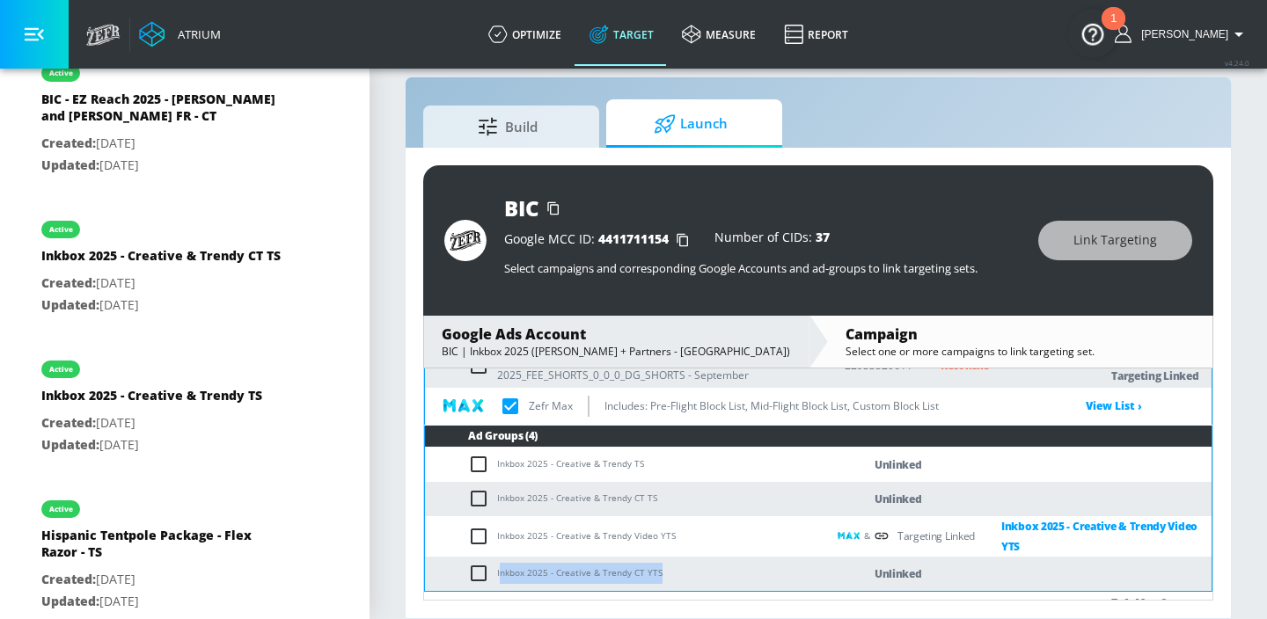
drag, startPoint x: 656, startPoint y: 570, endPoint x: 499, endPoint y: 564, distance: 157.6
click at [499, 564] on td "Inkbox 2025 - Creative & Trendy CT YTS" at bounding box center [625, 574] width 401 height 34
copy td "nkbox 2025 - Creative & Trendy CT YTS"
click at [482, 579] on input "checkbox" at bounding box center [482, 573] width 29 height 21
checkbox input "true"
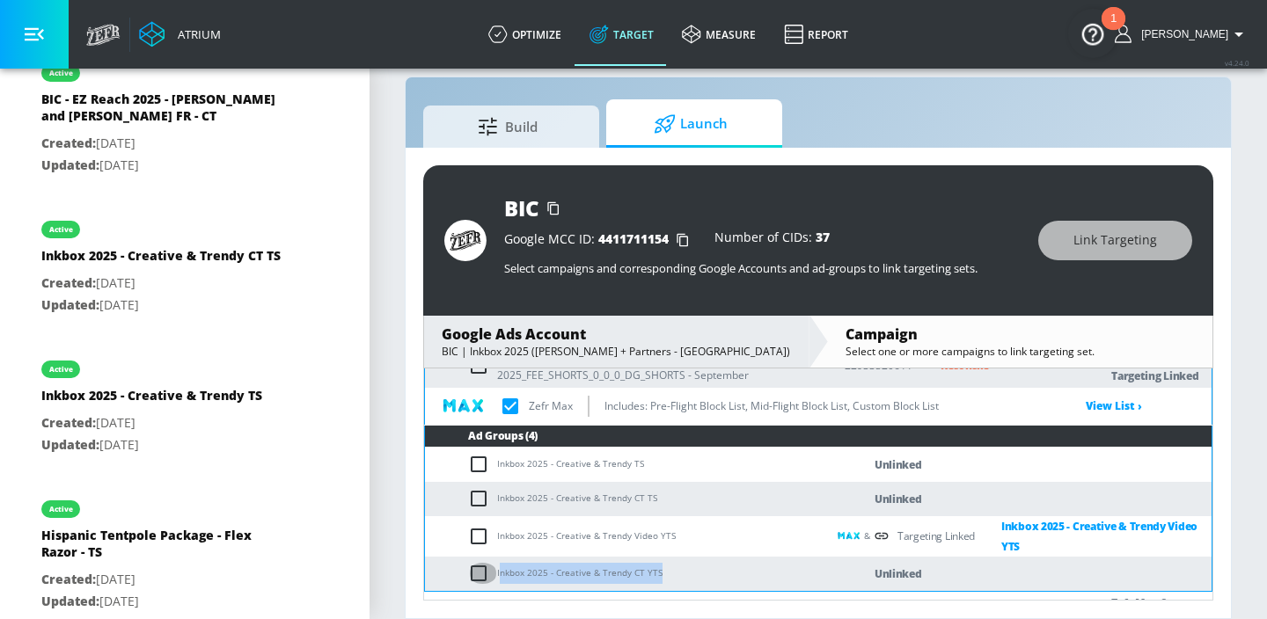
checkbox input "true"
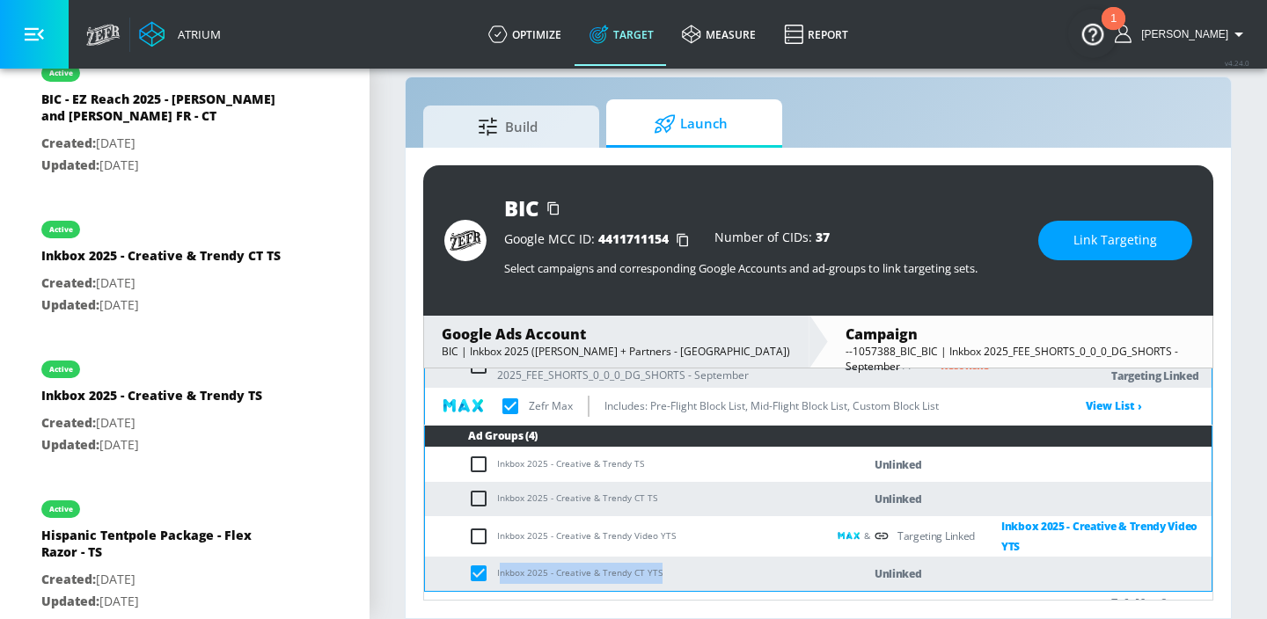
click at [1092, 246] on span "Link Targeting" at bounding box center [1115, 241] width 84 height 22
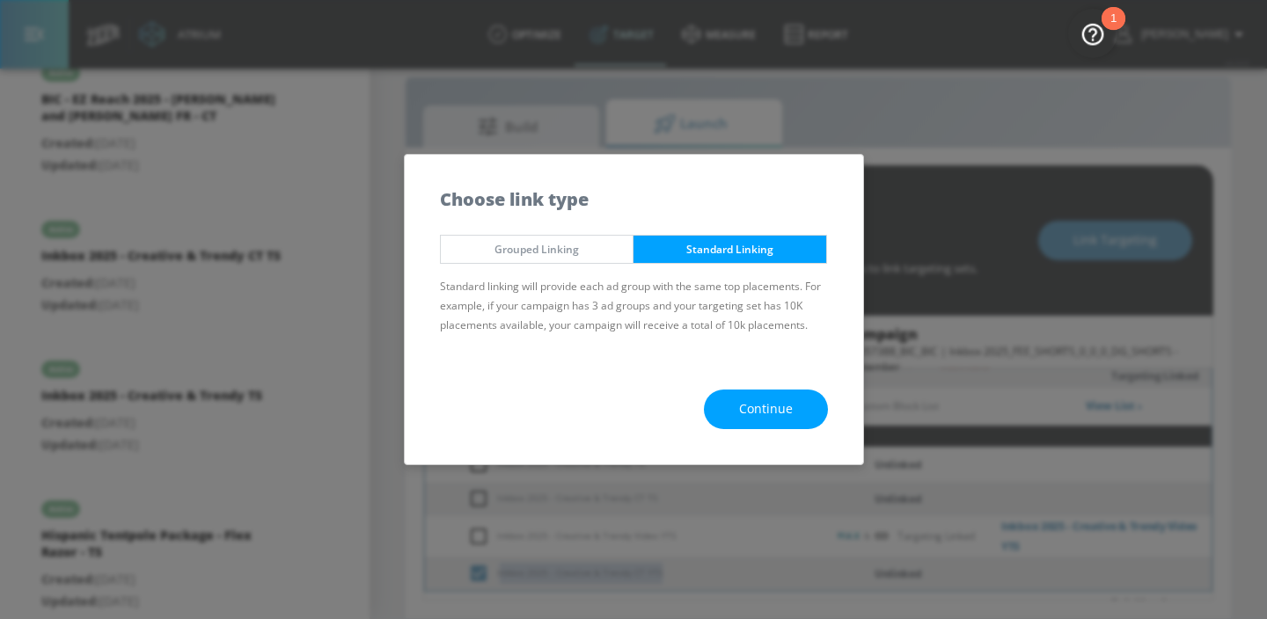
click at [795, 422] on button "Continue" at bounding box center [766, 410] width 124 height 40
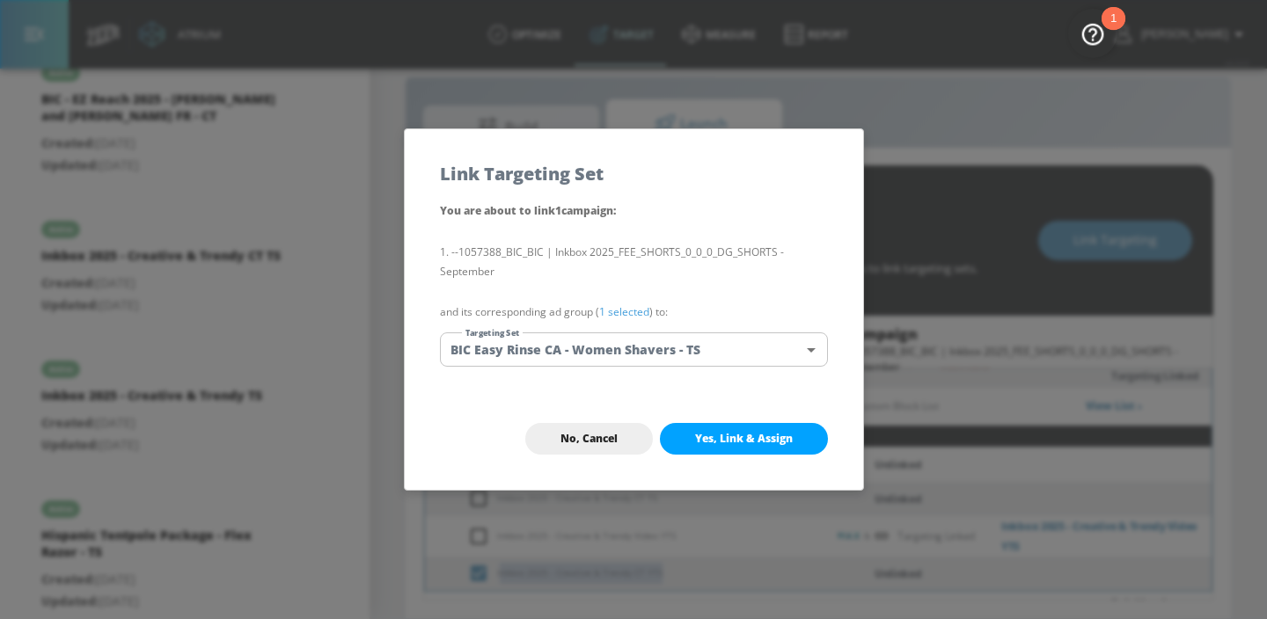
click at [682, 365] on body "Atrium optimize Target measure Report optimize Target measure Report v 4.24.0 […" at bounding box center [633, 296] width 1267 height 645
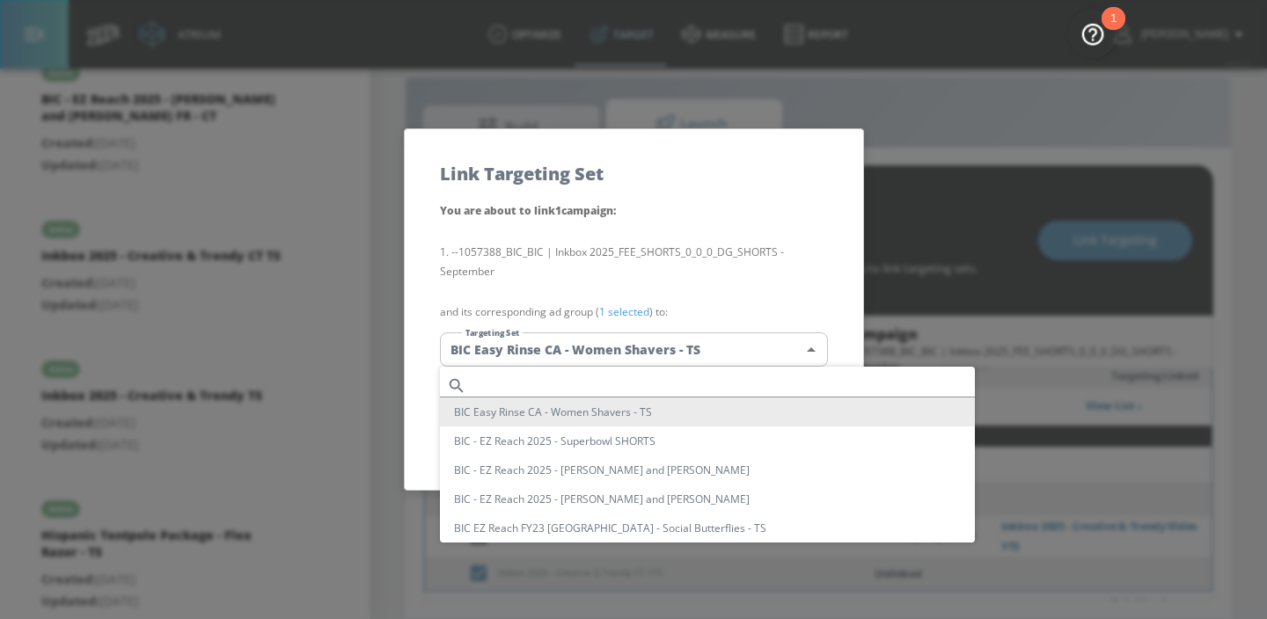
click at [654, 377] on input "text" at bounding box center [724, 386] width 502 height 24
paste input "nkbox 2025 - Creative & Trendy CT YTS"
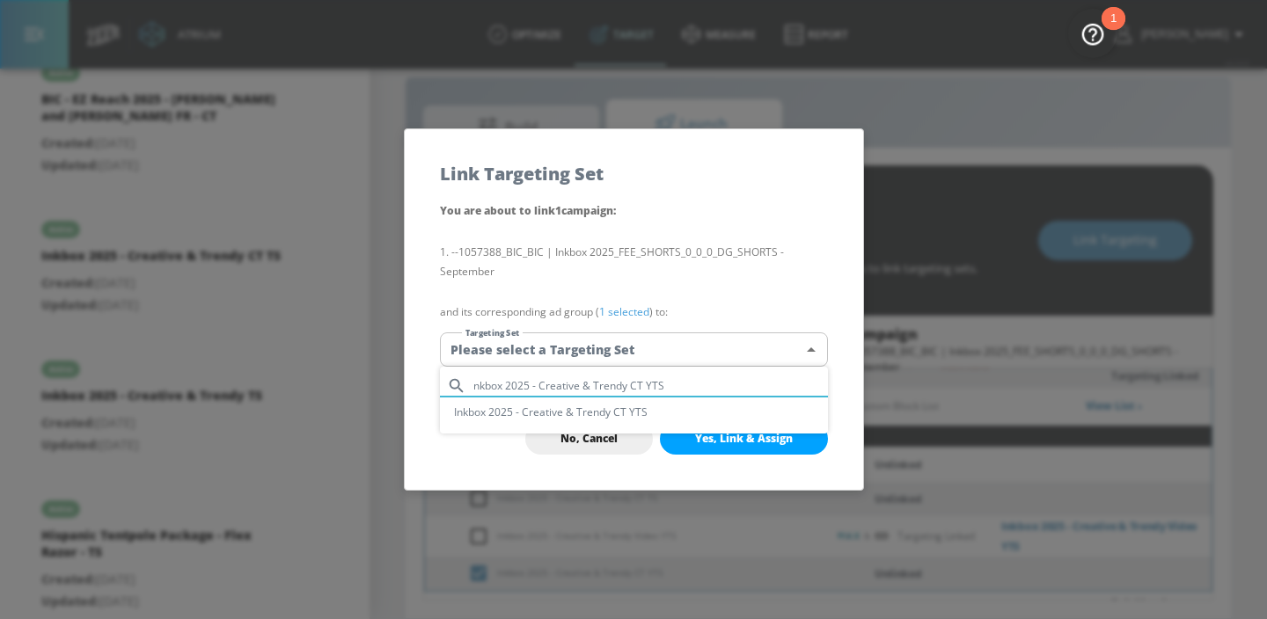
type input "nkbox 2025 - Creative & Trendy CT YTS"
click at [695, 413] on li "Inkbox 2025 - Creative & Trendy CT YTS" at bounding box center [634, 412] width 388 height 29
type input "5c036606-0d9c-432f-b6fd-6cc2cab899a3"
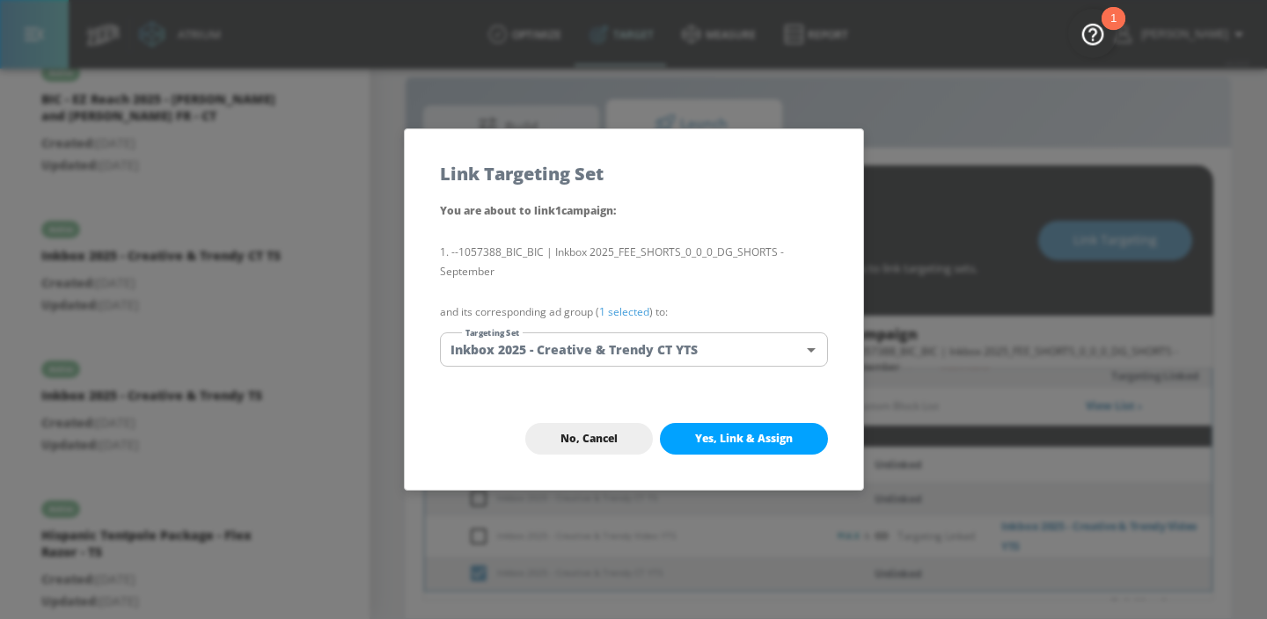
click at [697, 430] on button "Yes, Link & Assign" at bounding box center [744, 439] width 168 height 32
checkbox input "true"
checkbox input "false"
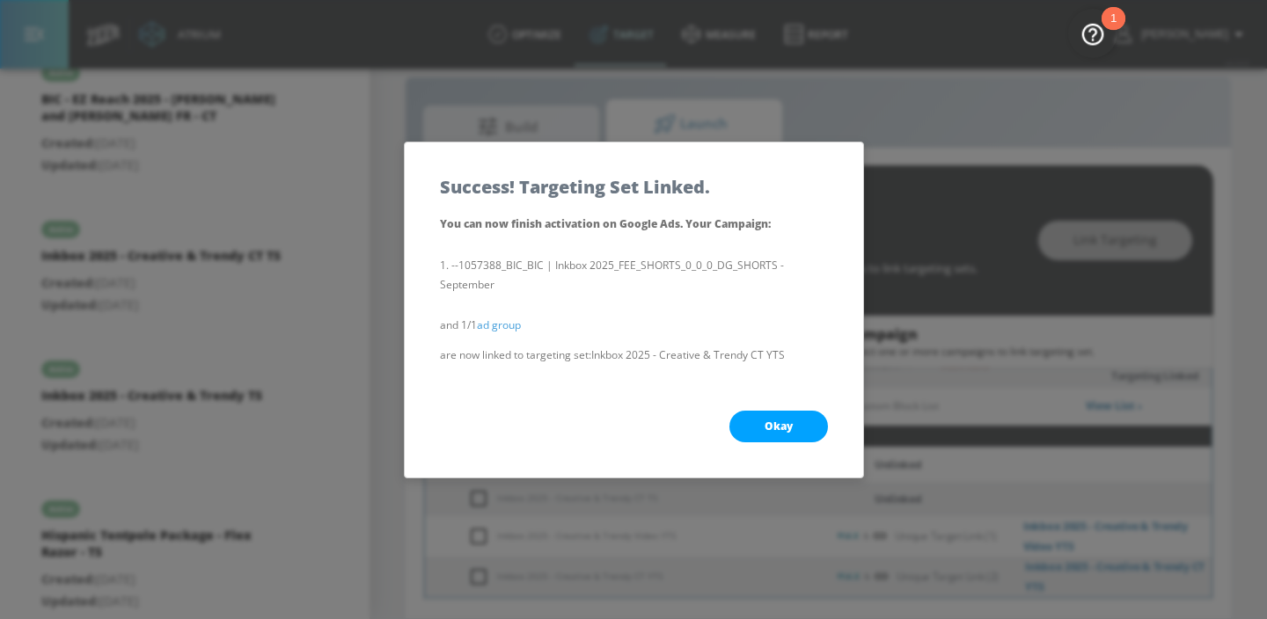
click at [769, 440] on button "Okay" at bounding box center [778, 427] width 99 height 32
checkbox input "true"
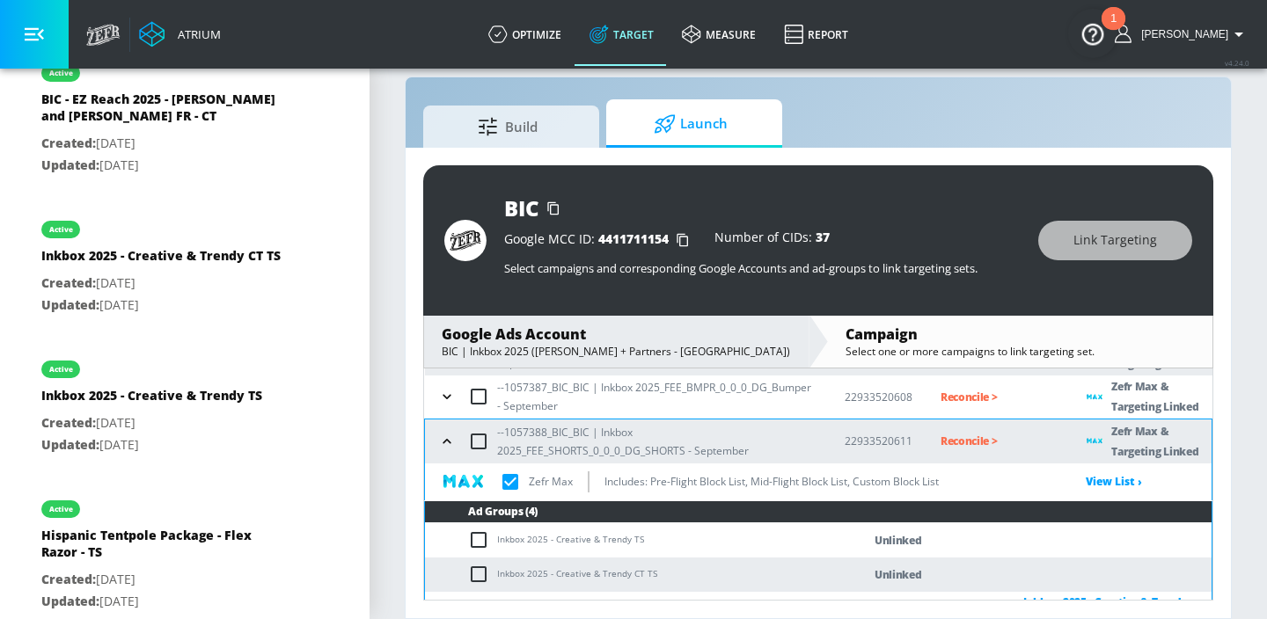
scroll to position [294, 0]
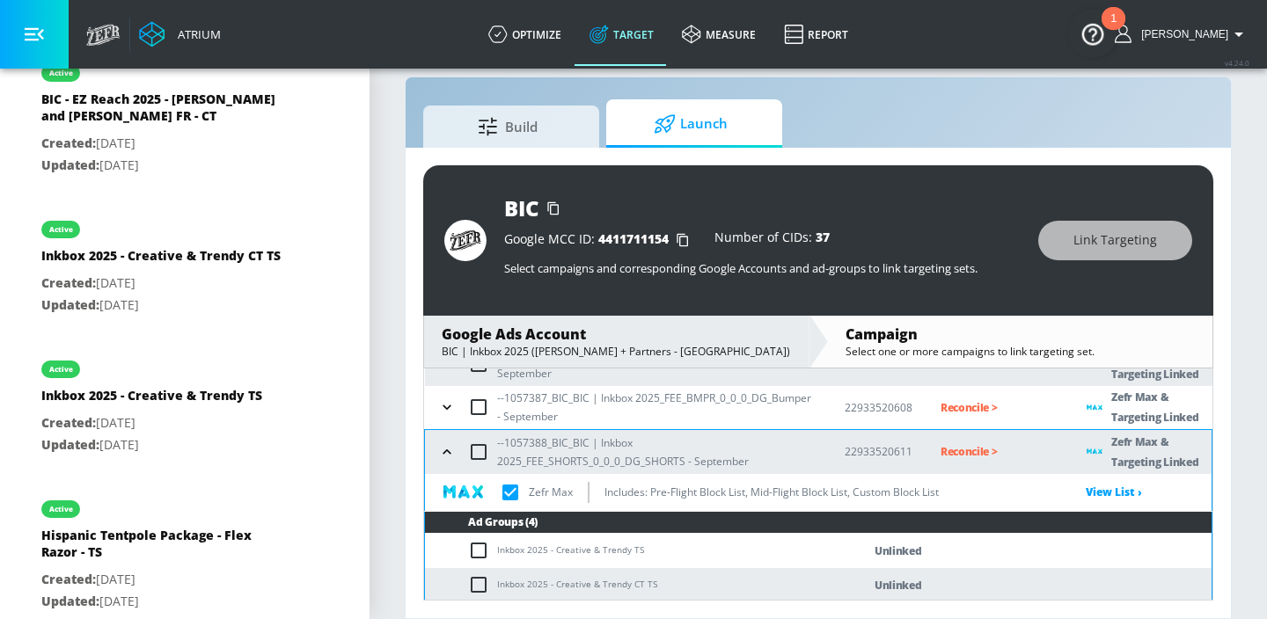
click at [446, 460] on button "button" at bounding box center [447, 452] width 26 height 26
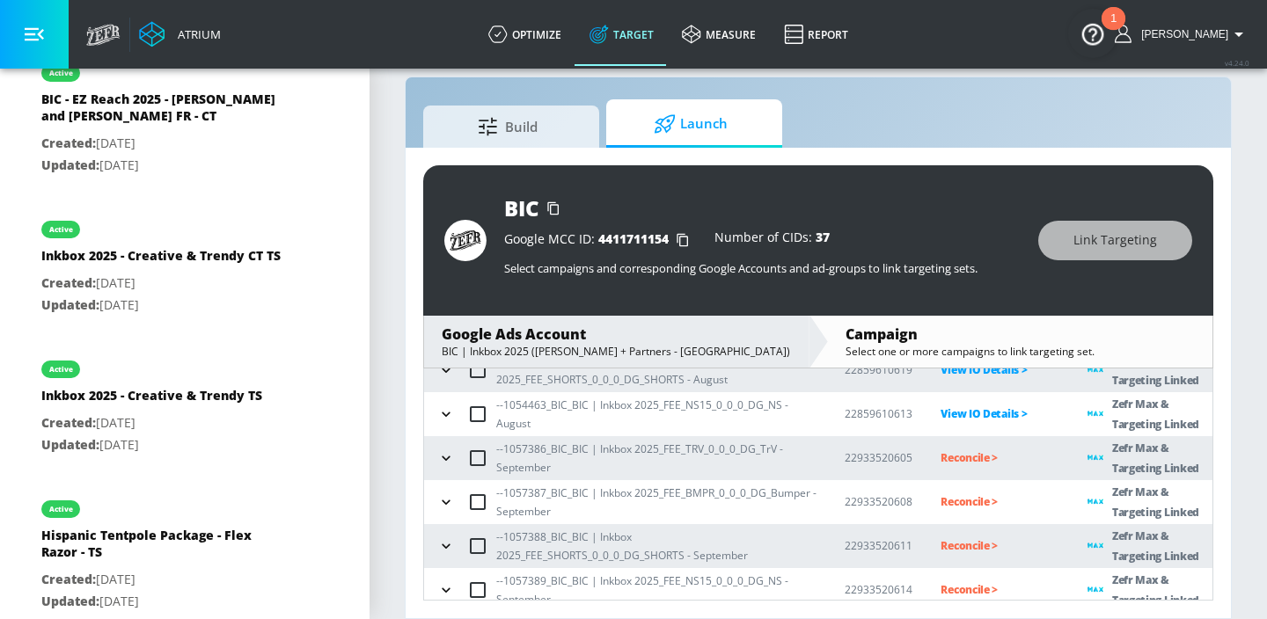
scroll to position [196, 0]
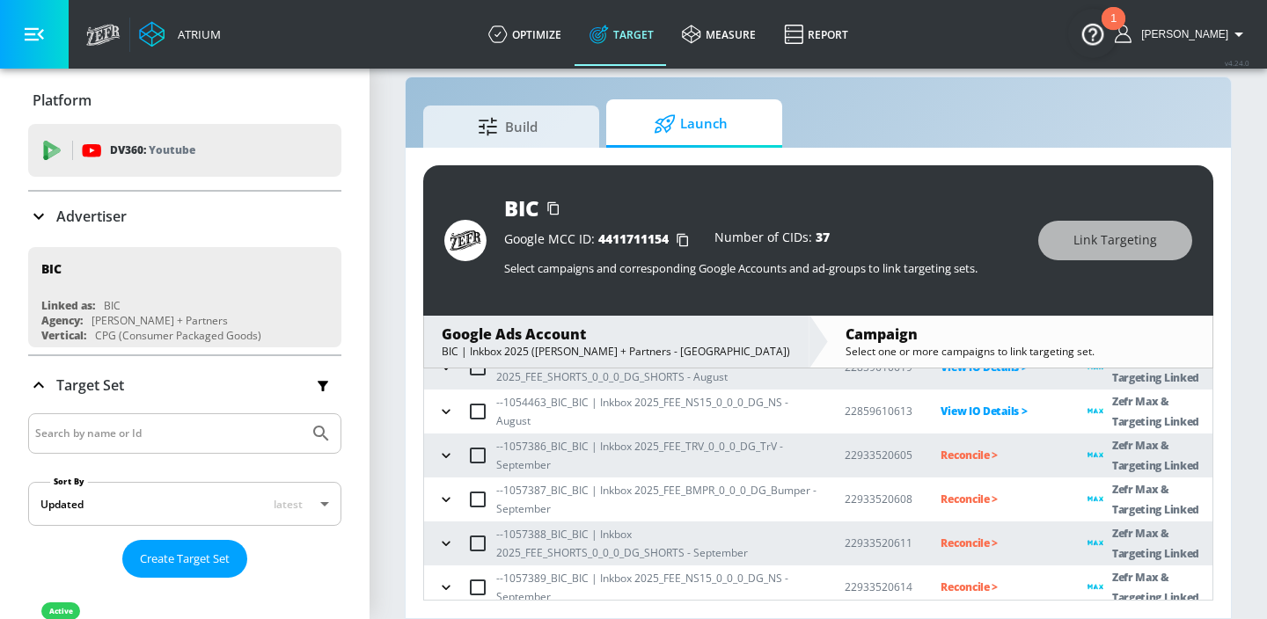
scroll to position [200, 0]
click at [591, 450] on p "--1057386_BIC_BIC | Inkbox 2025_FEE_TRV_0_0_0_DG_TrV - September" at bounding box center [656, 458] width 320 height 37
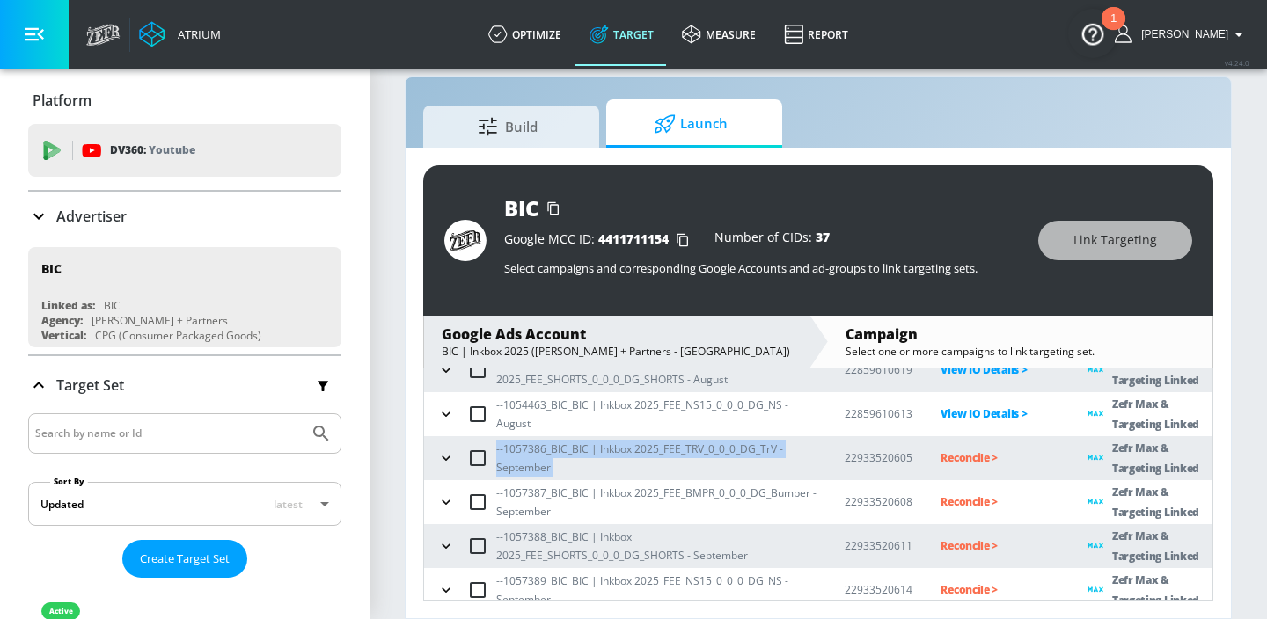
click at [591, 450] on p "--1057386_BIC_BIC | Inkbox 2025_FEE_TRV_0_0_0_DG_TrV - September" at bounding box center [656, 458] width 320 height 37
copy p "--1057386_BIC_BIC | Inkbox 2025_FEE_TRV_0_0_0_DG_TrV - September"
click at [547, 450] on p "--1057386_BIC_BIC | Inkbox 2025_FEE_TRV_0_0_0_DG_TrV - September" at bounding box center [656, 458] width 320 height 37
drag, startPoint x: 546, startPoint y: 445, endPoint x: 498, endPoint y: 437, distance: 48.2
click at [498, 437] on td "--1057386_BIC_BIC | Inkbox 2025_FEE_TRV_0_0_0_DG_TrV - September" at bounding box center [620, 458] width 392 height 44
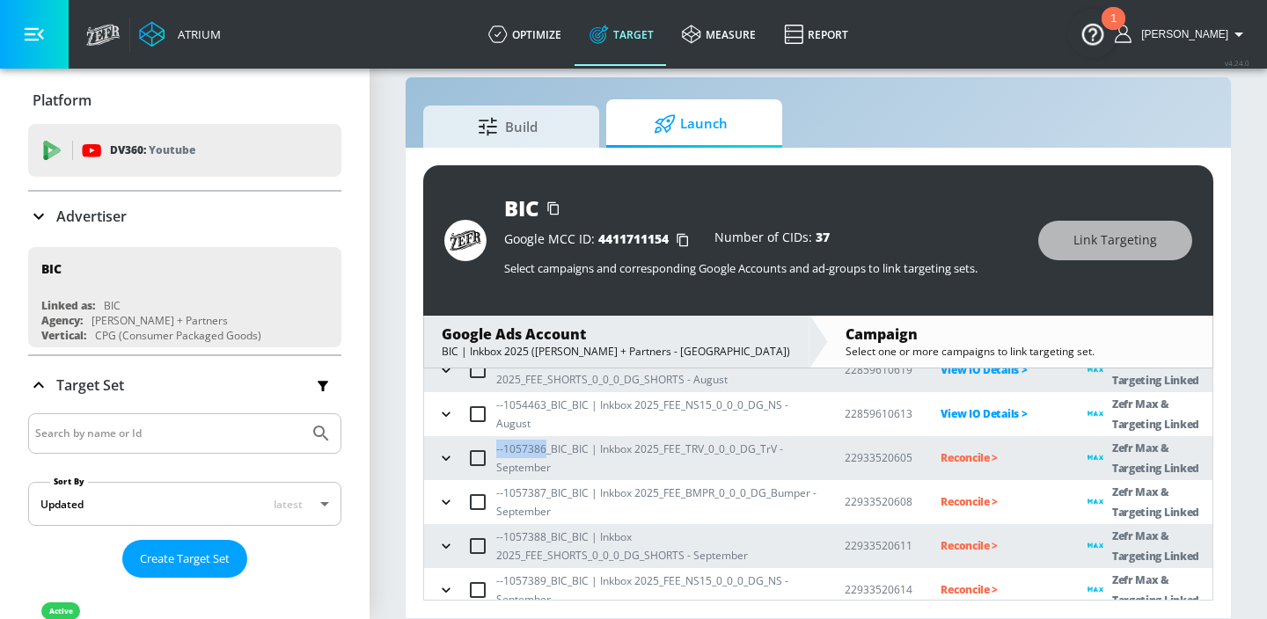
copy p "--1057386"
click at [969, 458] on p "Reconcile >" at bounding box center [1000, 458] width 119 height 20
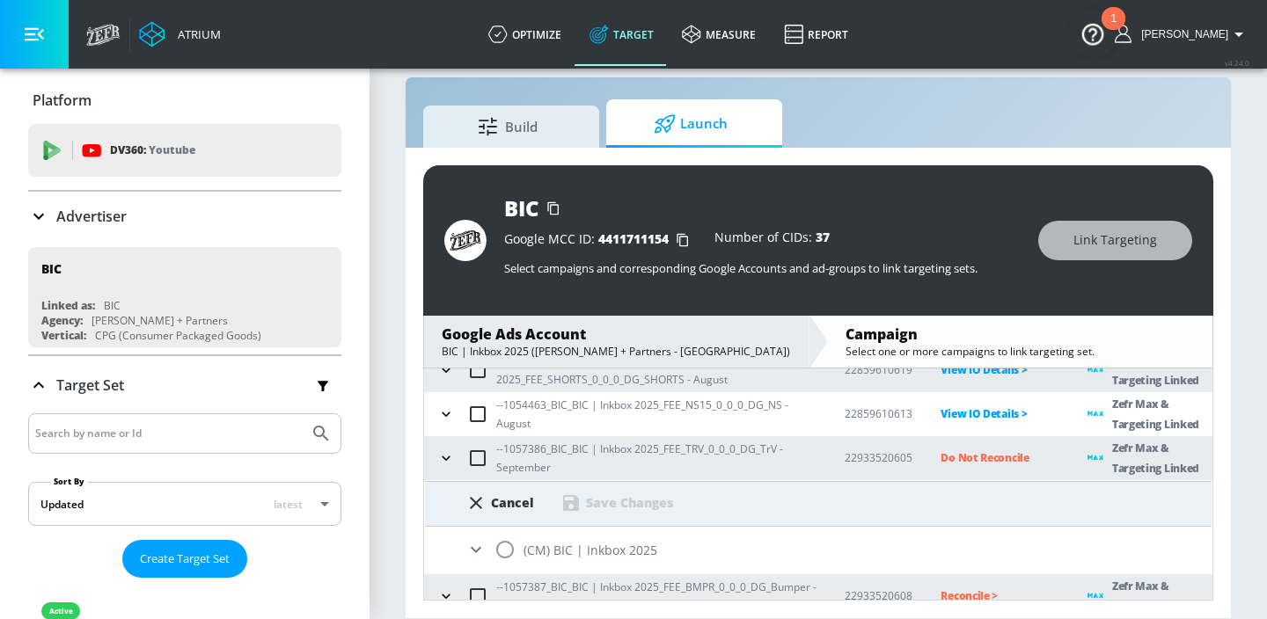
click at [509, 540] on input "radio" at bounding box center [505, 549] width 37 height 37
radio input "true"
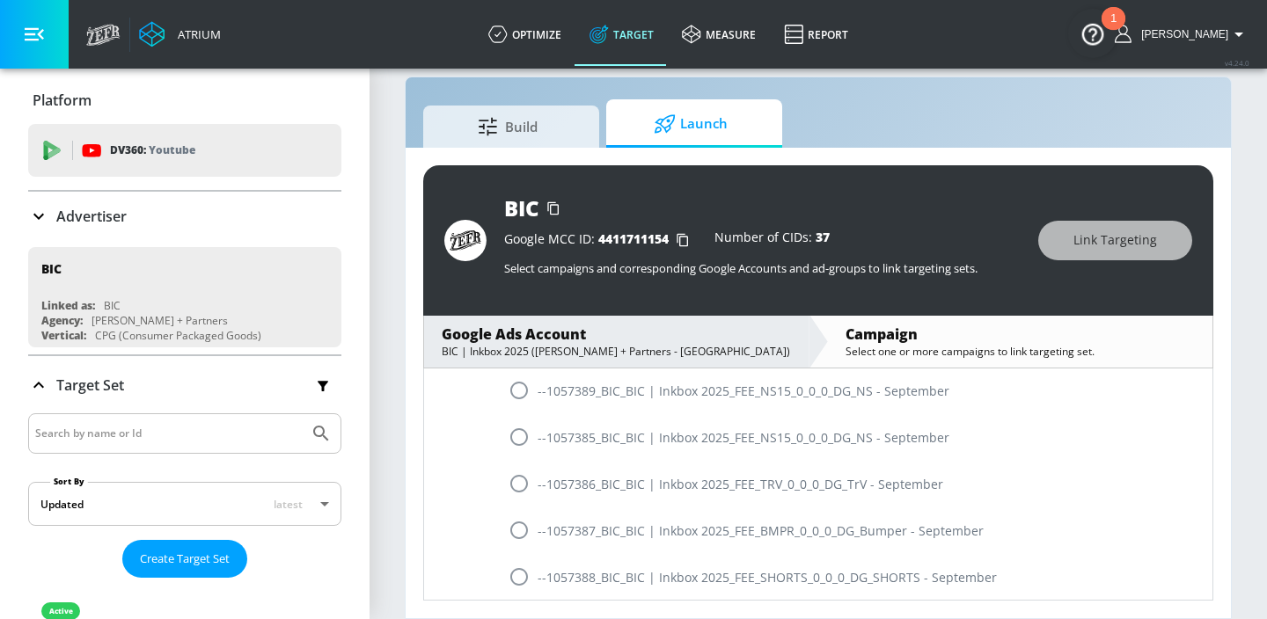
click at [524, 489] on input "radio" at bounding box center [519, 483] width 37 height 37
radio input "true"
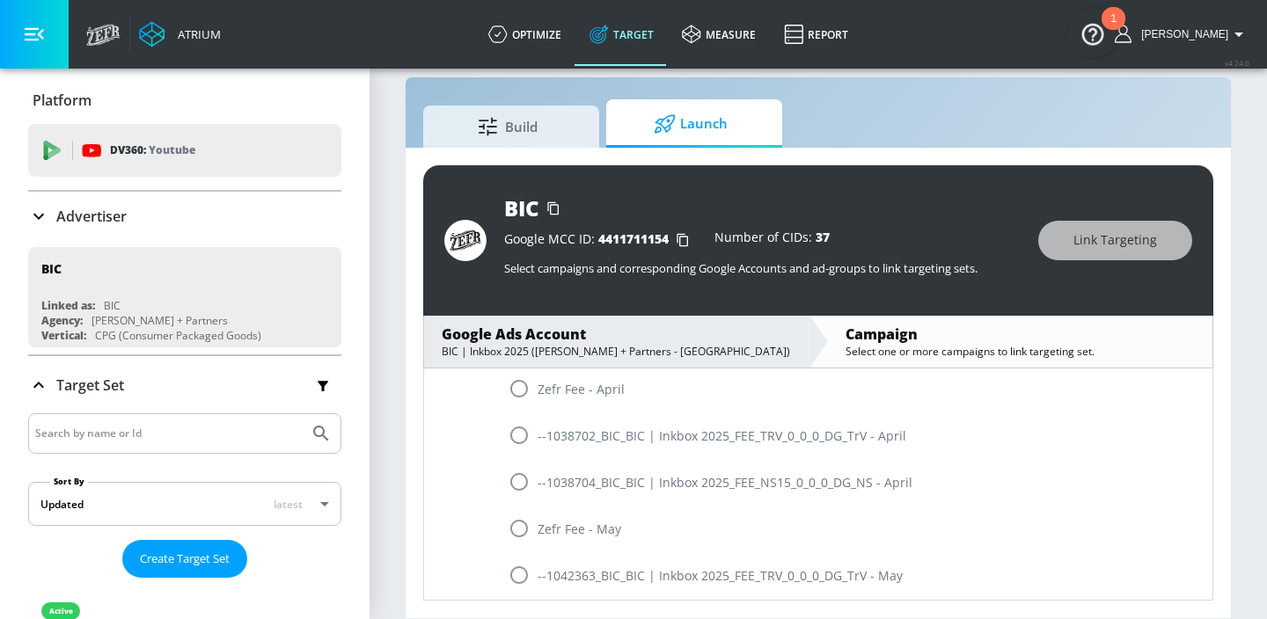
scroll to position [331, 0]
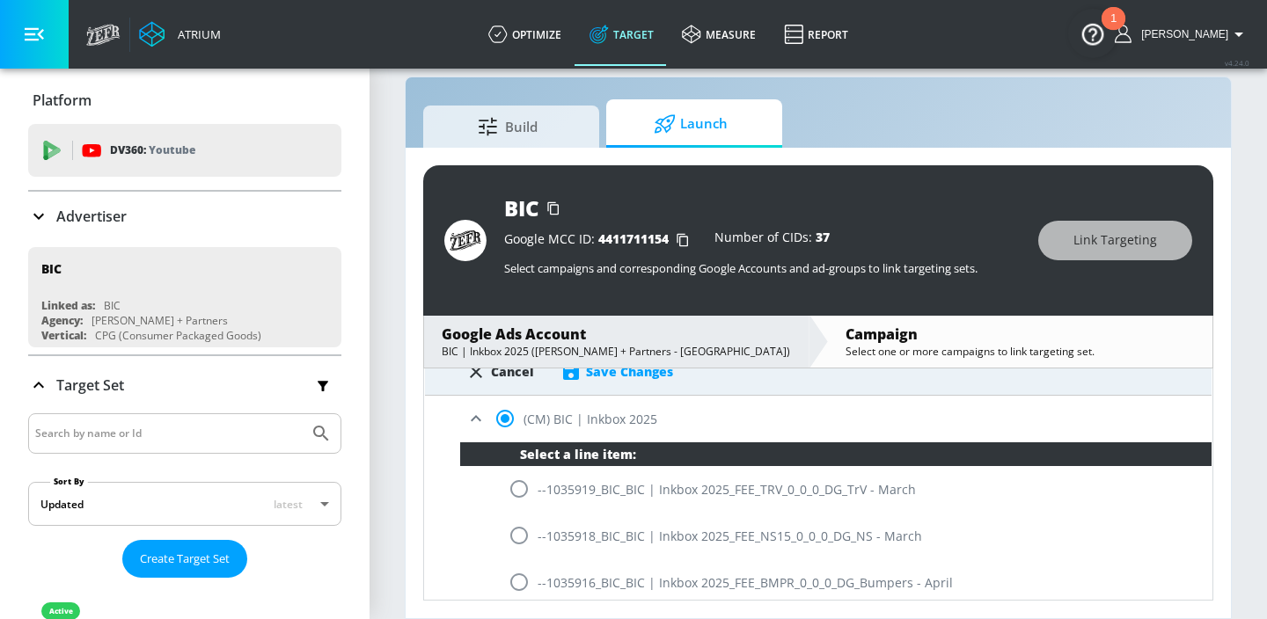
click at [631, 371] on div "Save Changes" at bounding box center [629, 371] width 87 height 17
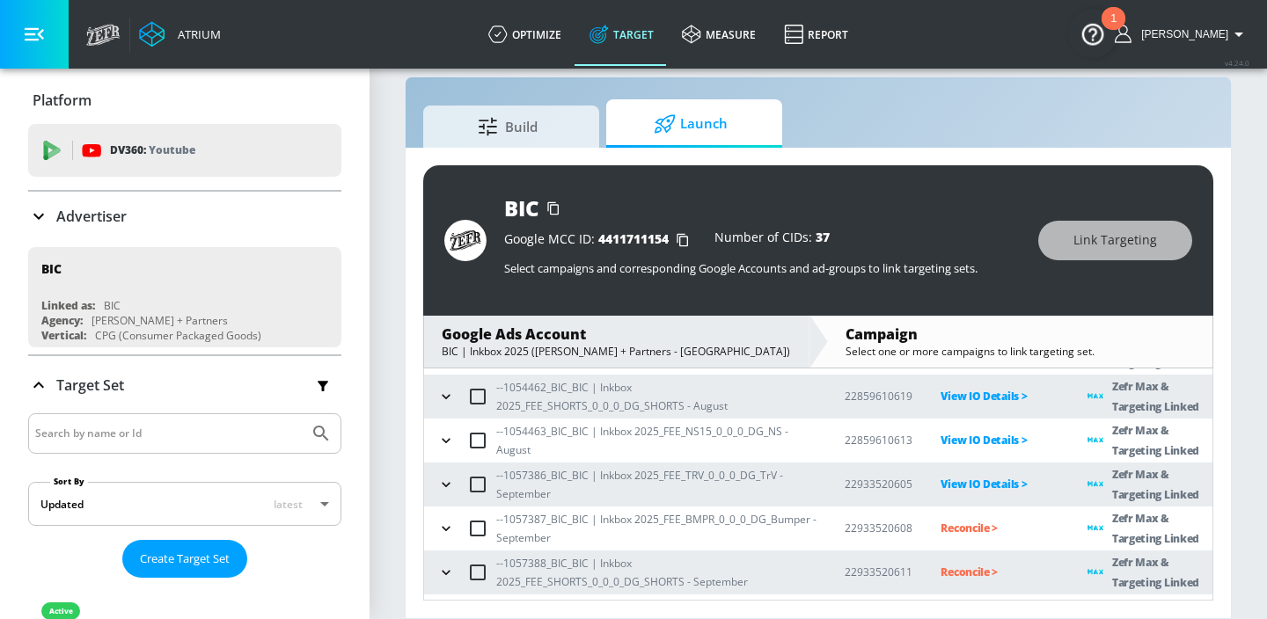
scroll to position [216, 0]
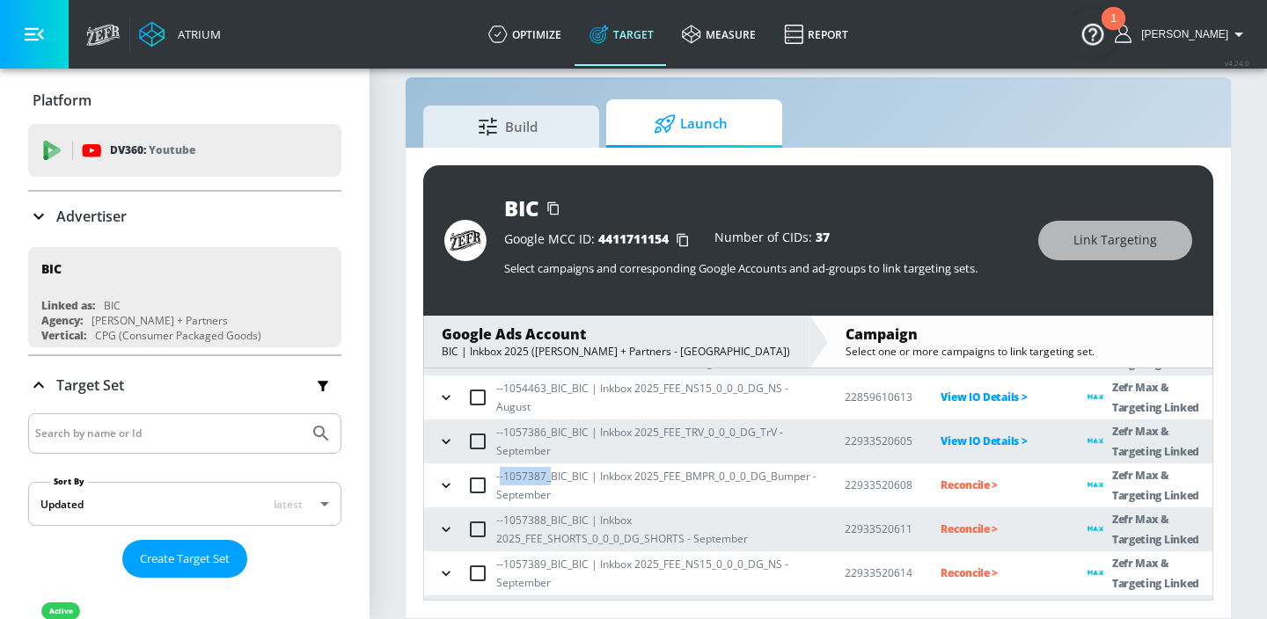
drag, startPoint x: 550, startPoint y: 473, endPoint x: 498, endPoint y: 468, distance: 52.2
click at [498, 468] on p "--1057387_BIC_BIC | Inkbox 2025_FEE_BMPR_0_0_0_DG_Bumper - September" at bounding box center [656, 485] width 320 height 37
copy p "-1057387_"
click at [953, 481] on p "Reconcile >" at bounding box center [1000, 485] width 119 height 20
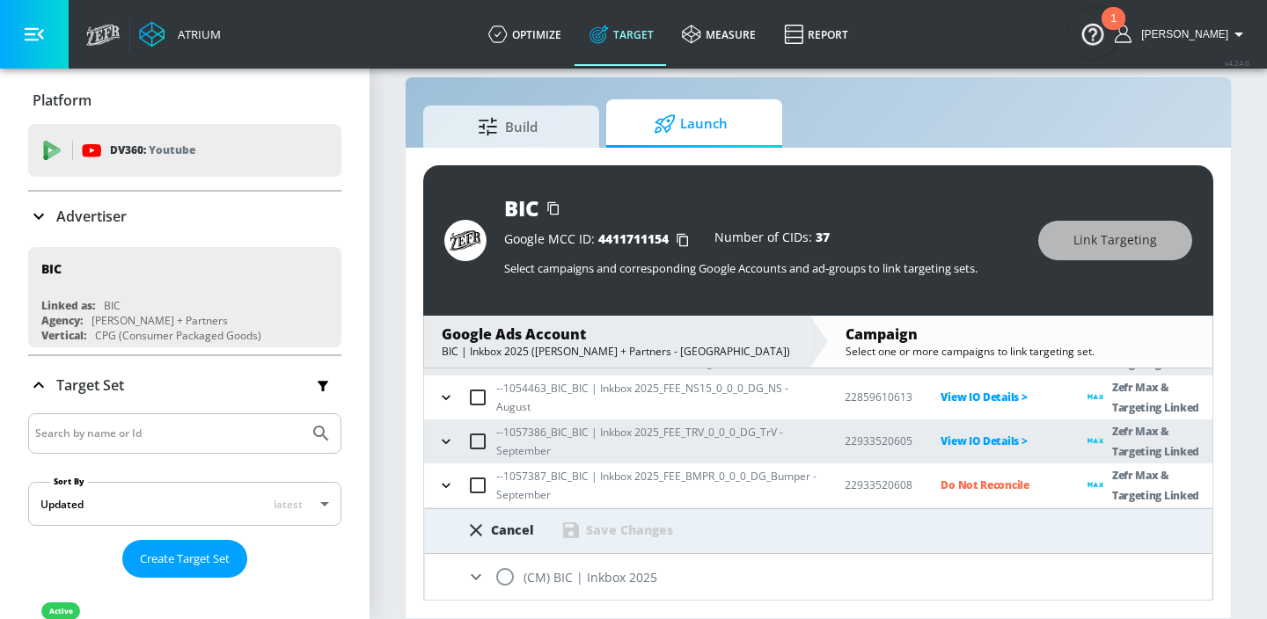
click at [513, 575] on input "radio" at bounding box center [505, 577] width 37 height 37
radio input "true"
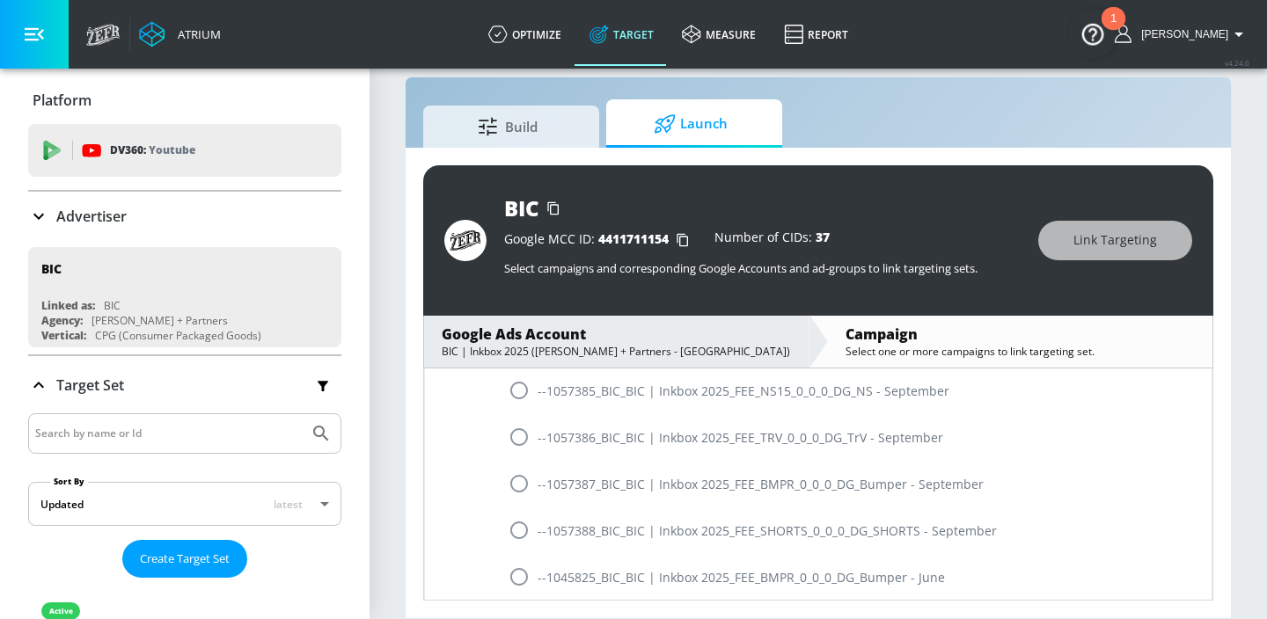
click at [512, 485] on input "radio" at bounding box center [519, 483] width 37 height 37
radio input "true"
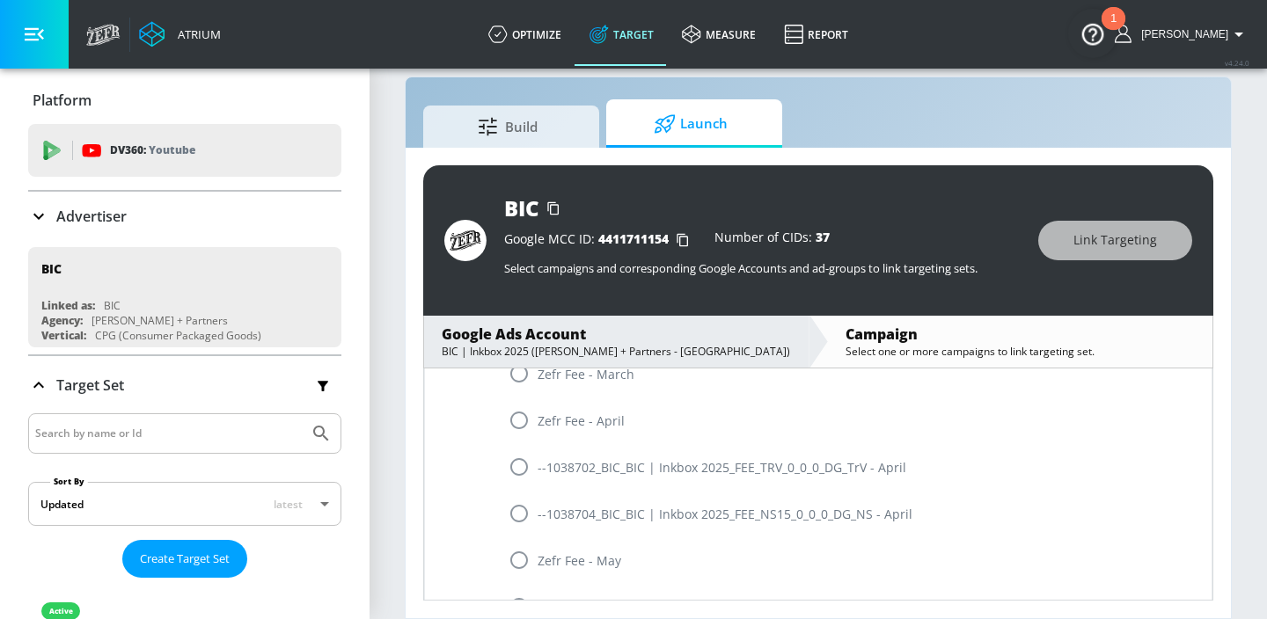
scroll to position [341, 0]
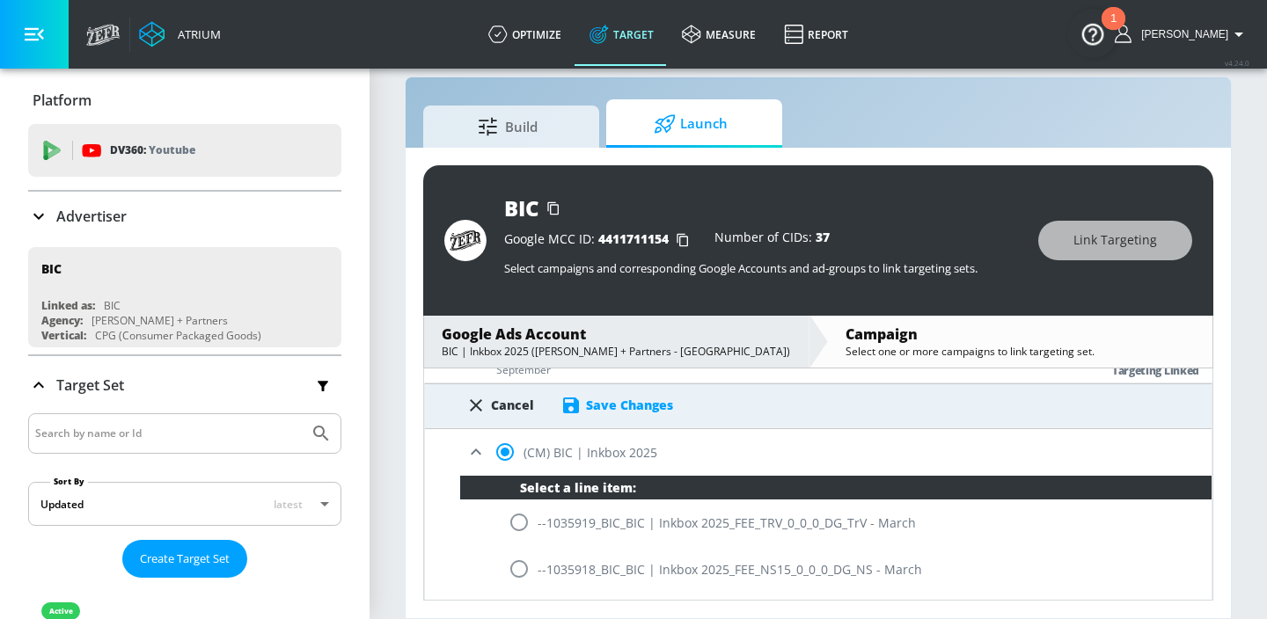
click at [618, 414] on div "Save Changes" at bounding box center [617, 405] width 113 height 21
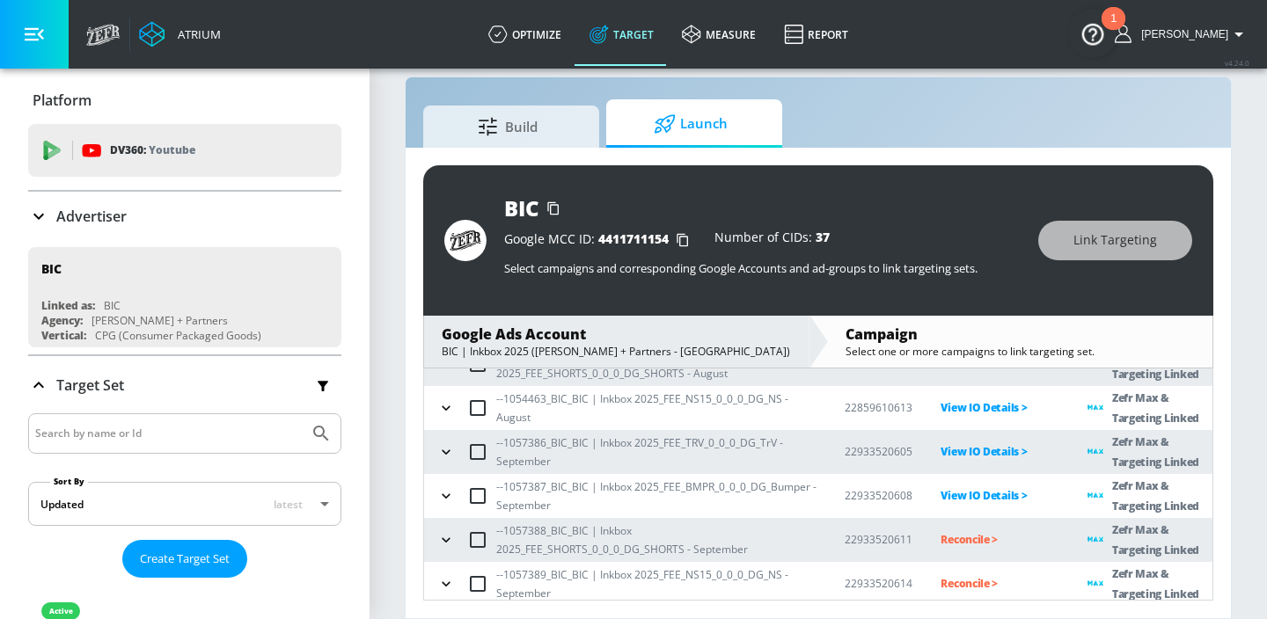
scroll to position [299, 0]
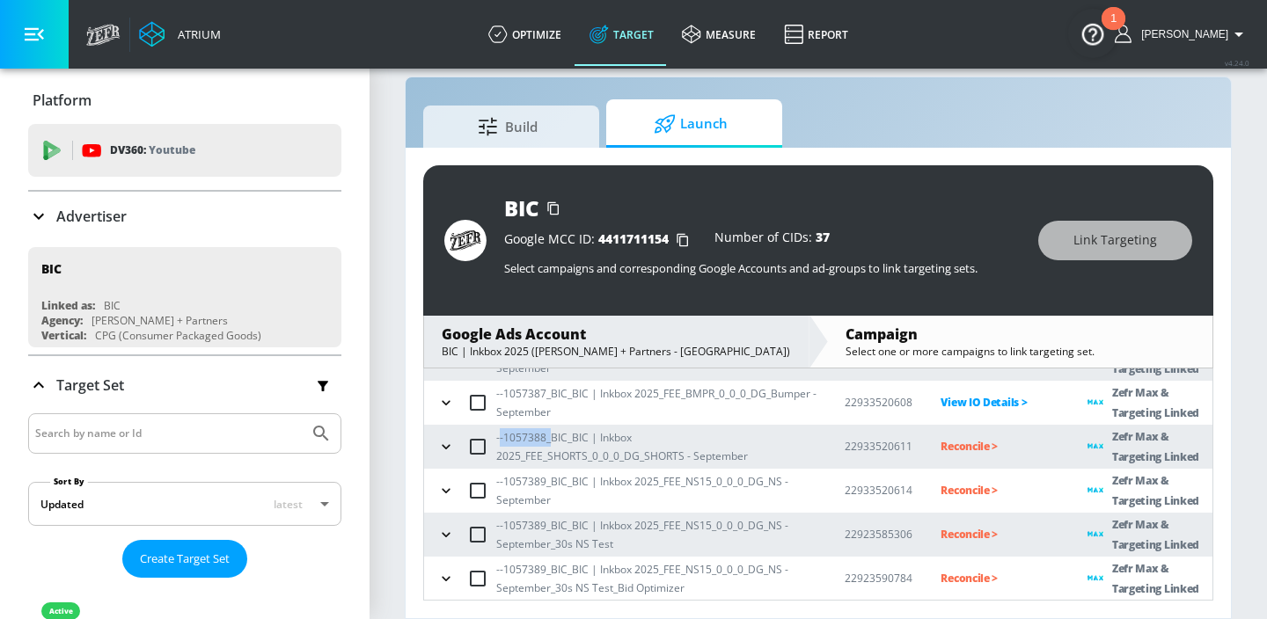
drag, startPoint x: 553, startPoint y: 441, endPoint x: 499, endPoint y: 438, distance: 53.7
click at [499, 438] on p "--1057388_BIC_BIC | Inkbox 2025_FEE_SHORTS_0_0_0_DG_SHORTS - September" at bounding box center [656, 447] width 320 height 37
copy p "-1057388_"
click at [969, 450] on p "Reconcile >" at bounding box center [1000, 446] width 119 height 20
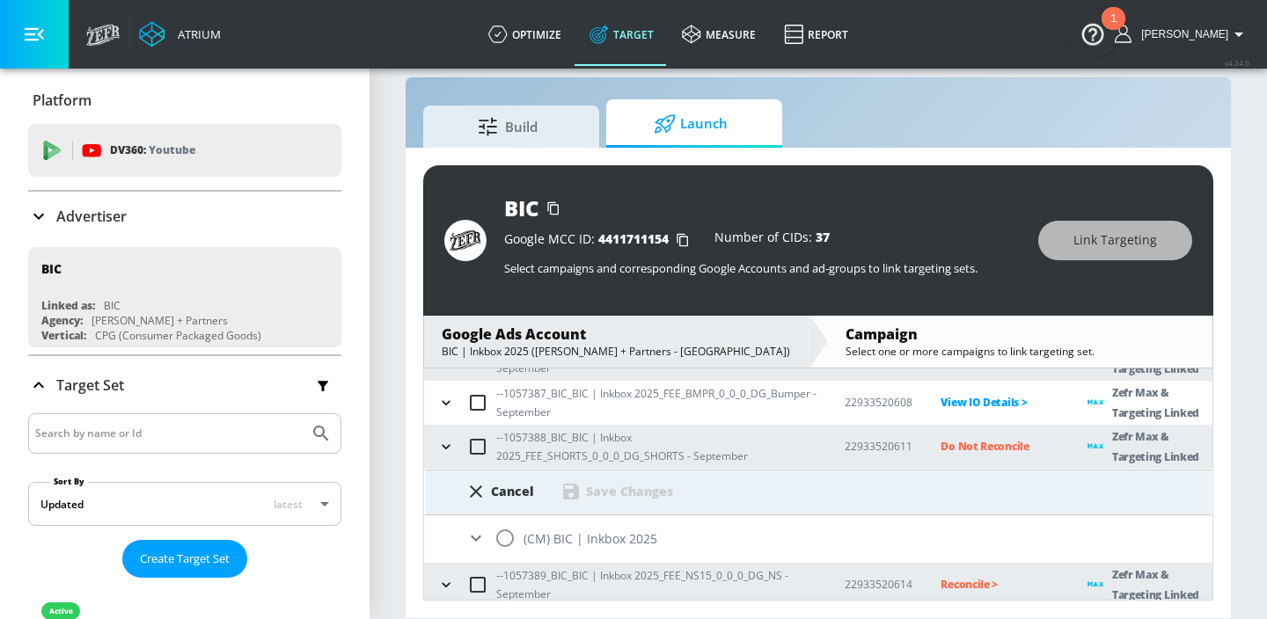
click at [498, 532] on input "radio" at bounding box center [505, 538] width 37 height 37
radio input "true"
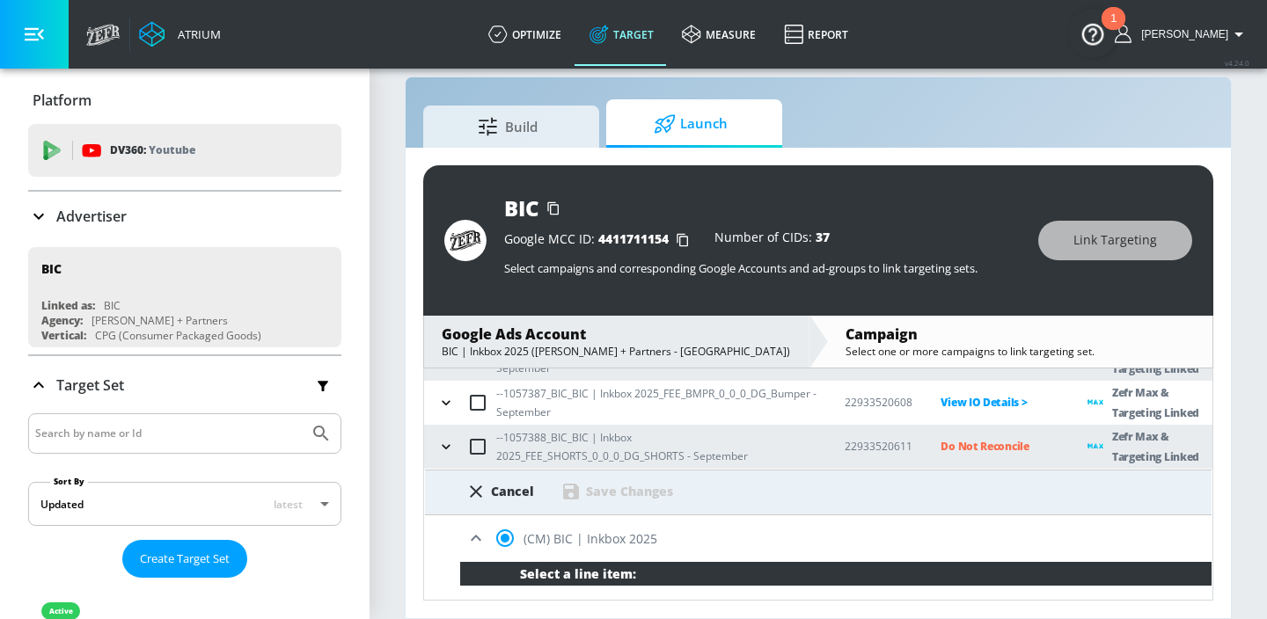
scroll to position [1637, 0]
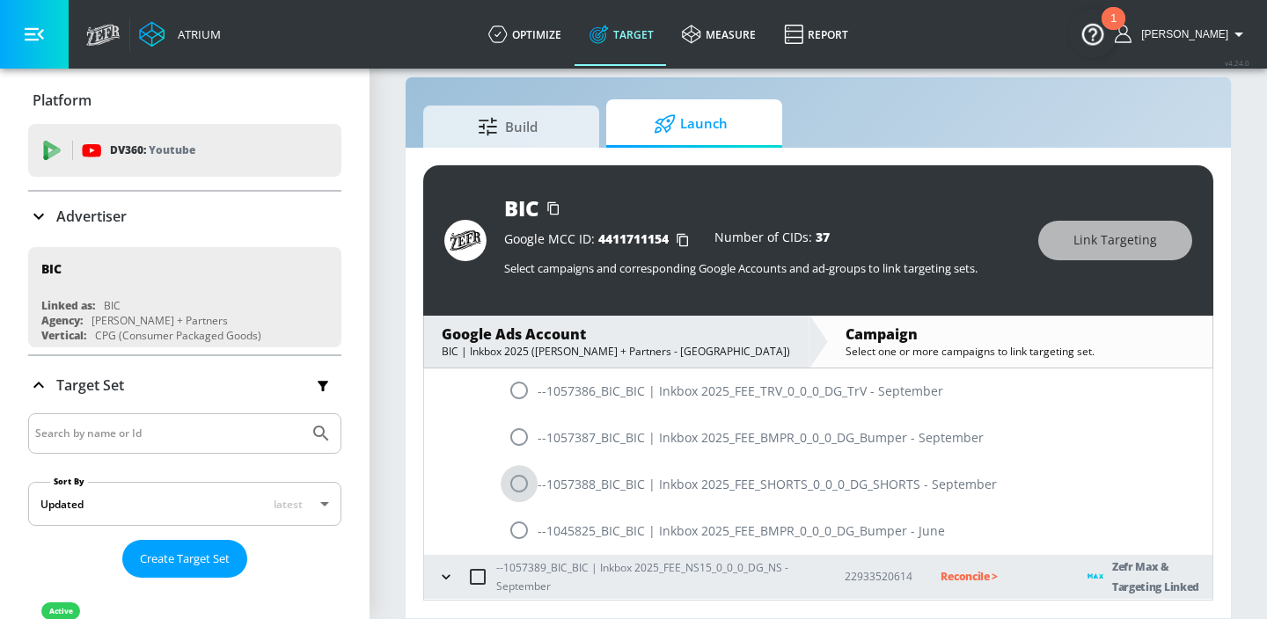
click at [503, 487] on input "radio" at bounding box center [519, 483] width 37 height 37
radio input "true"
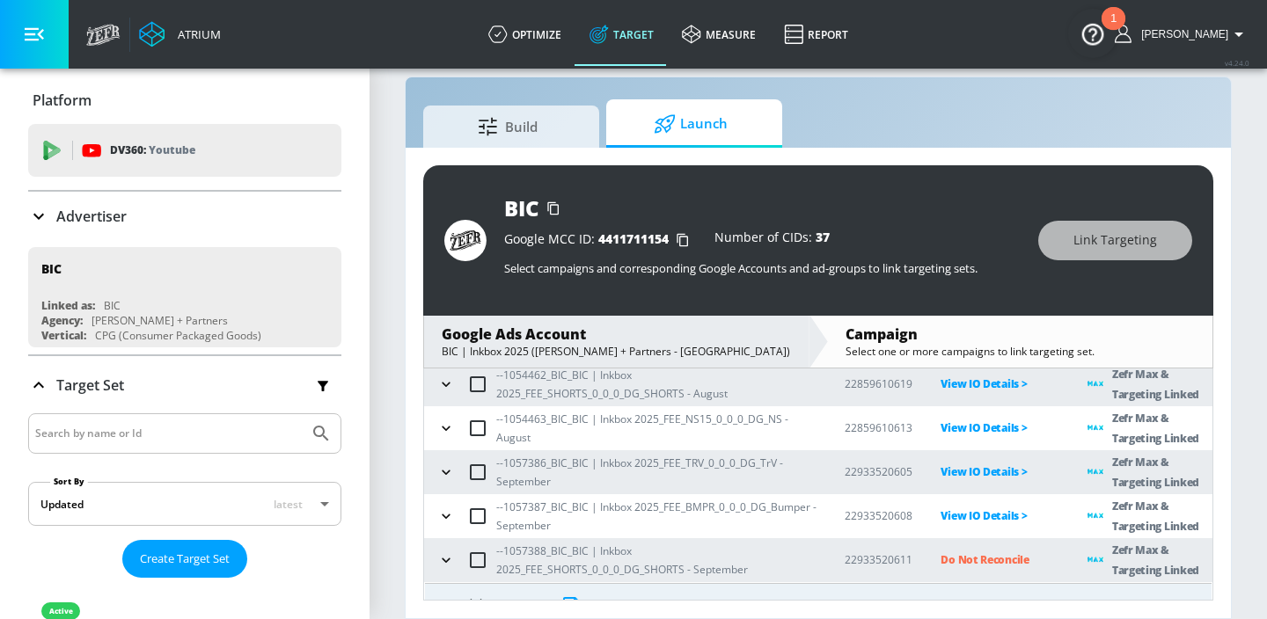
scroll to position [310, 0]
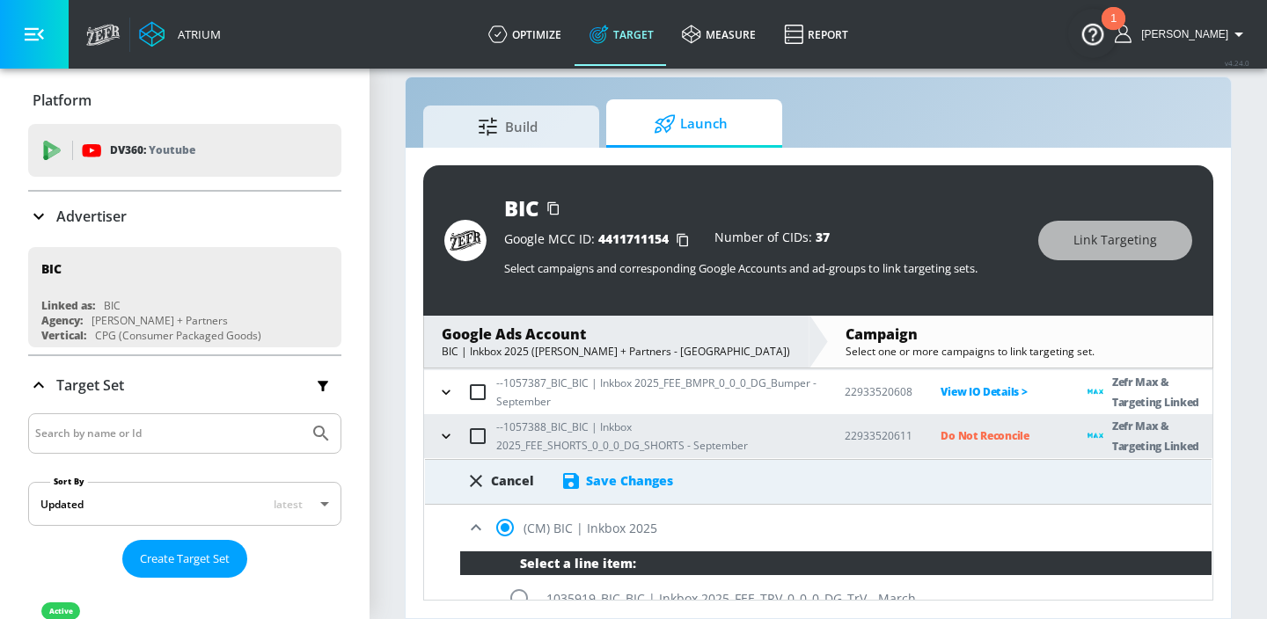
click at [623, 471] on div "Save Changes" at bounding box center [617, 481] width 113 height 21
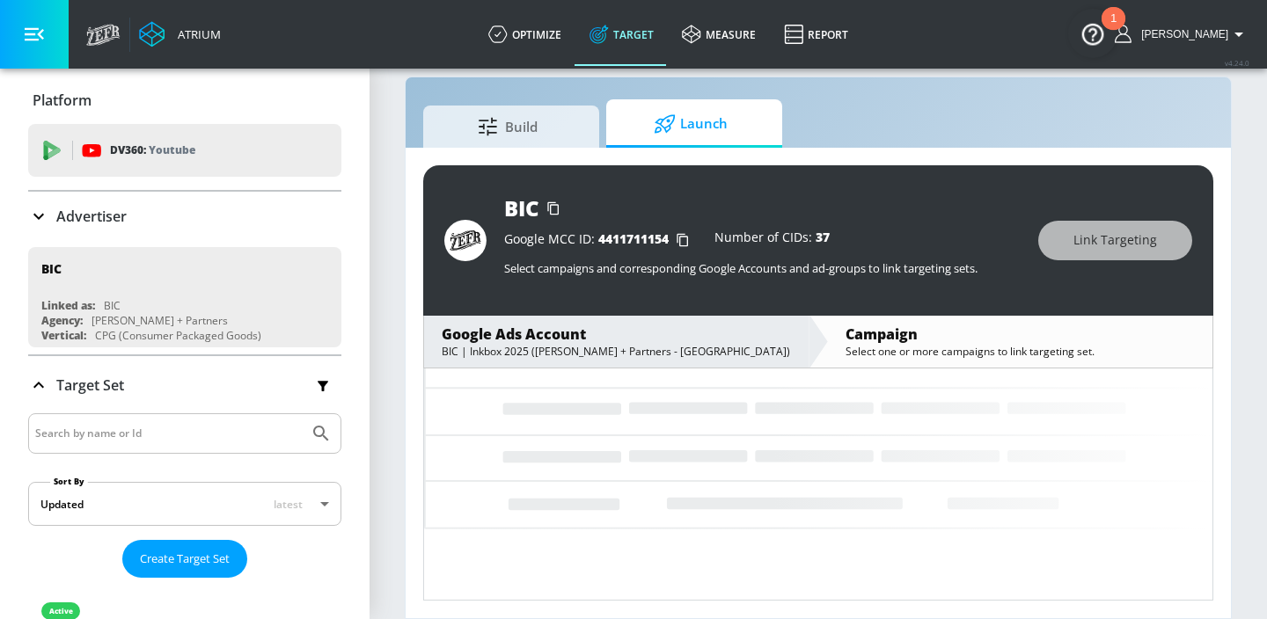
scroll to position [299, 0]
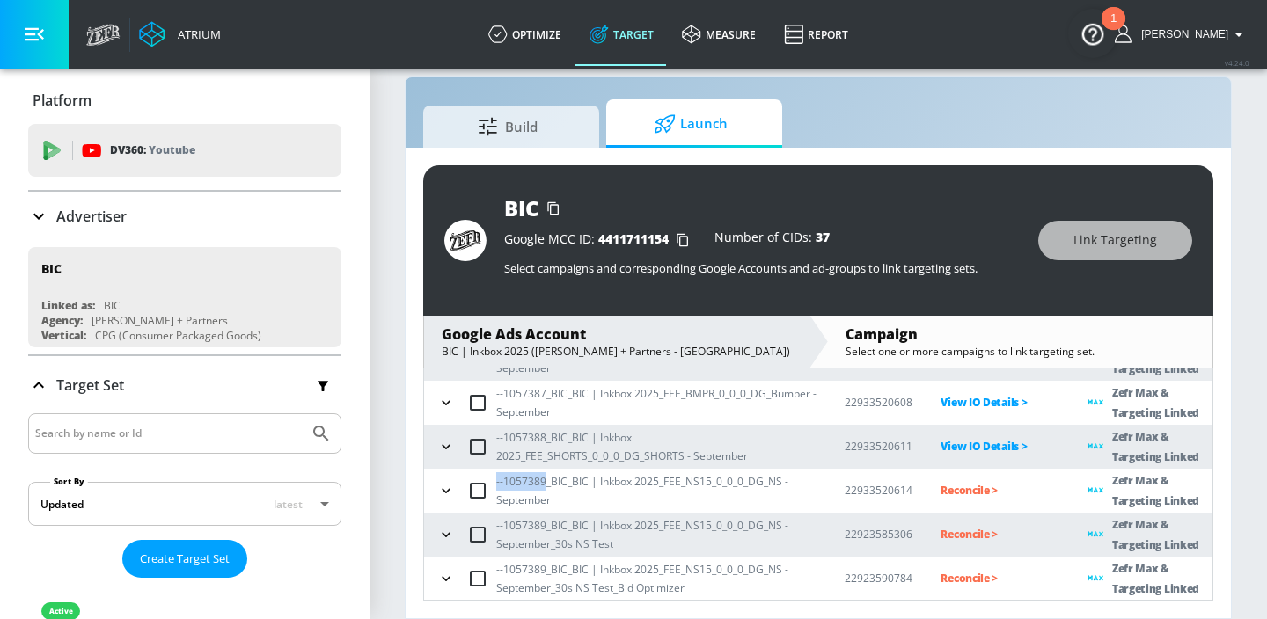
drag, startPoint x: 546, startPoint y: 481, endPoint x: 496, endPoint y: 477, distance: 49.5
click at [496, 477] on p "--1057389_BIC_BIC | Inkbox 2025_FEE_NS15_0_0_0_DG_NS - September" at bounding box center [656, 491] width 320 height 37
copy p "--1057389"
click at [949, 488] on p "Reconcile >" at bounding box center [1000, 490] width 119 height 20
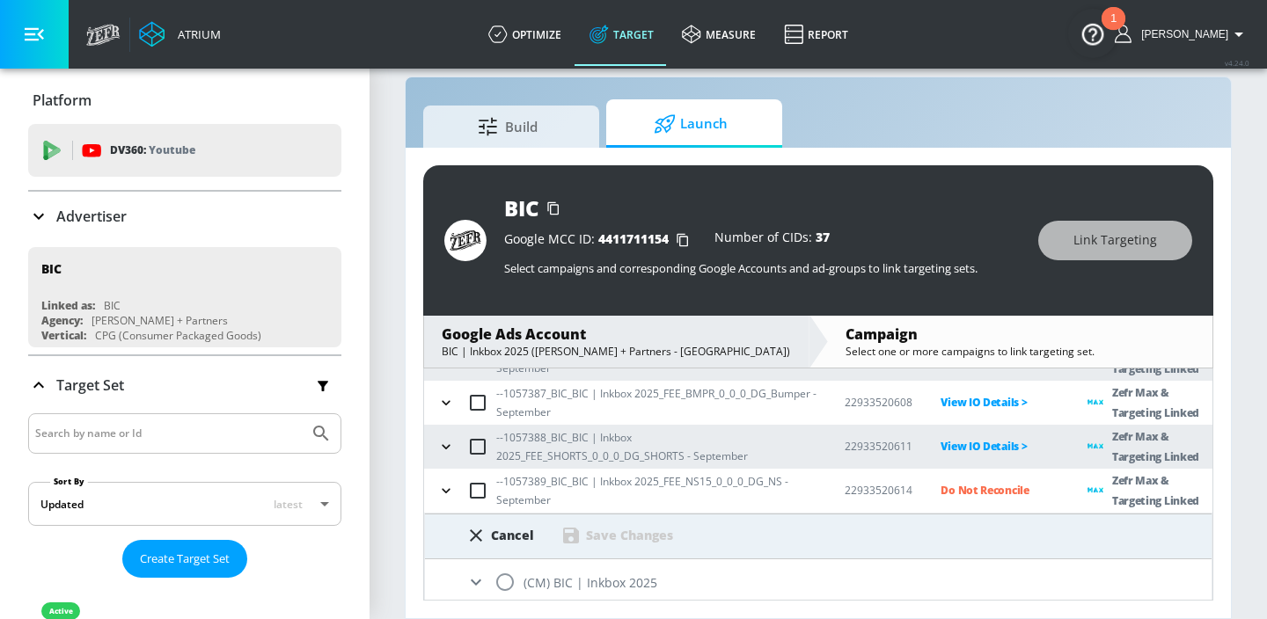
scroll to position [393, 0]
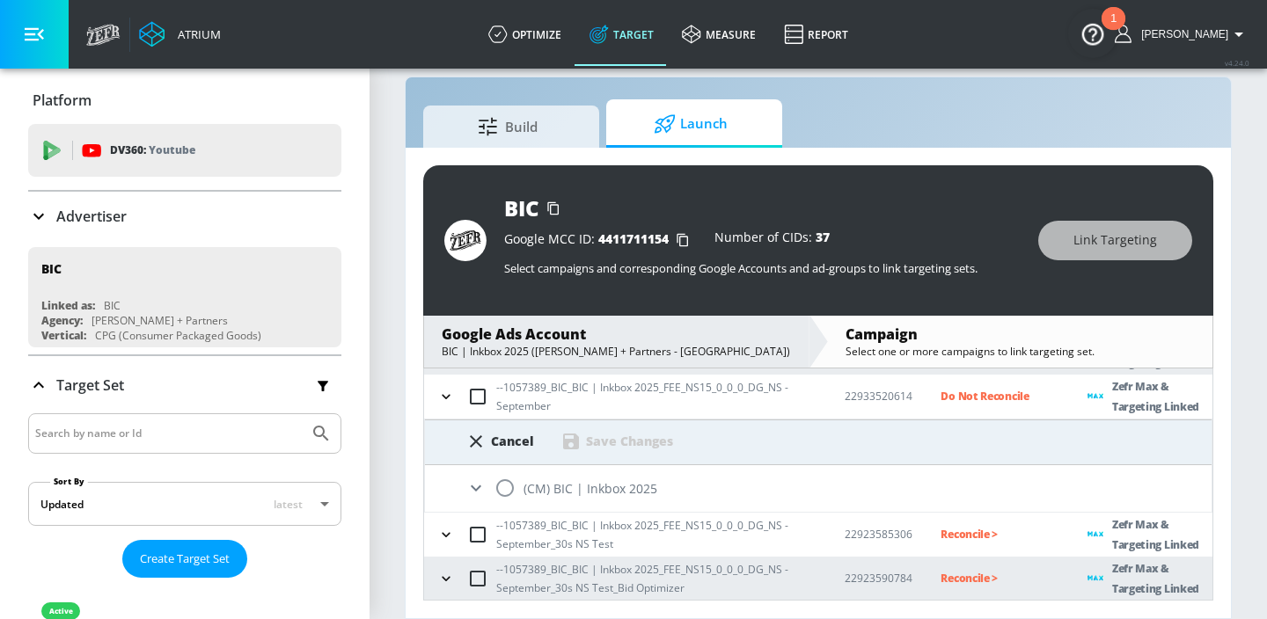
click at [513, 493] on input "radio" at bounding box center [505, 488] width 37 height 37
radio input "true"
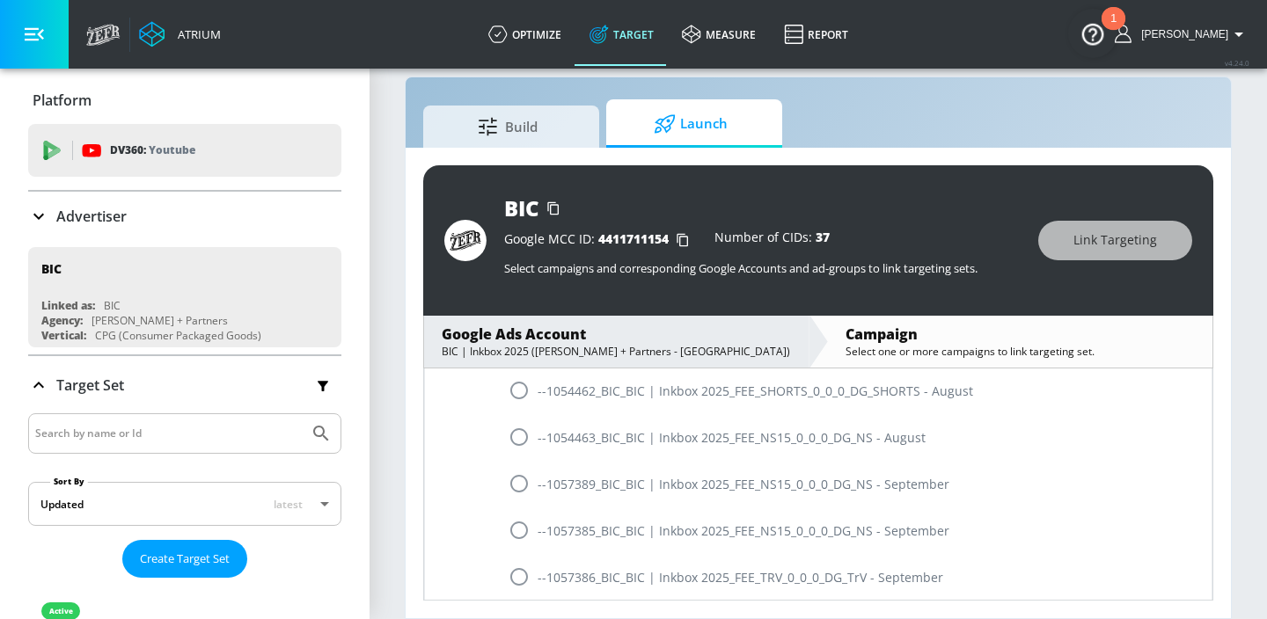
click at [513, 493] on input "radio" at bounding box center [519, 483] width 37 height 37
radio input "true"
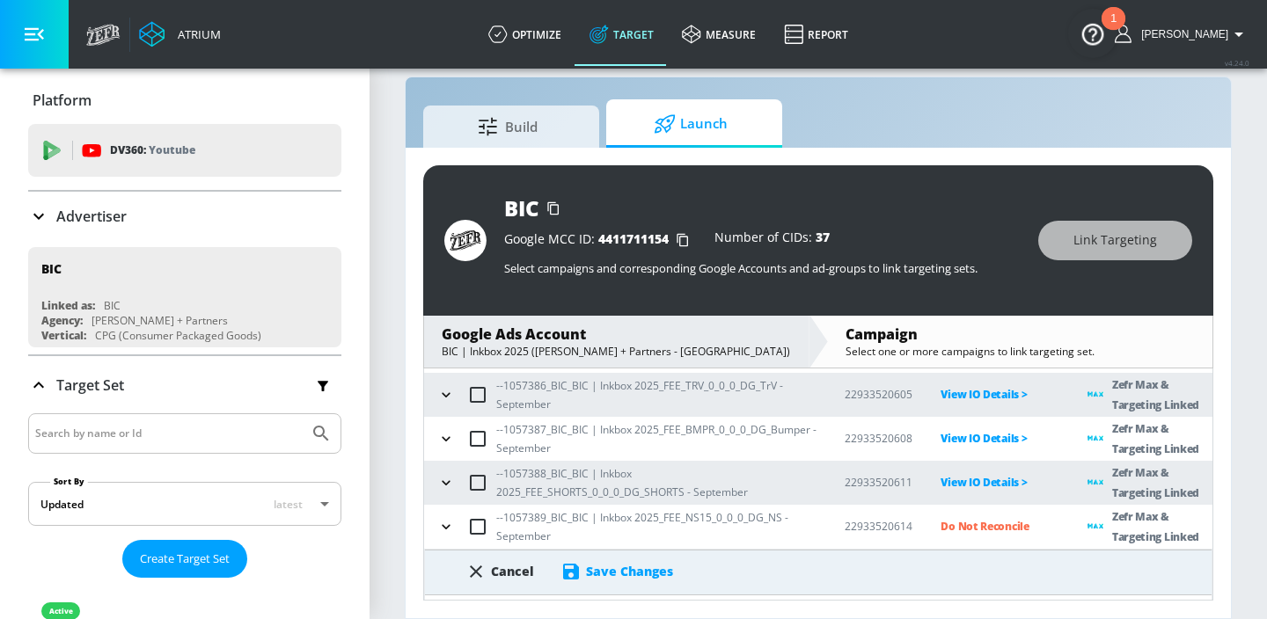
scroll to position [346, 0]
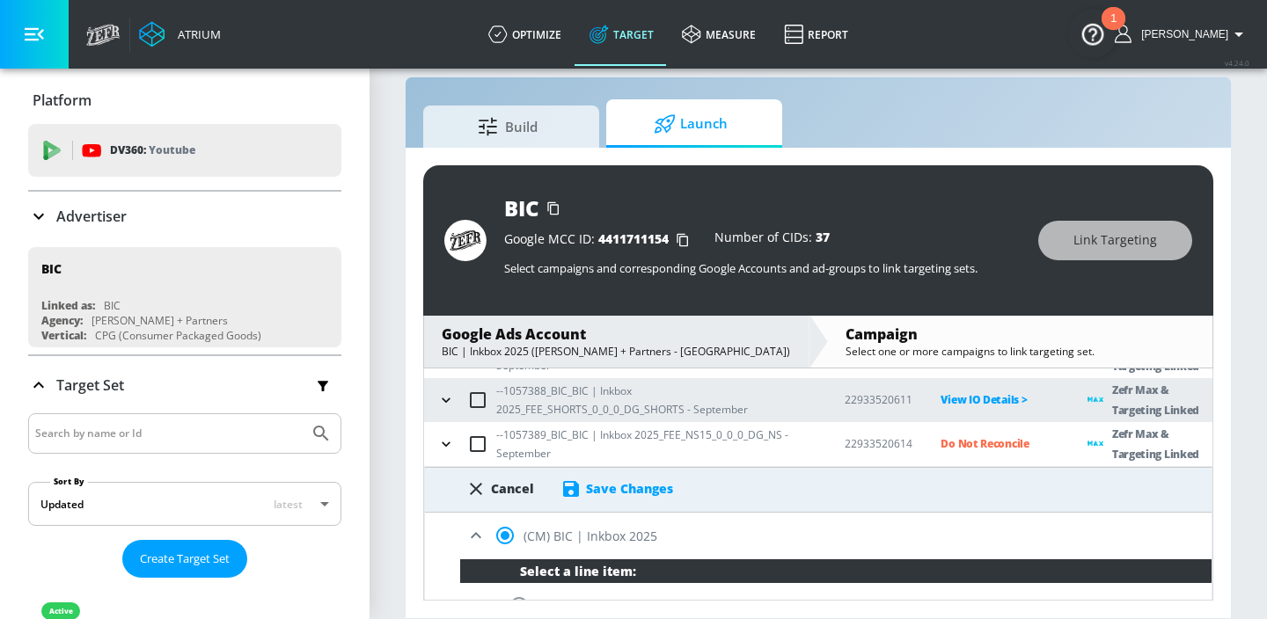
click at [603, 488] on div "Save Changes" at bounding box center [629, 488] width 87 height 17
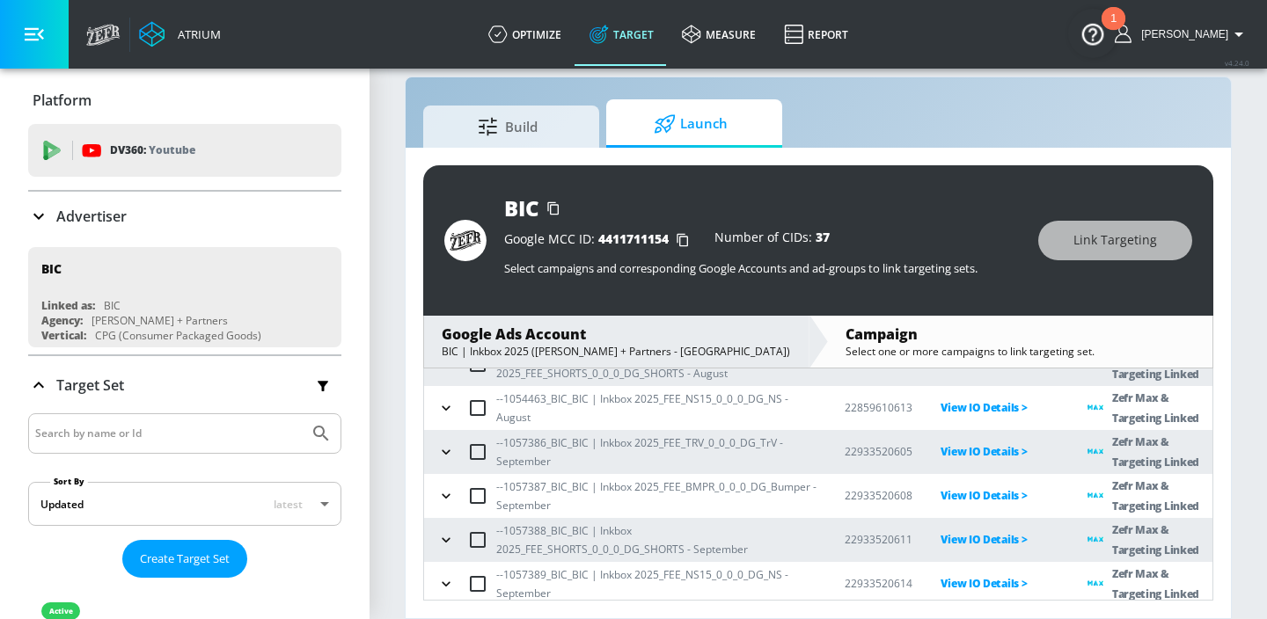
scroll to position [299, 0]
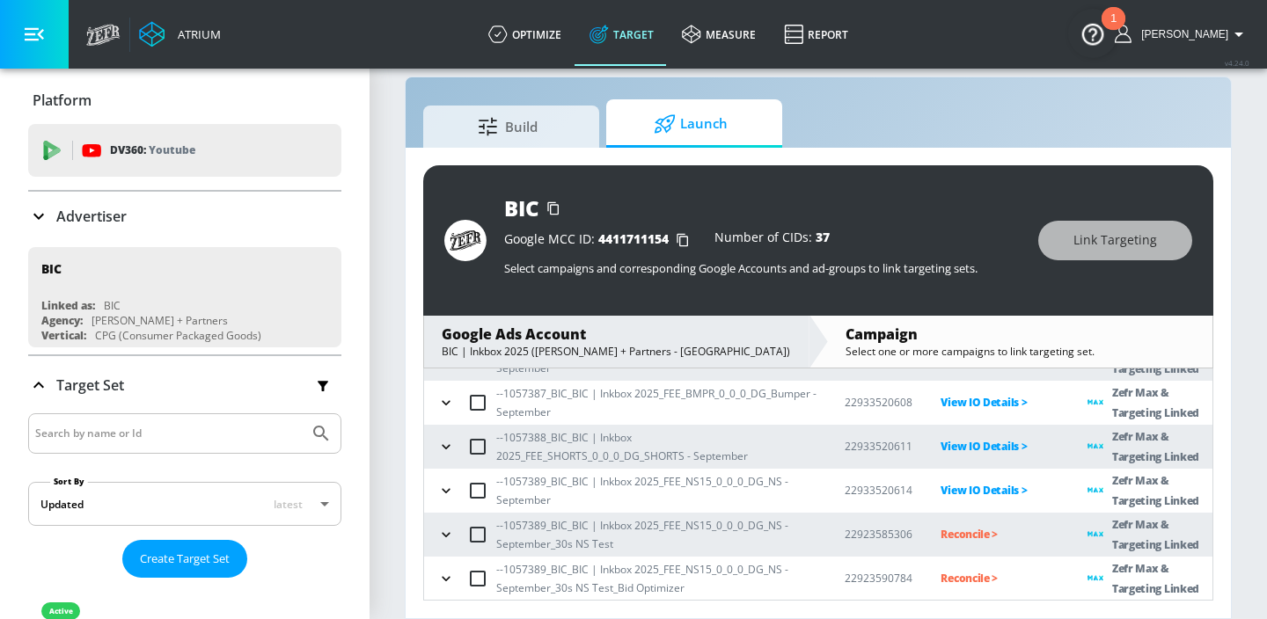
click at [942, 533] on p "Reconcile >" at bounding box center [1000, 534] width 119 height 20
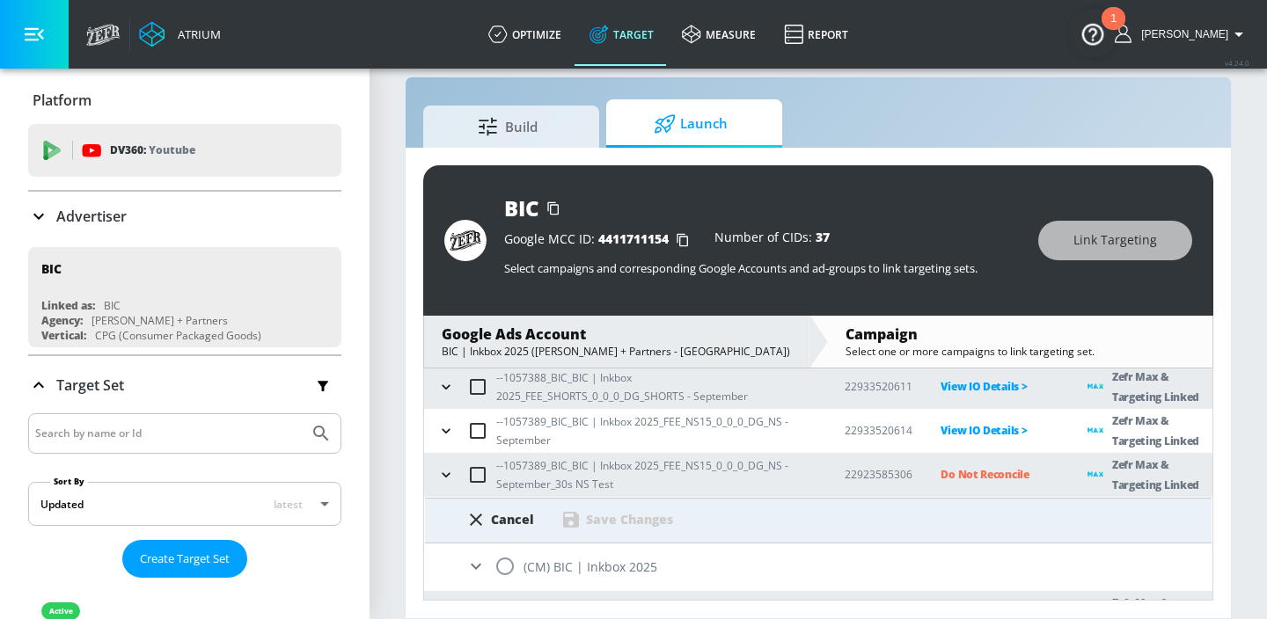
scroll to position [393, 0]
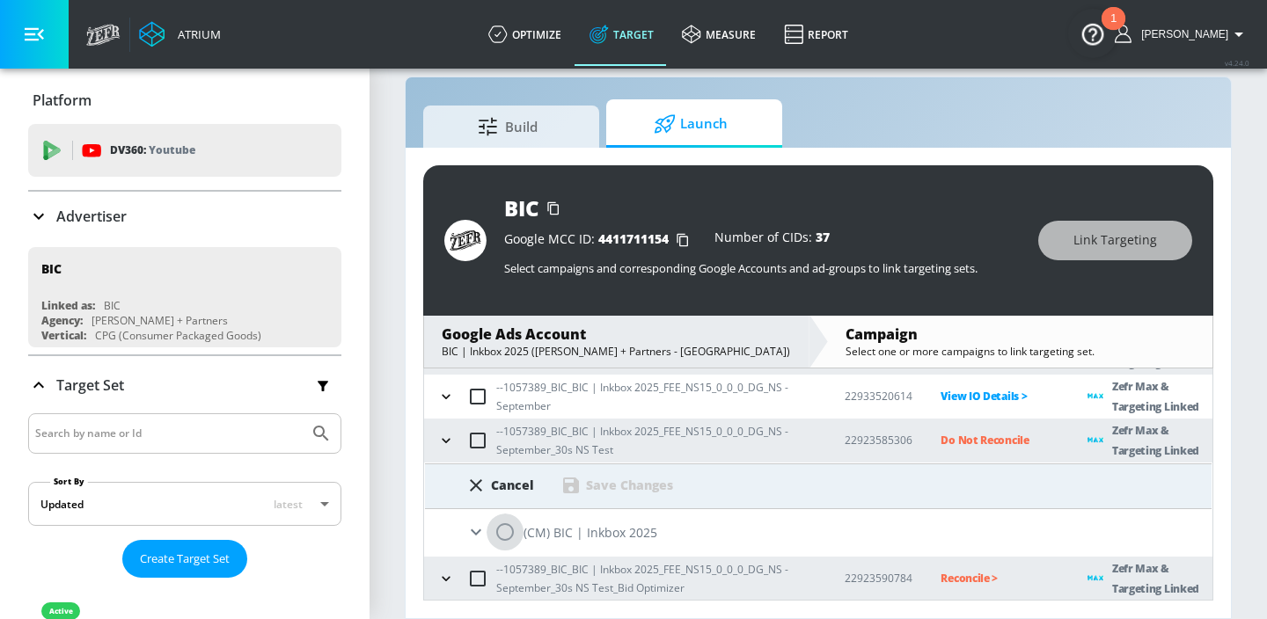
click at [510, 530] on input "radio" at bounding box center [505, 532] width 37 height 37
radio input "true"
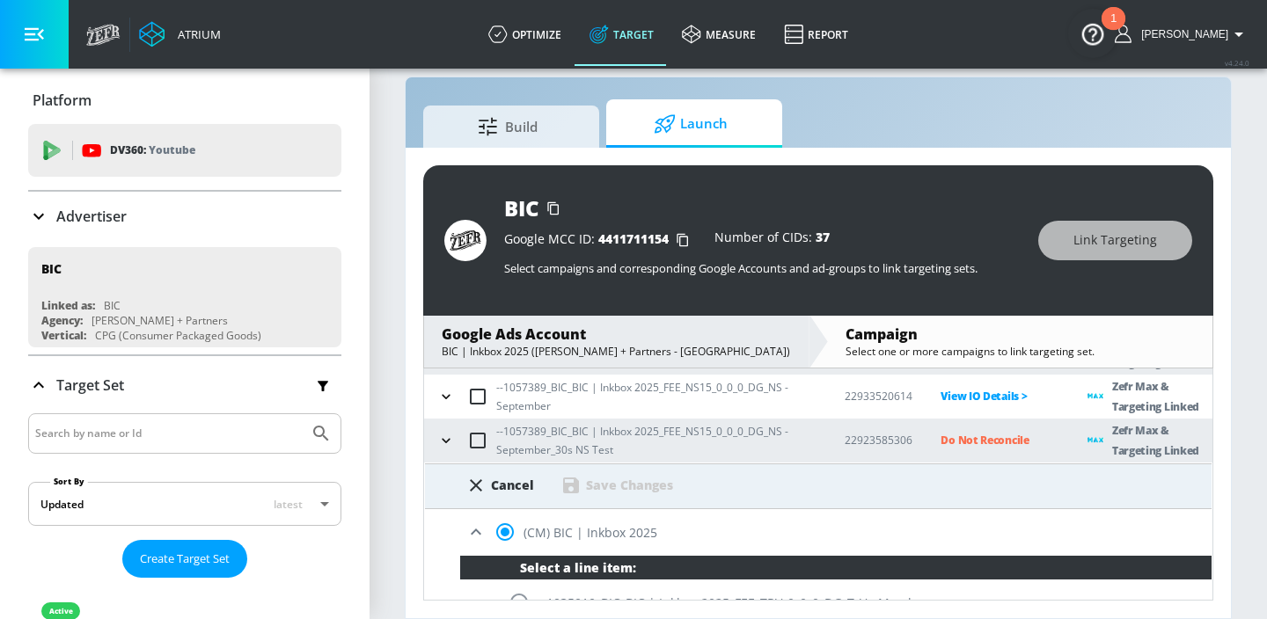
scroll to position [1538, 0]
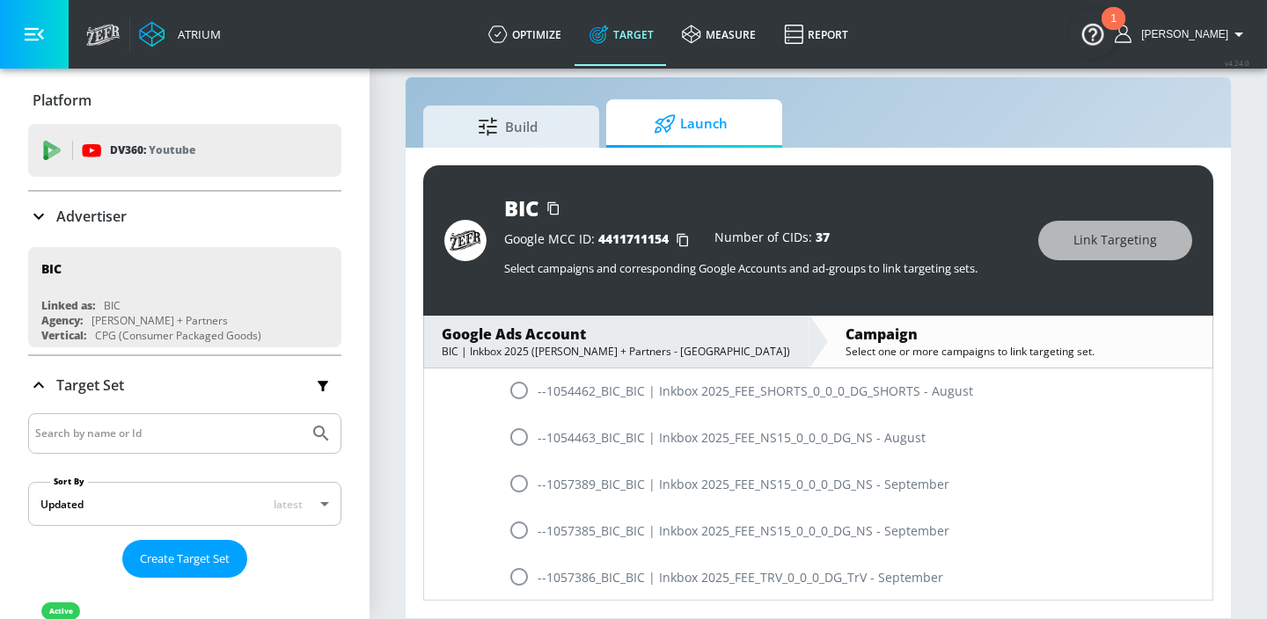
click at [511, 489] on input "radio" at bounding box center [519, 483] width 37 height 37
radio input "true"
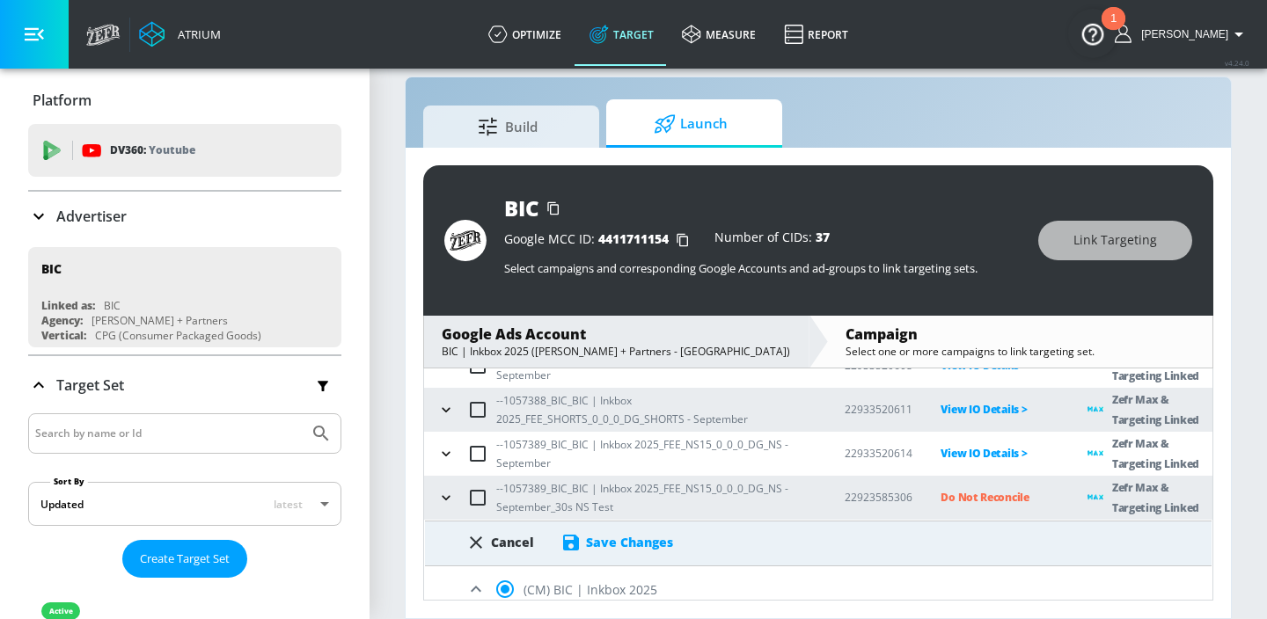
scroll to position [367, 0]
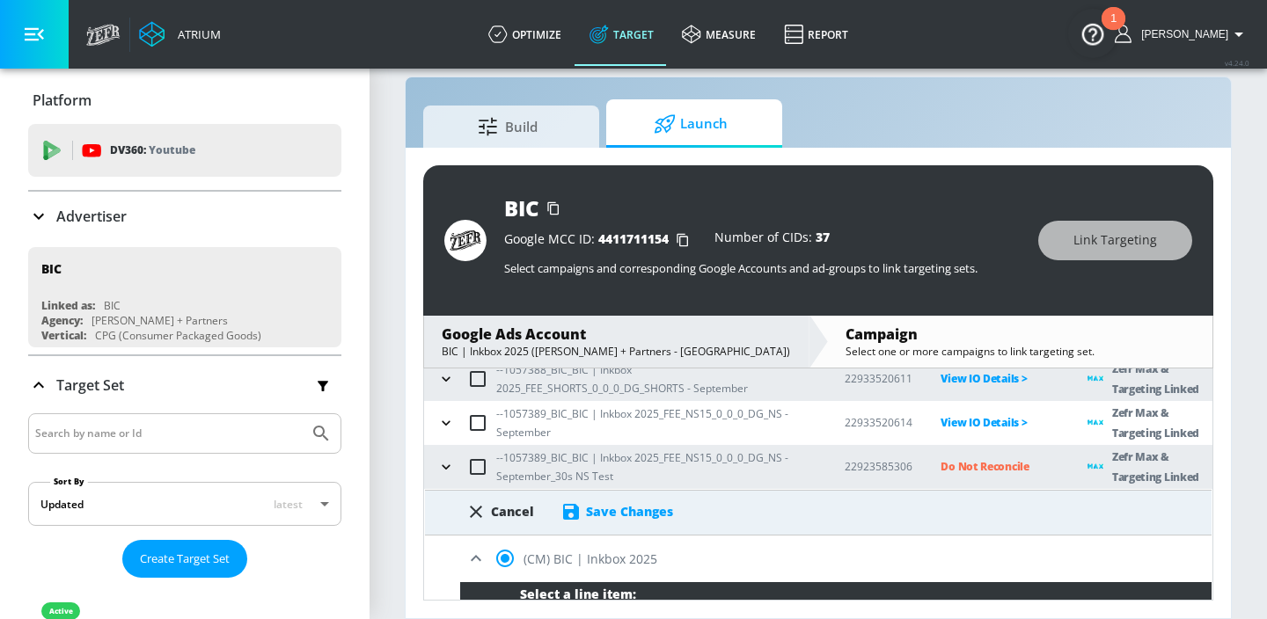
click at [626, 522] on div "Save Changes" at bounding box center [617, 512] width 113 height 21
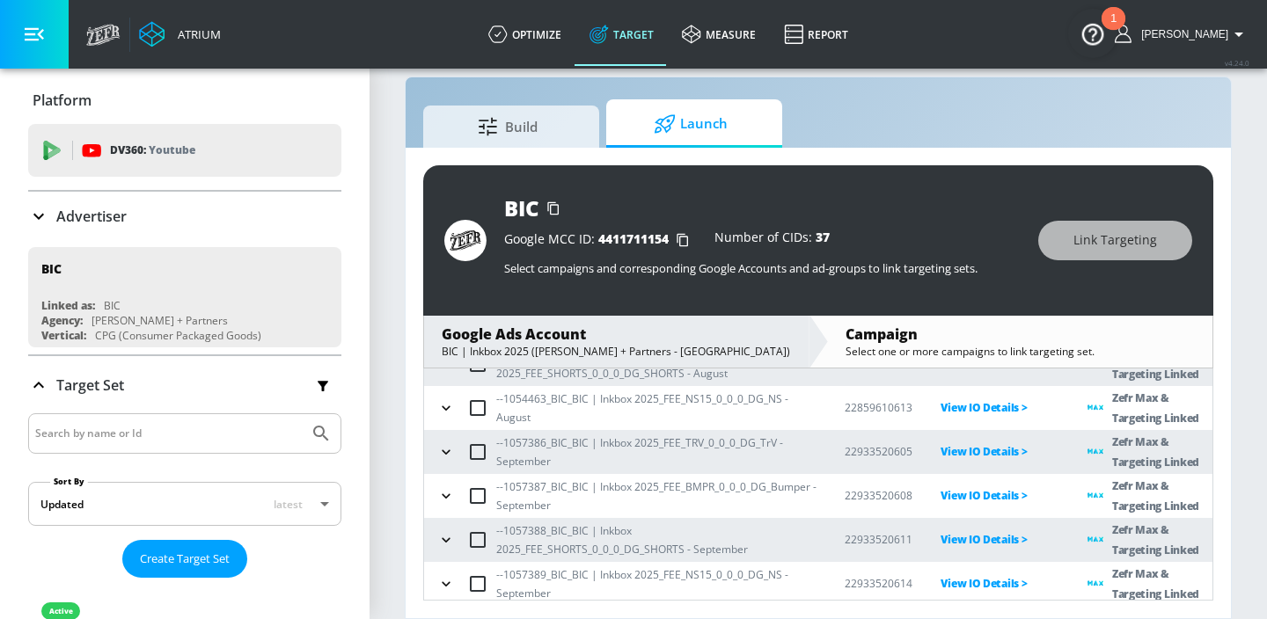
scroll to position [299, 0]
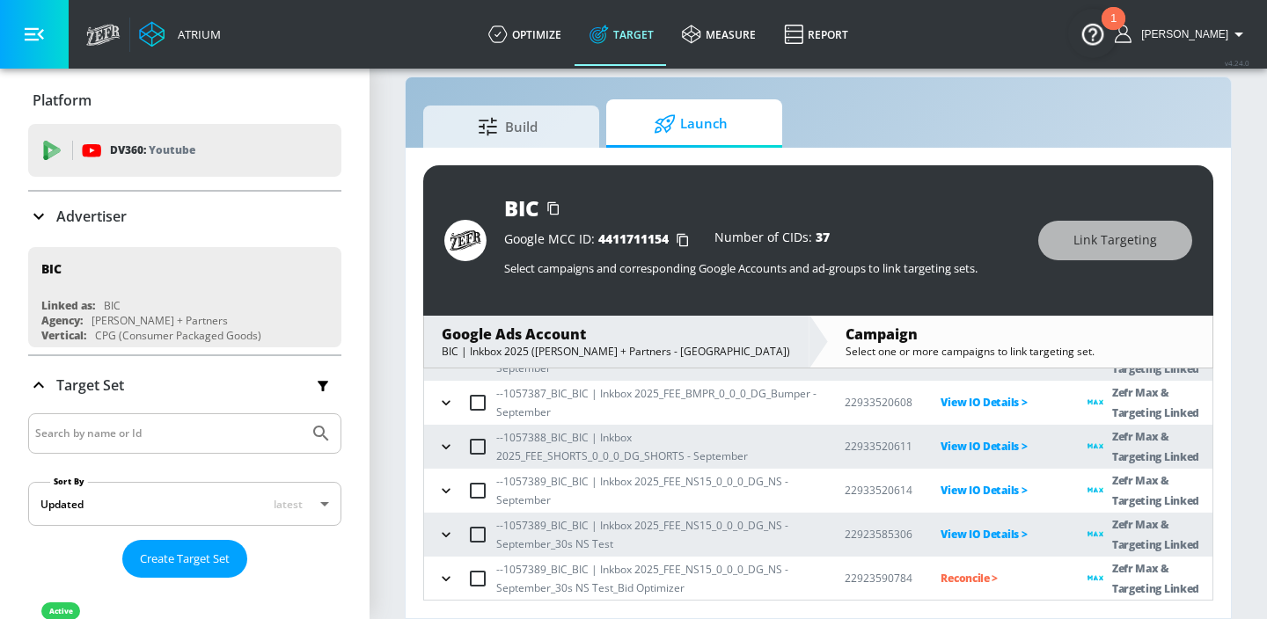
click at [949, 577] on p "Reconcile >" at bounding box center [1000, 578] width 119 height 20
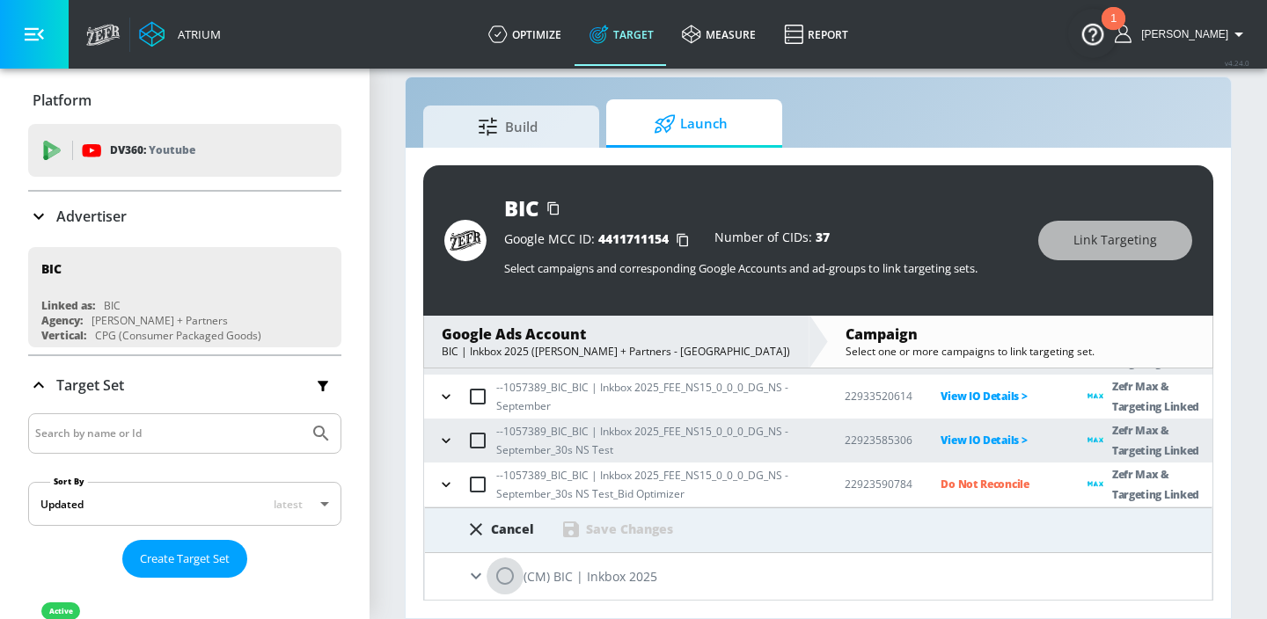
click at [503, 565] on input "radio" at bounding box center [505, 576] width 37 height 37
radio input "true"
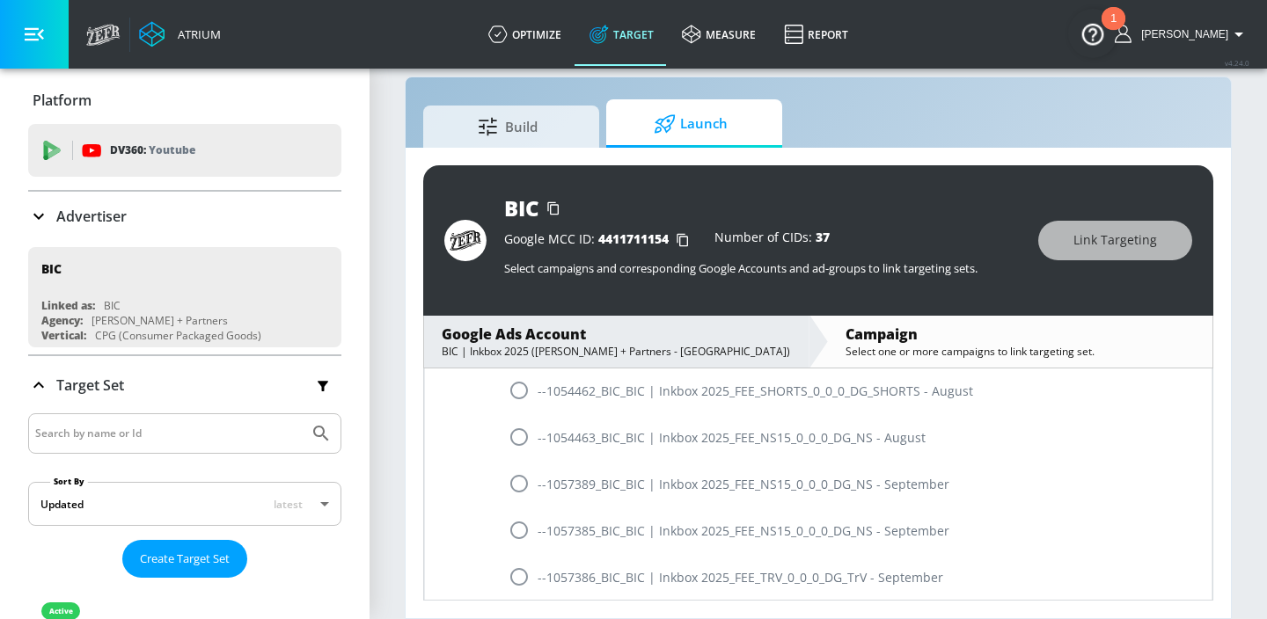
click at [517, 492] on input "radio" at bounding box center [519, 483] width 37 height 37
radio input "true"
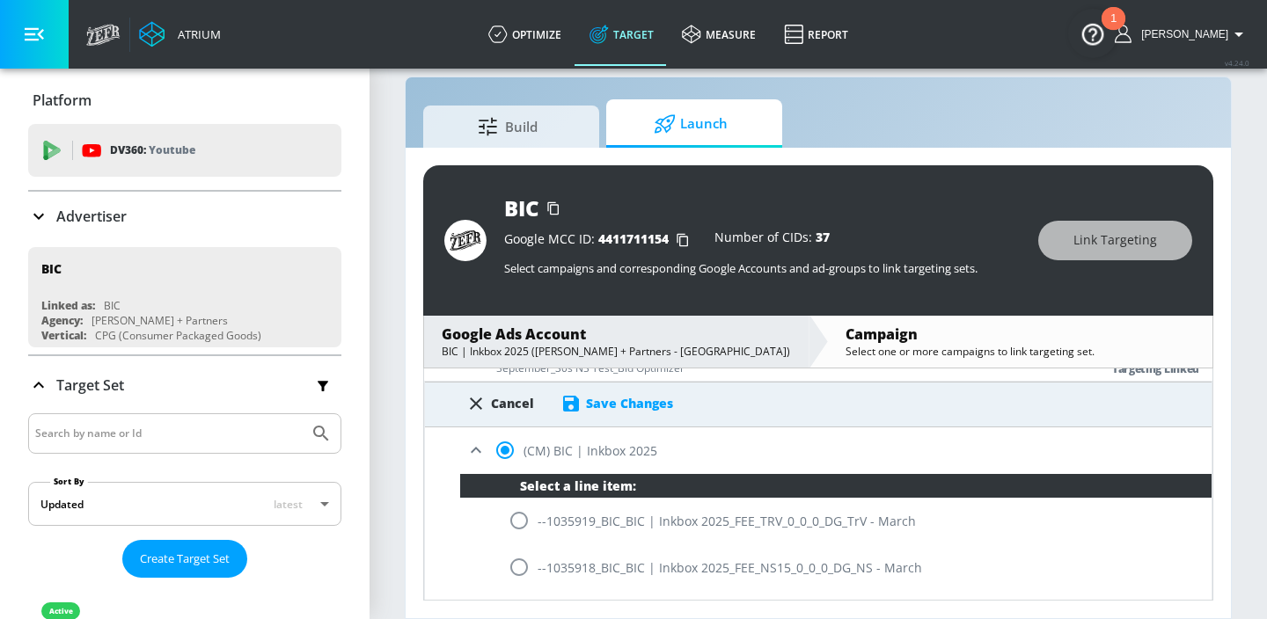
scroll to position [428, 0]
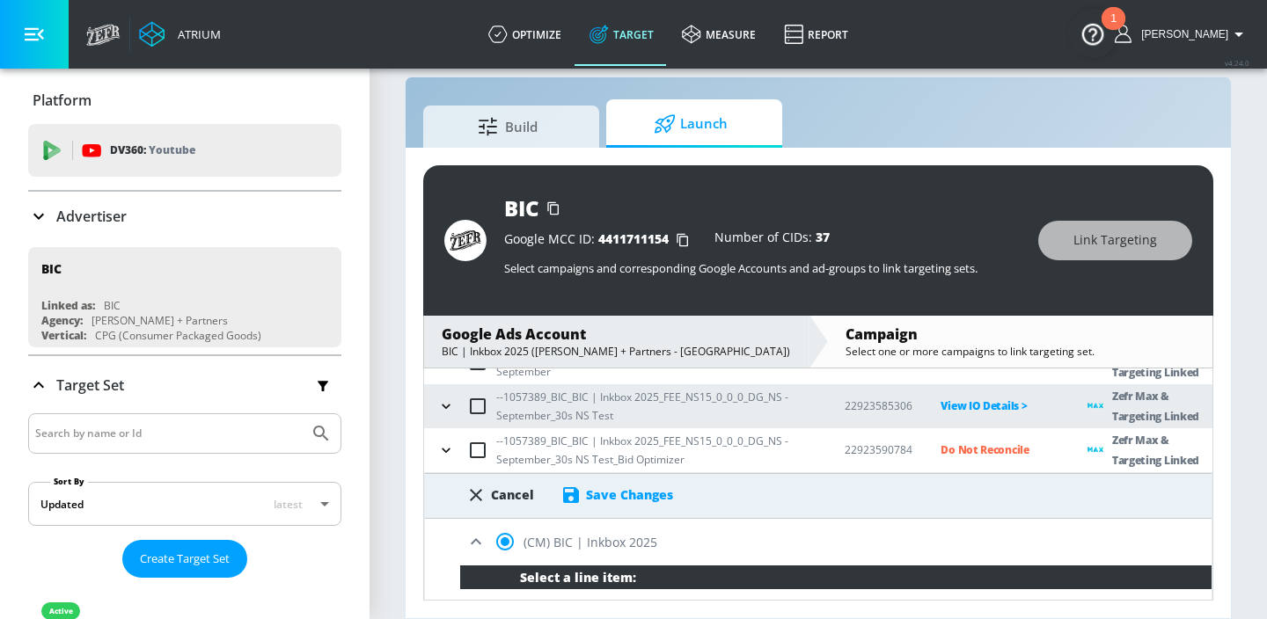
click at [575, 490] on icon at bounding box center [571, 495] width 16 height 16
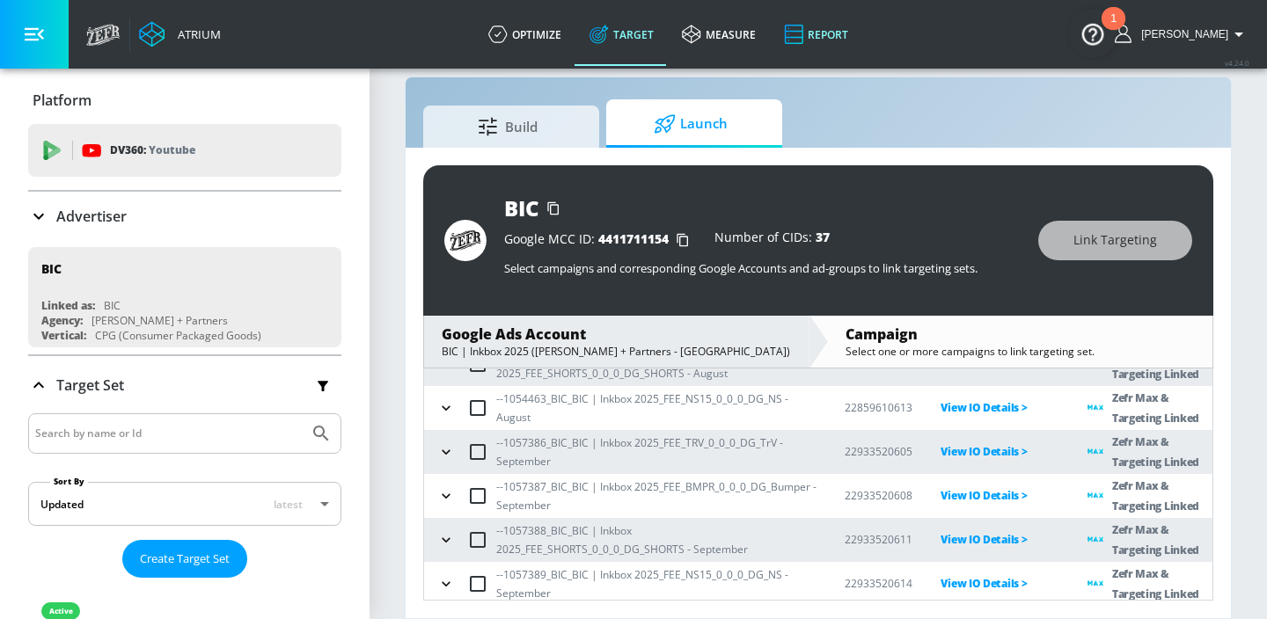
scroll to position [299, 0]
